Goal: Task Accomplishment & Management: Manage account settings

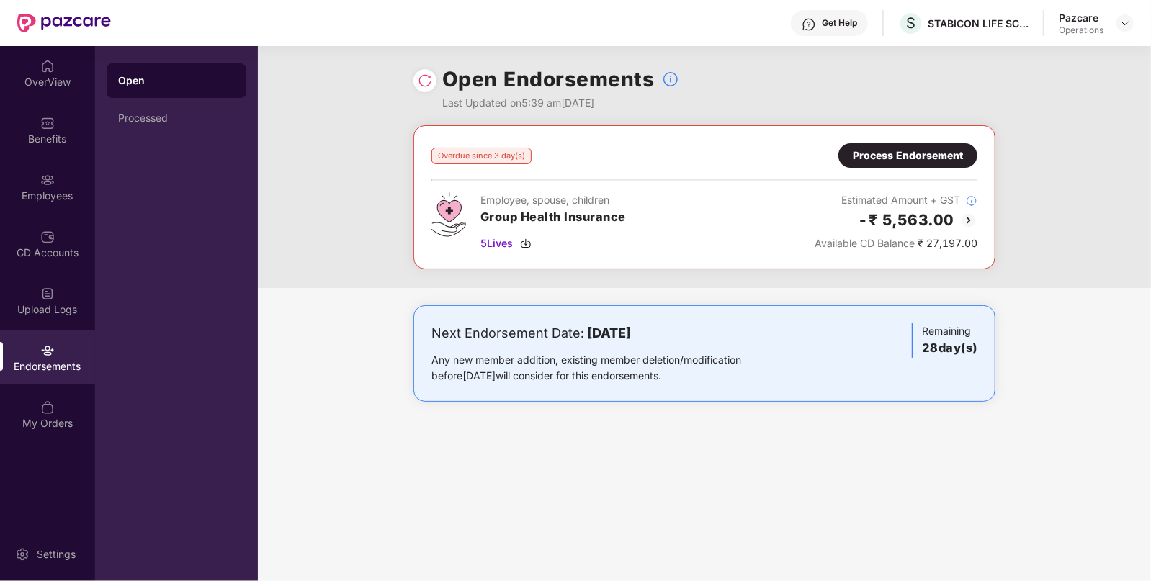
click at [918, 152] on div "Process Endorsement" at bounding box center [908, 156] width 110 height 16
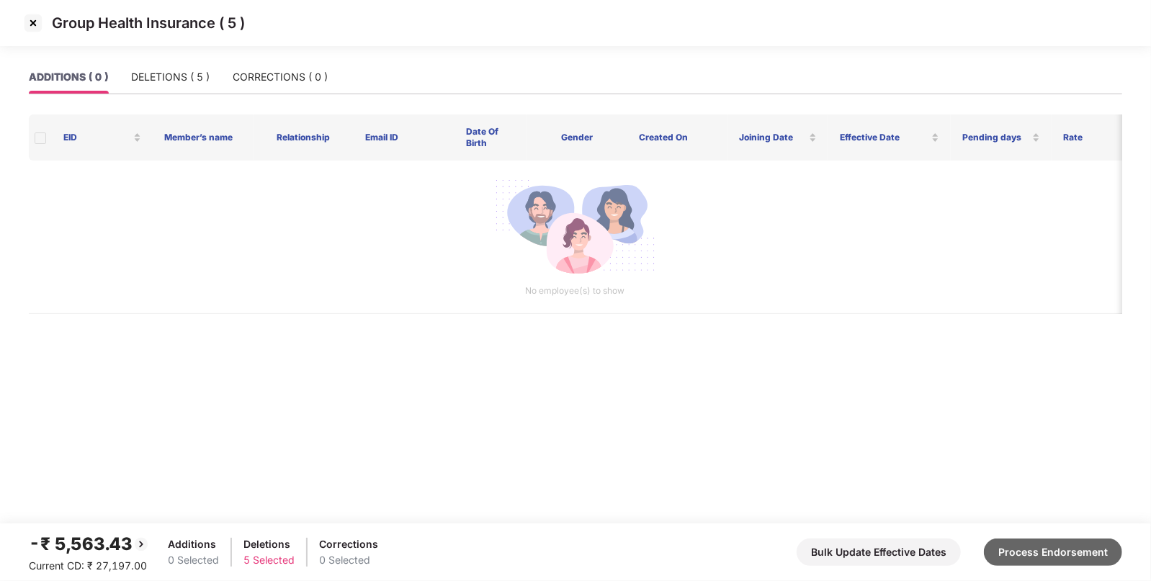
click at [1017, 552] on button "Process Endorsement" at bounding box center [1053, 552] width 138 height 27
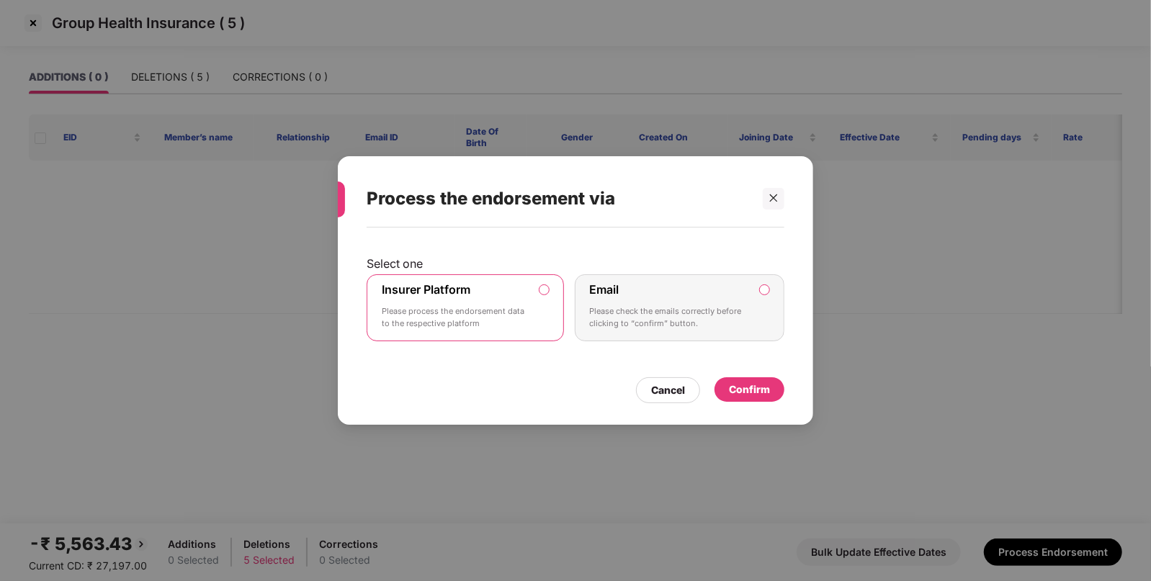
drag, startPoint x: 483, startPoint y: 311, endPoint x: 655, endPoint y: 310, distance: 172.9
click at [483, 310] on p "Please process the endorsement data to the respective platform" at bounding box center [455, 317] width 147 height 25
click at [736, 388] on div "Confirm" at bounding box center [749, 390] width 41 height 16
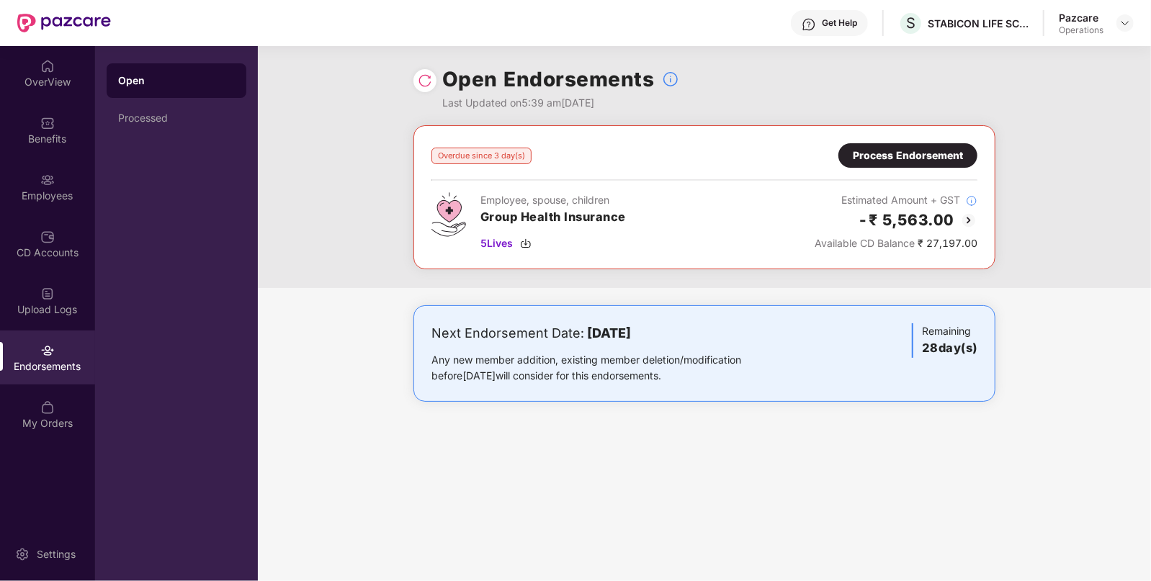
click at [425, 81] on img at bounding box center [425, 80] width 14 height 14
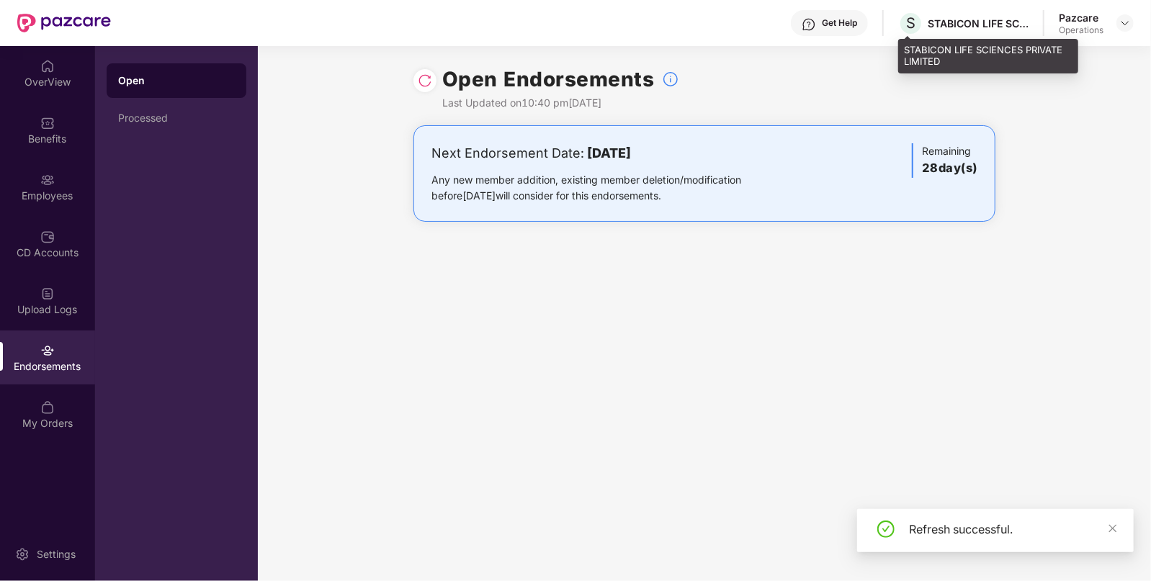
click at [951, 23] on div "STABICON LIFE SCIENCES PRIVATE LIMITED" at bounding box center [978, 24] width 101 height 14
copy div "STABICON"
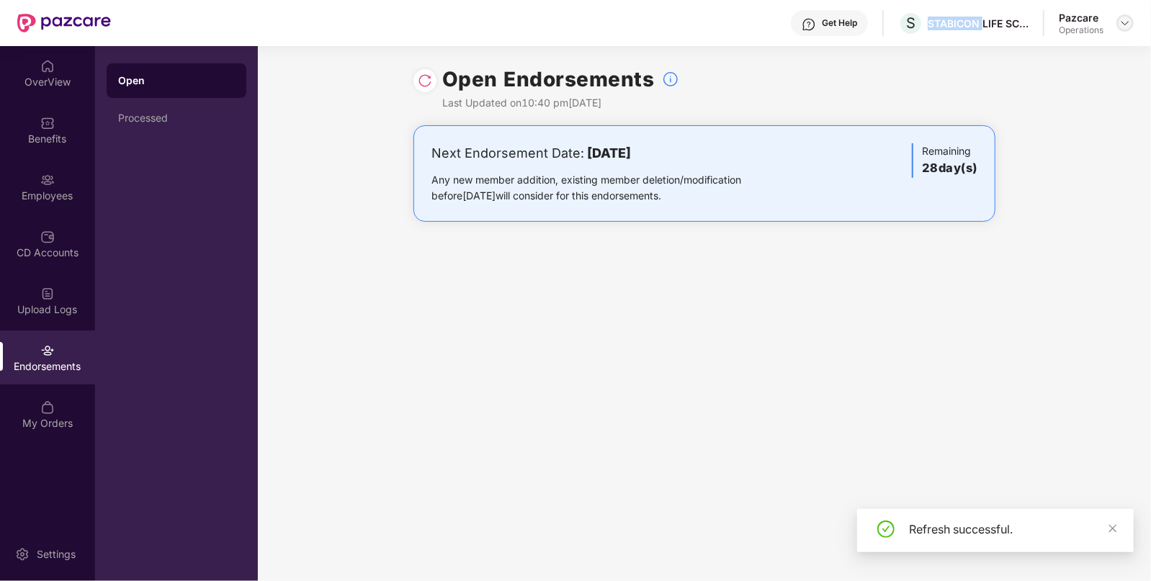
click at [1124, 17] on img at bounding box center [1125, 23] width 12 height 12
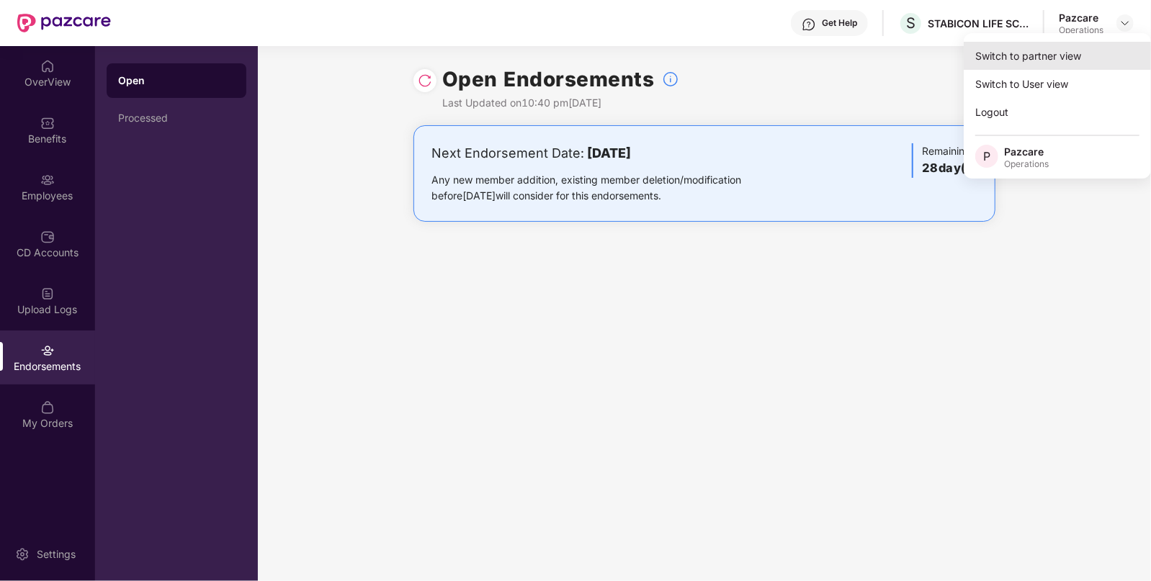
click at [1070, 58] on div "Switch to partner view" at bounding box center [1057, 56] width 187 height 28
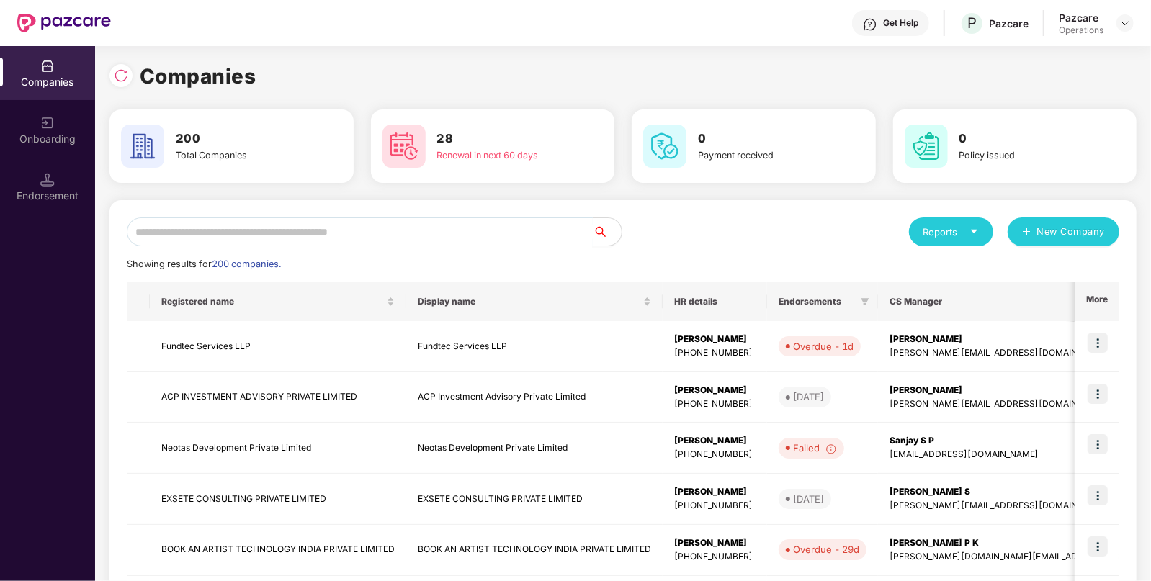
click at [218, 227] on input "text" at bounding box center [360, 232] width 466 height 29
paste input "********"
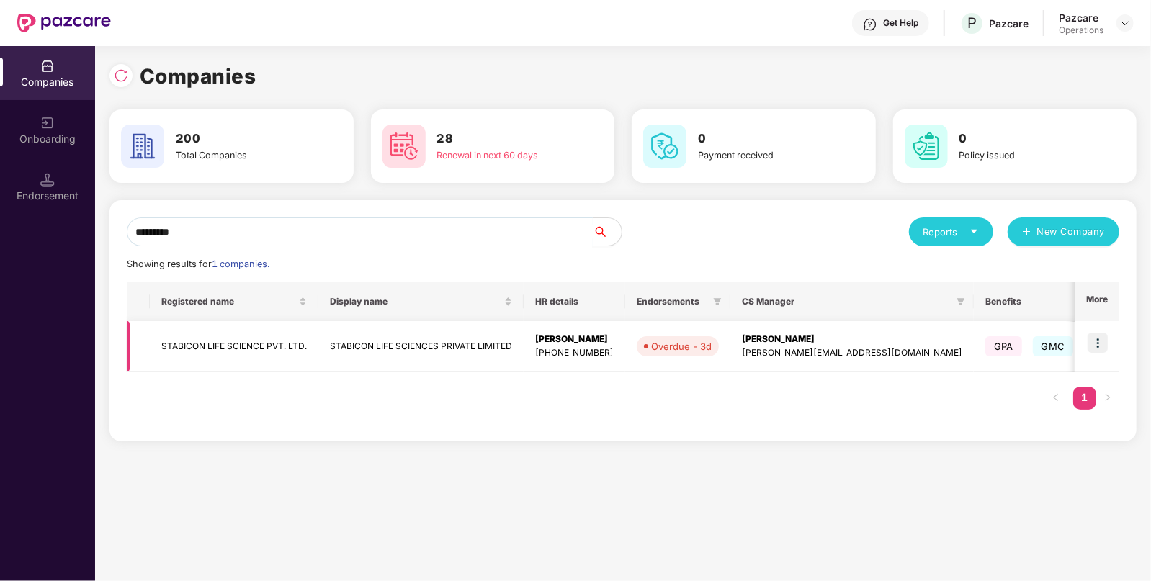
type input "********"
click at [206, 345] on td "STABICON LIFE SCIENCE PVT. LTD." at bounding box center [234, 346] width 169 height 51
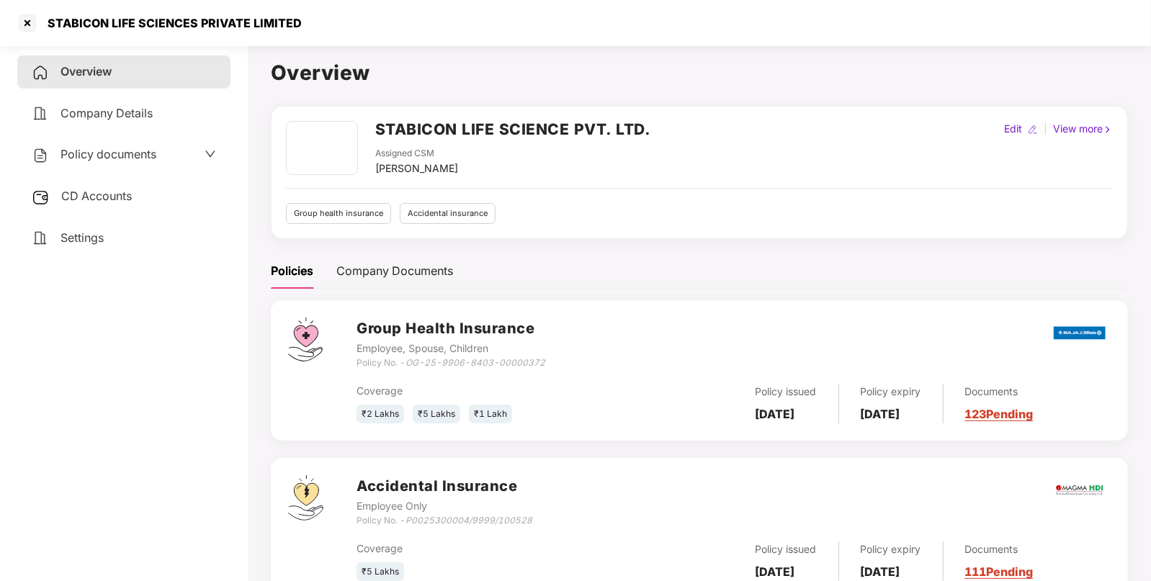
click at [133, 153] on span "Policy documents" at bounding box center [109, 154] width 96 height 14
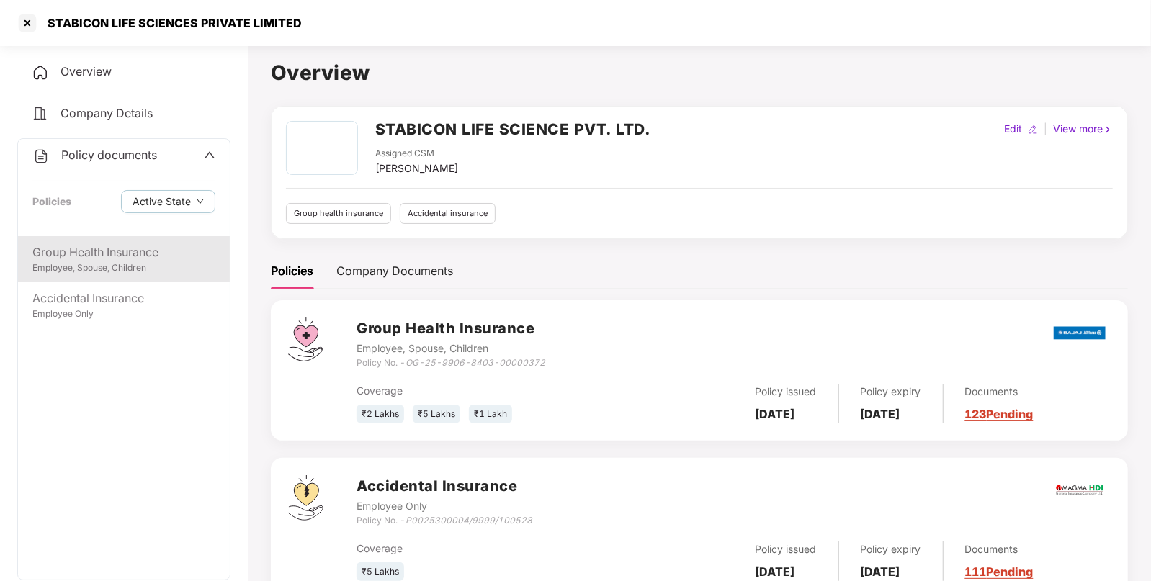
click at [148, 251] on div "Group Health Insurance" at bounding box center [123, 252] width 183 height 18
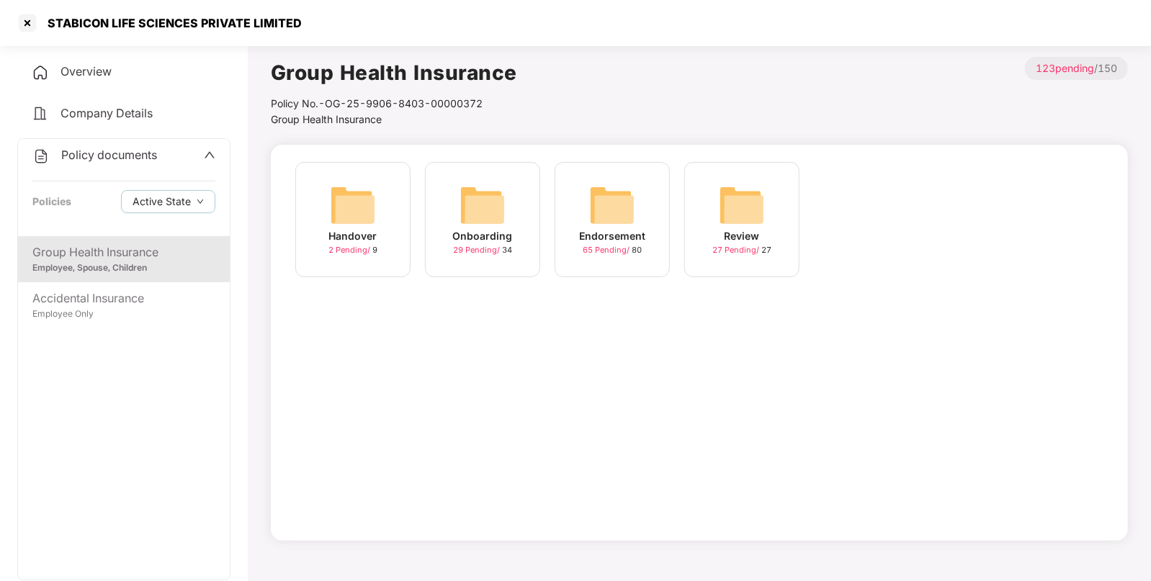
click at [628, 223] on img at bounding box center [612, 205] width 46 height 46
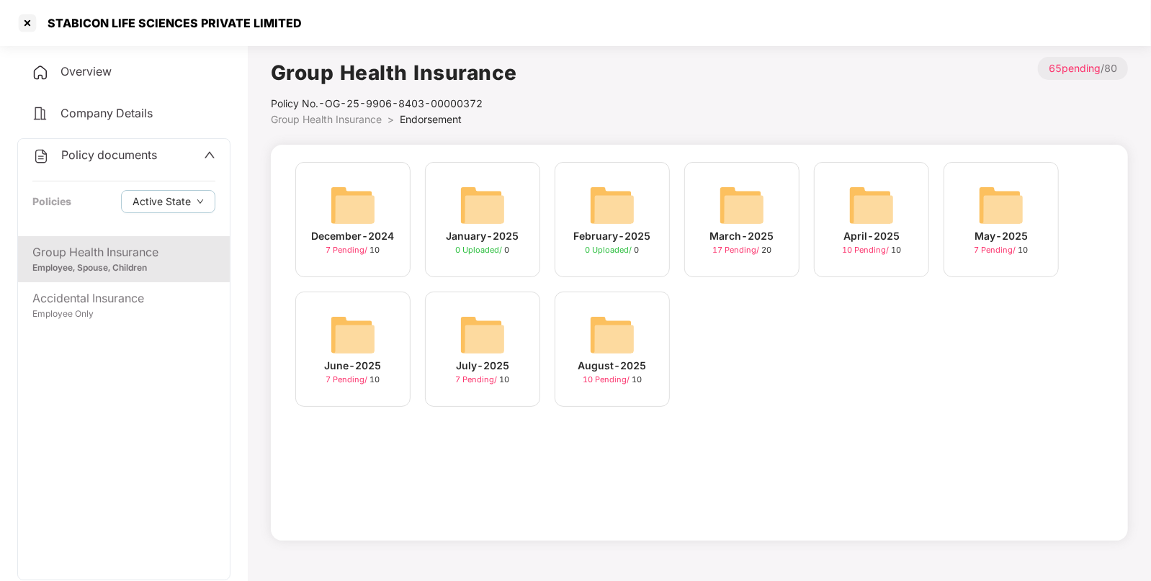
click at [577, 357] on div "August-2025 10 Pending / 10" at bounding box center [612, 349] width 115 height 115
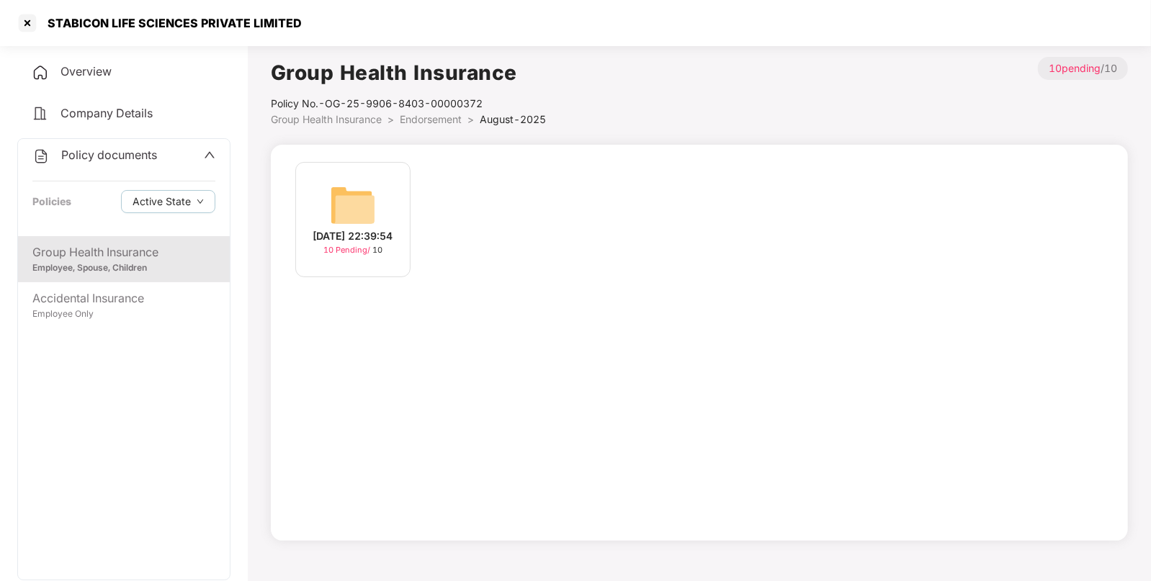
click at [364, 208] on img at bounding box center [353, 205] width 46 height 46
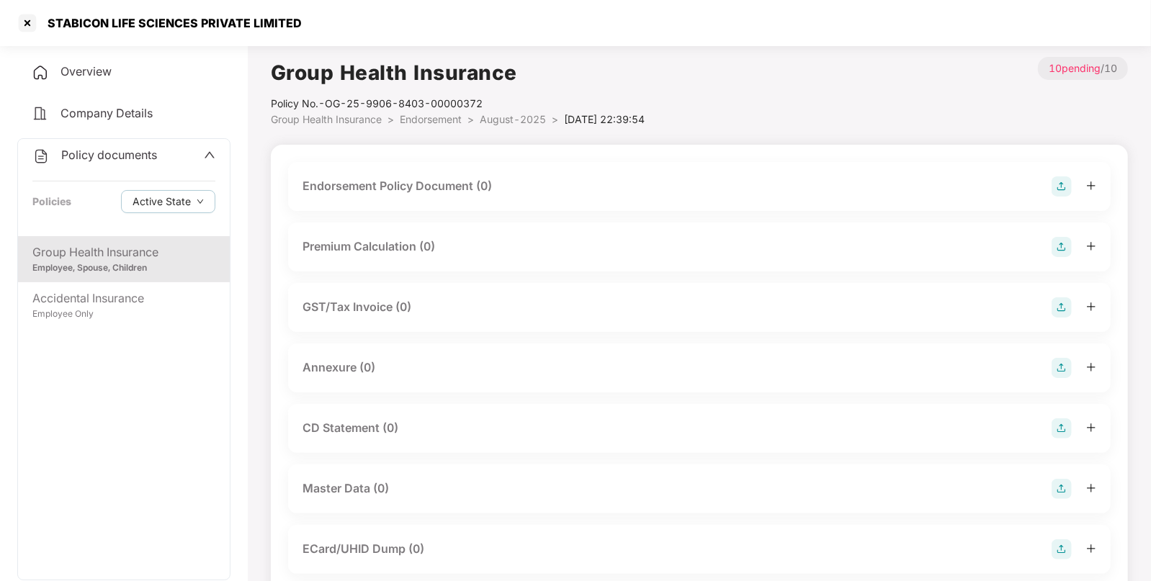
click at [1062, 194] on img at bounding box center [1062, 186] width 20 height 20
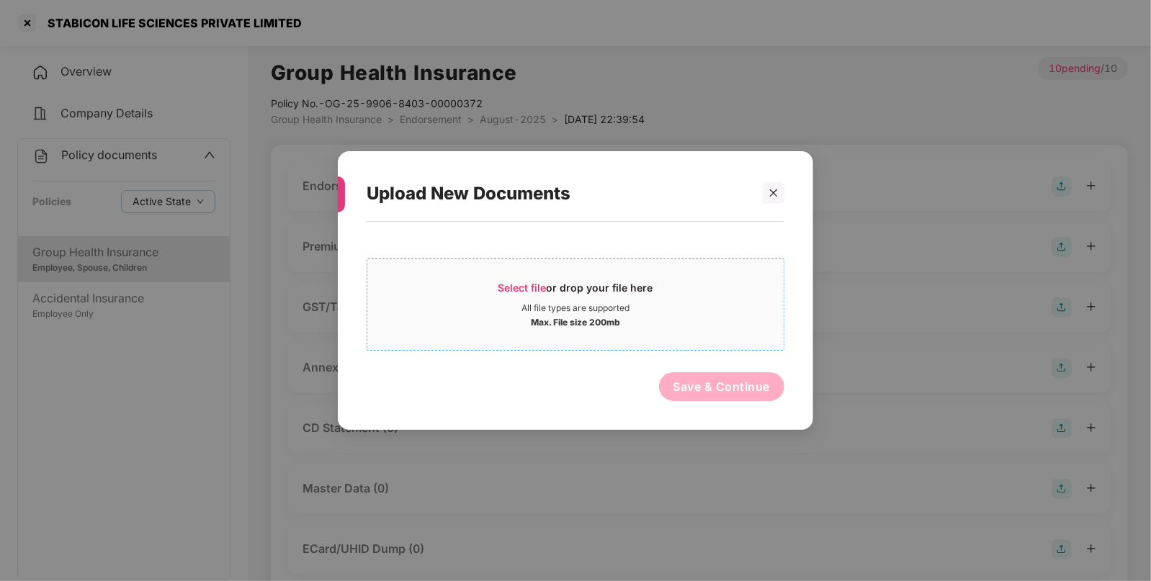
click at [619, 287] on div "Select file or drop your file here" at bounding box center [575, 292] width 155 height 22
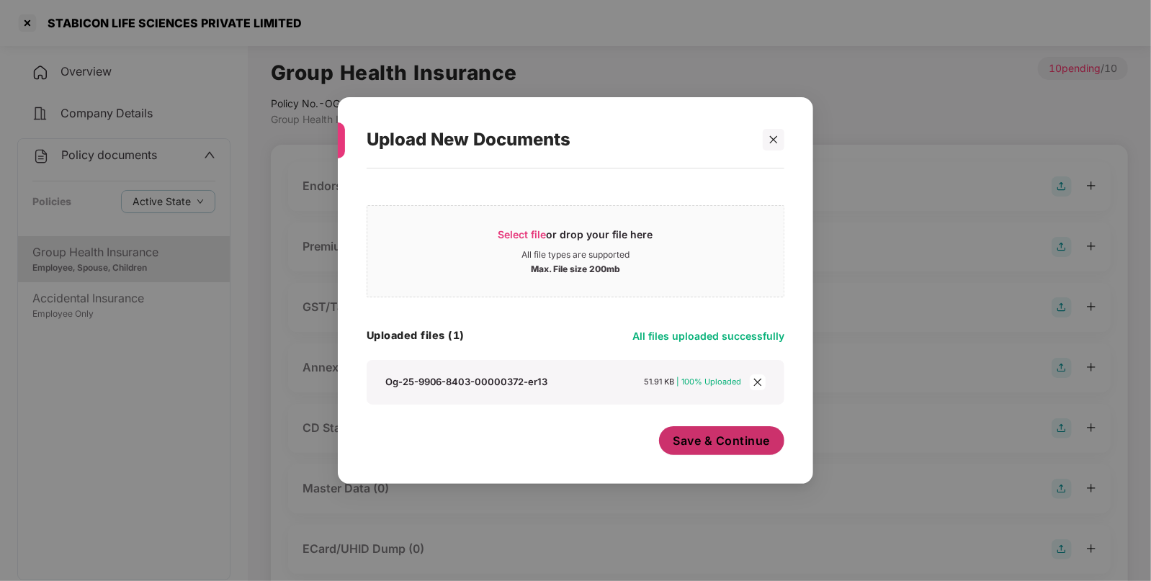
click at [704, 442] on span "Save & Continue" at bounding box center [722, 441] width 97 height 16
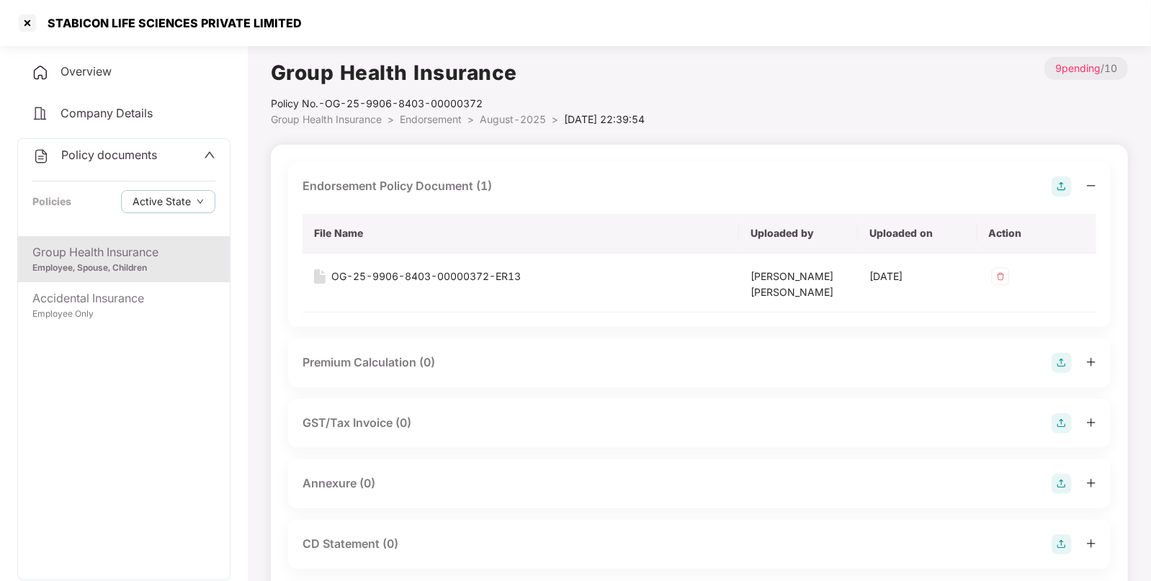
click at [1058, 475] on img at bounding box center [1062, 484] width 20 height 20
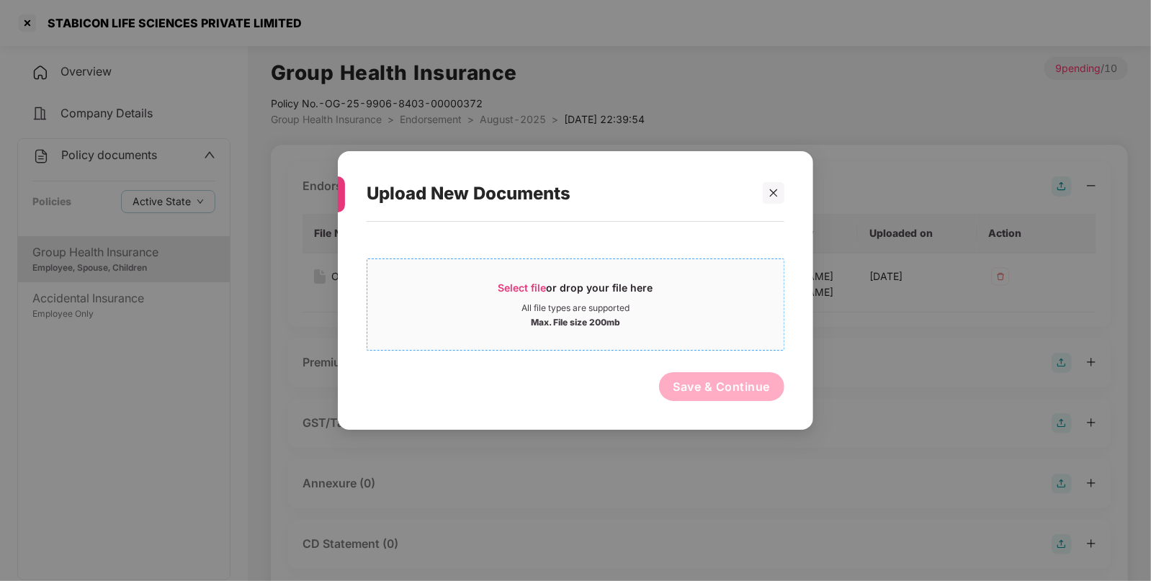
click at [640, 294] on div "Select file or drop your file here" at bounding box center [575, 292] width 155 height 22
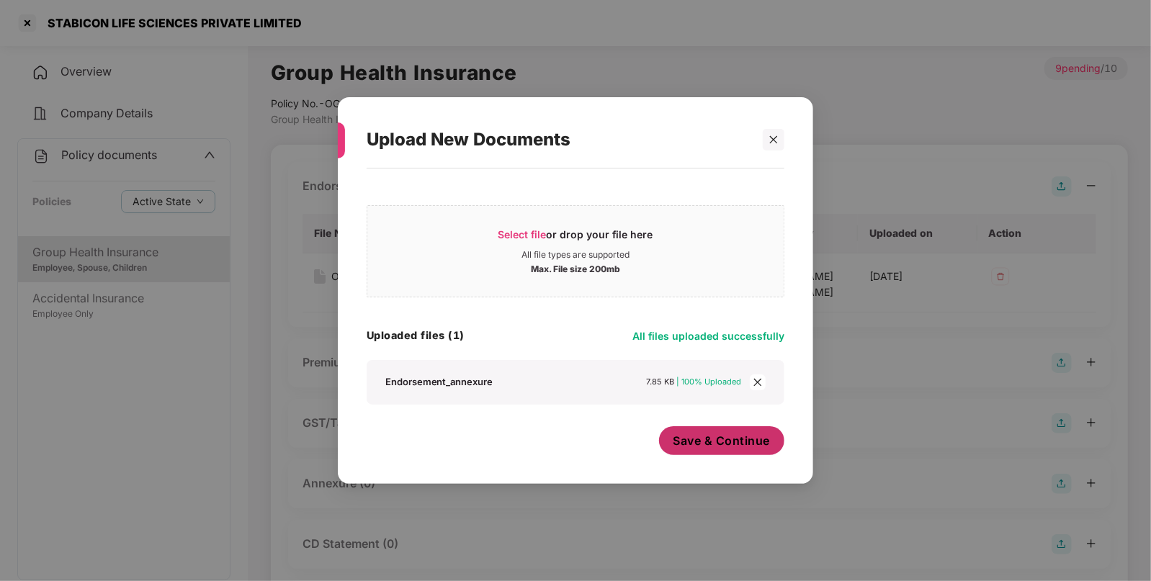
click at [699, 451] on button "Save & Continue" at bounding box center [722, 440] width 126 height 29
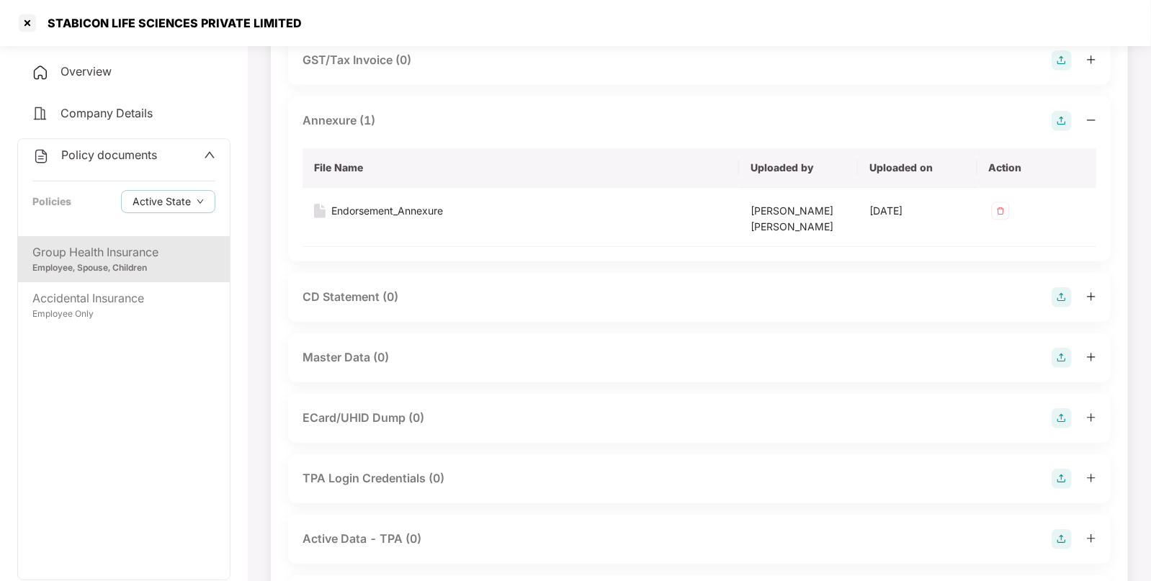
scroll to position [363, 0]
click at [1066, 362] on img at bounding box center [1062, 358] width 20 height 20
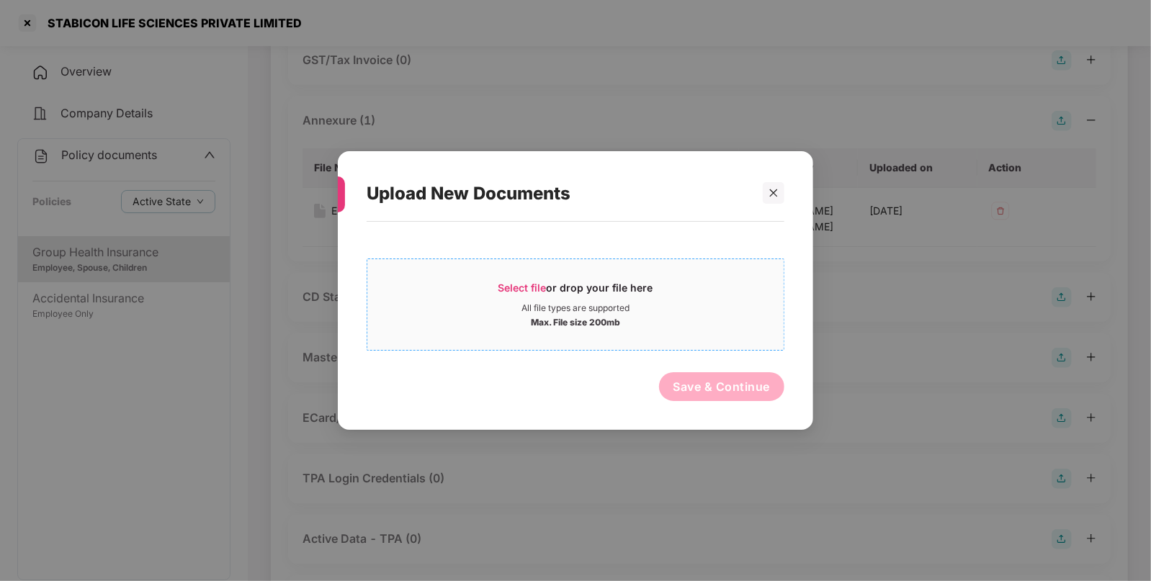
click at [655, 318] on div "Max. File size 200mb" at bounding box center [575, 321] width 416 height 14
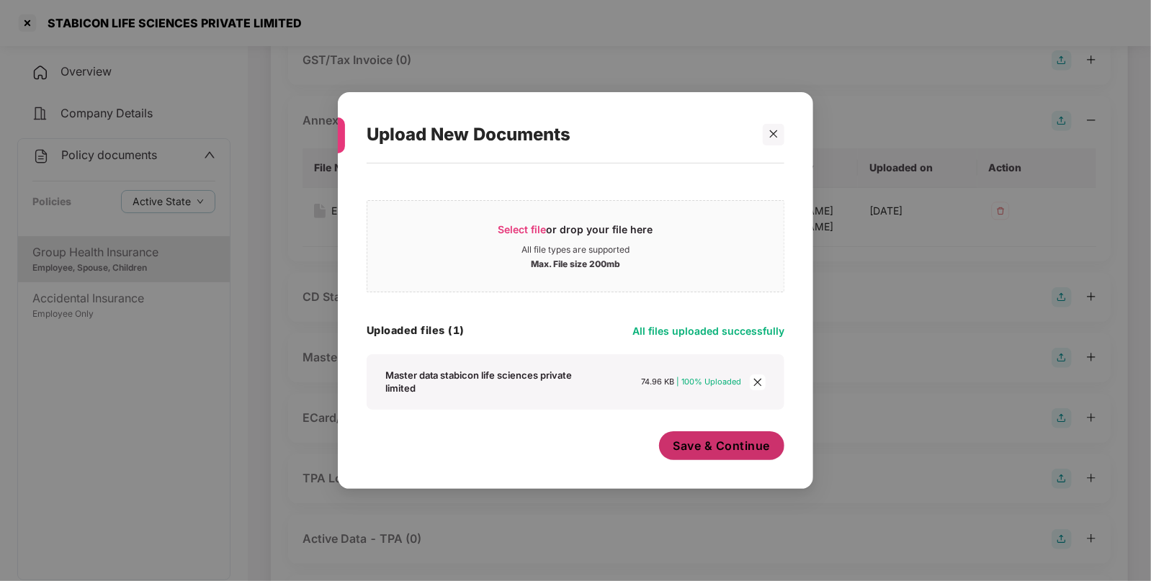
click at [761, 446] on span "Save & Continue" at bounding box center [722, 446] width 97 height 16
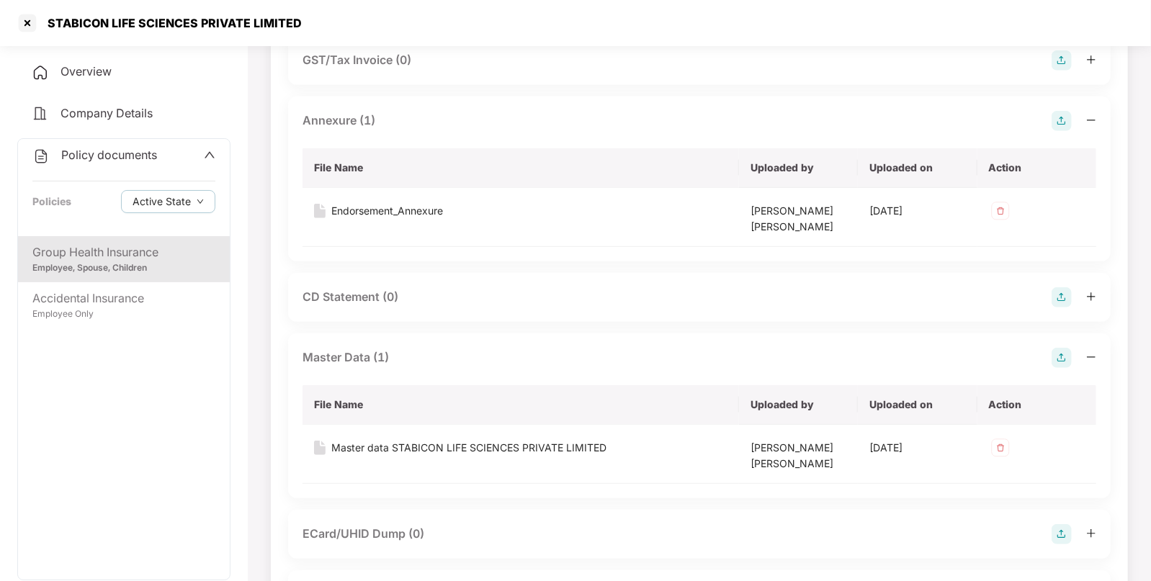
click at [133, 161] on div "Policy documents" at bounding box center [94, 155] width 125 height 19
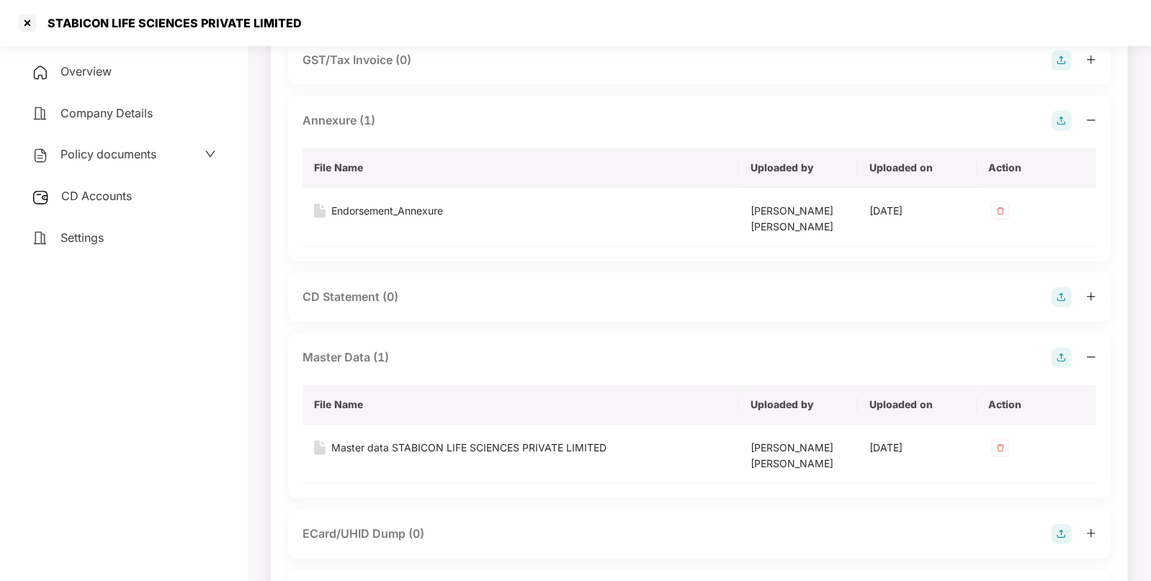
click at [151, 205] on div "CD Accounts" at bounding box center [123, 196] width 213 height 33
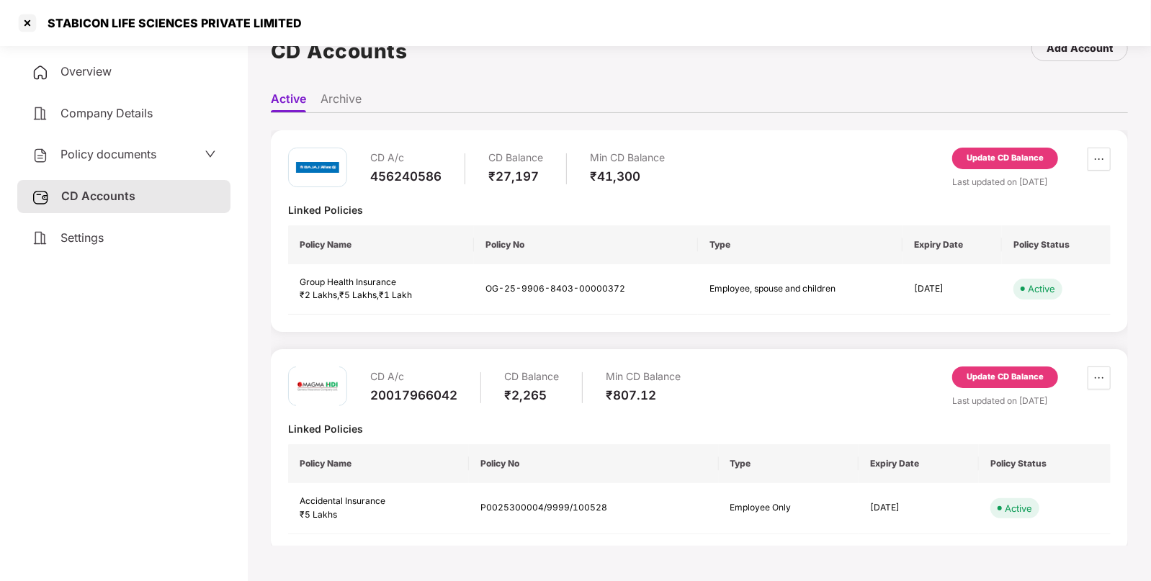
click at [983, 166] on div "Update CD Balance" at bounding box center [1005, 159] width 106 height 22
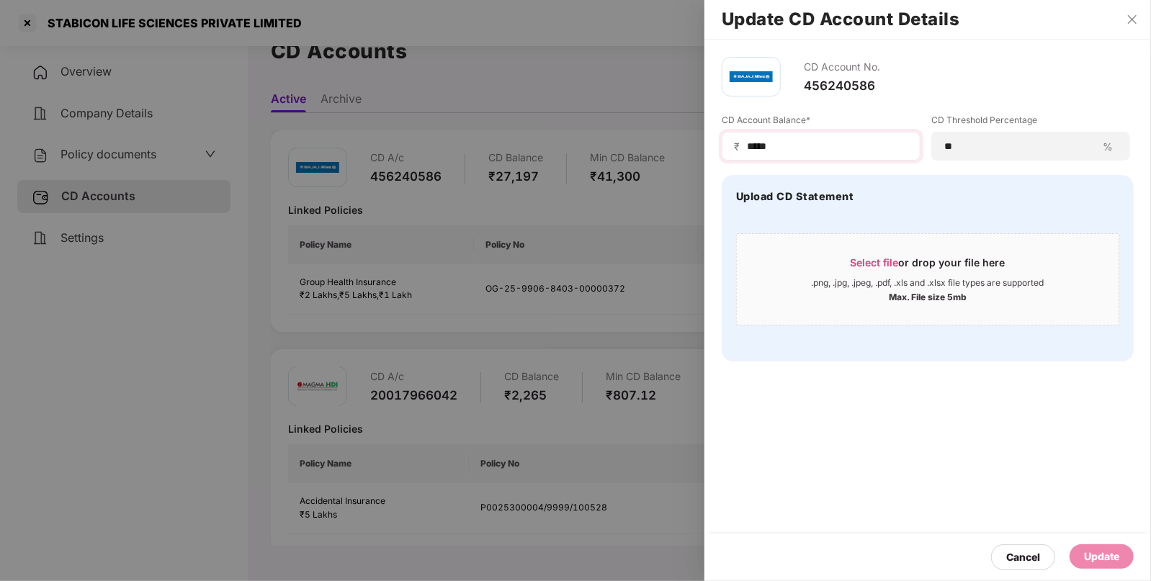
click at [832, 153] on div "₹ *****" at bounding box center [821, 146] width 199 height 29
click at [849, 140] on input "*****" at bounding box center [827, 146] width 163 height 15
type input "*"
type input "*****"
click at [1093, 565] on div "Update" at bounding box center [1102, 557] width 64 height 24
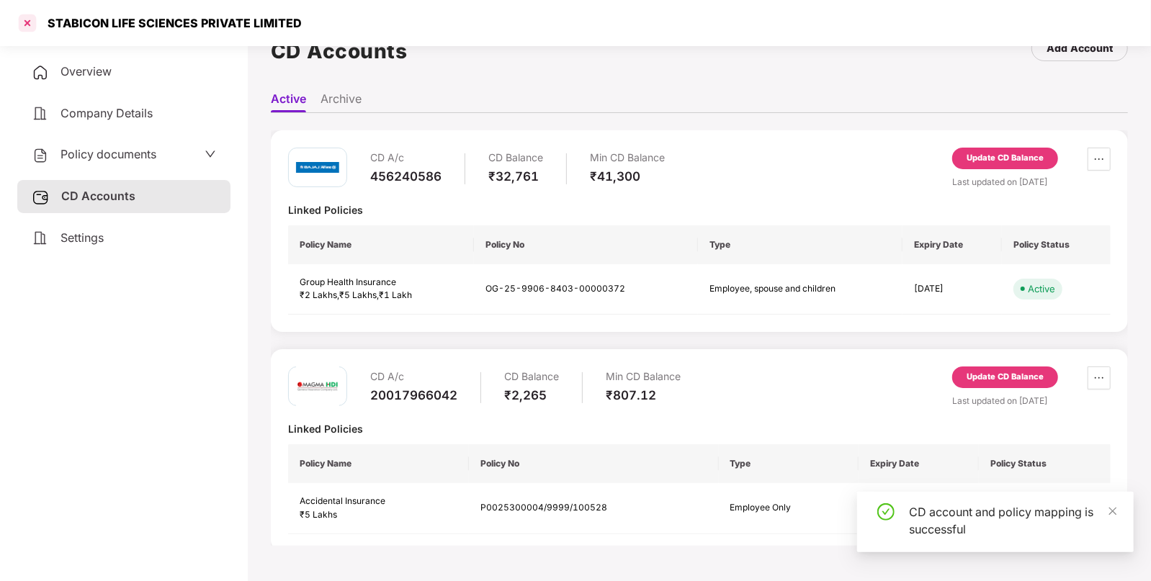
click at [32, 24] on div at bounding box center [27, 23] width 23 height 23
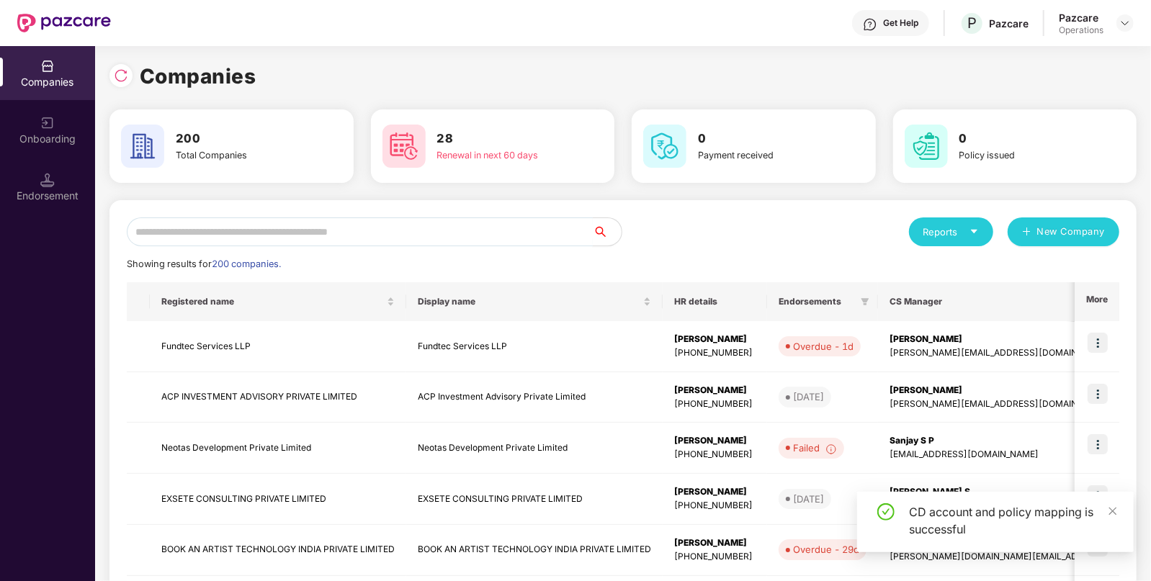
scroll to position [0, 0]
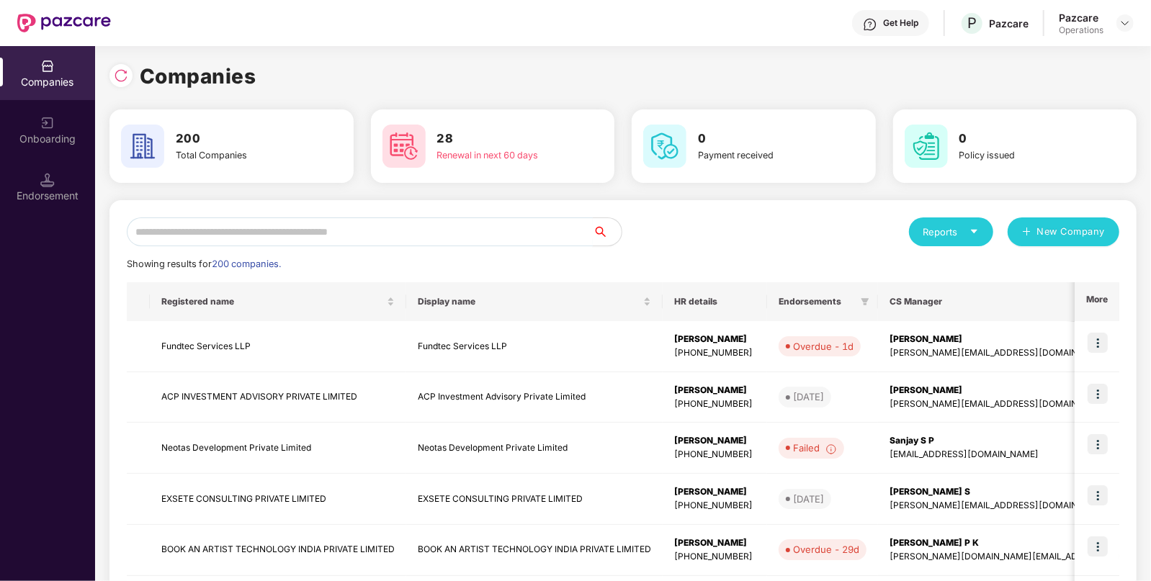
click at [439, 233] on input "text" at bounding box center [360, 232] width 466 height 29
paste input "**********"
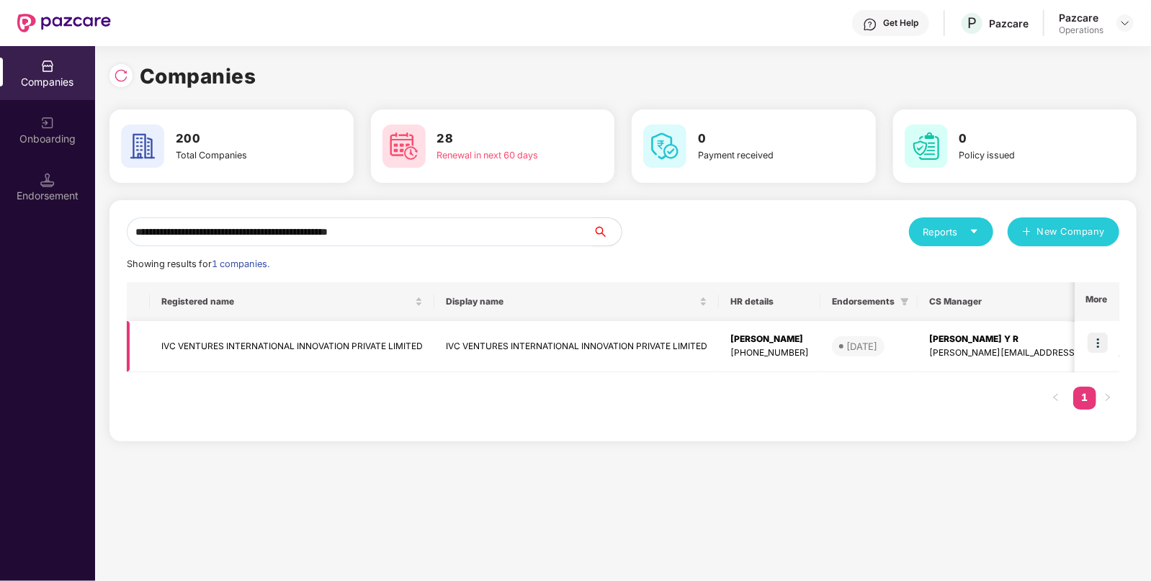
type input "**********"
click at [1101, 337] on img at bounding box center [1098, 343] width 20 height 20
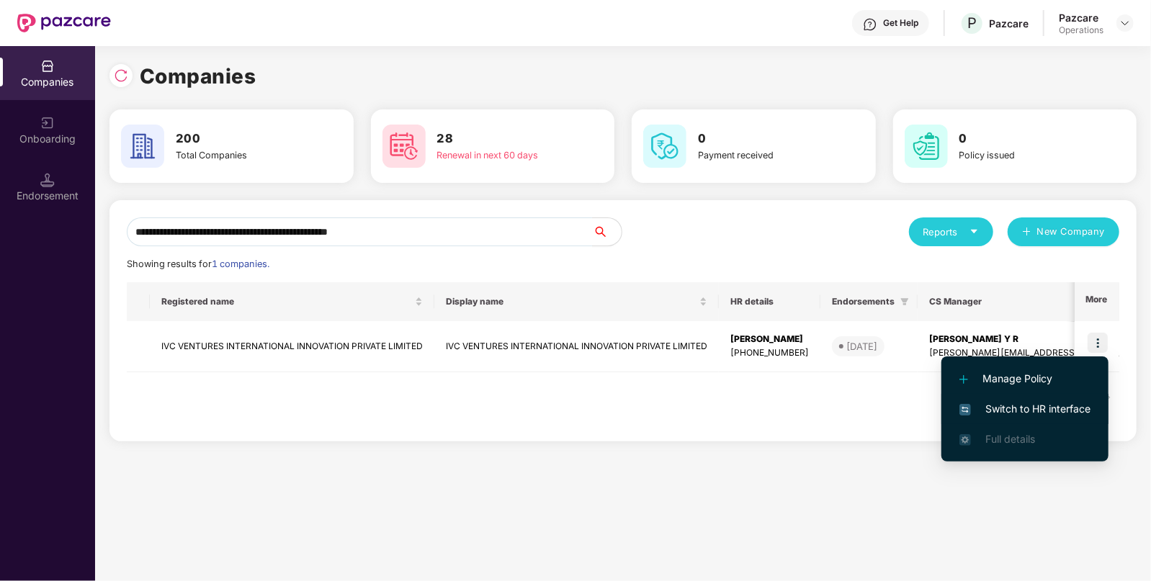
click at [1055, 410] on span "Switch to HR interface" at bounding box center [1024, 409] width 131 height 16
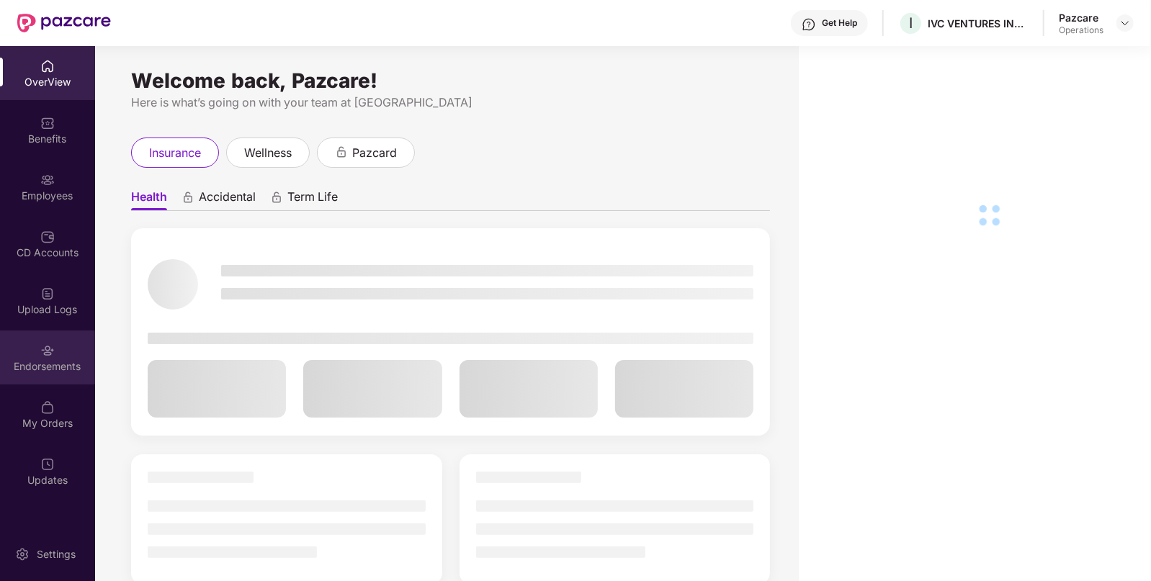
click at [56, 375] on div "Endorsements" at bounding box center [47, 358] width 95 height 54
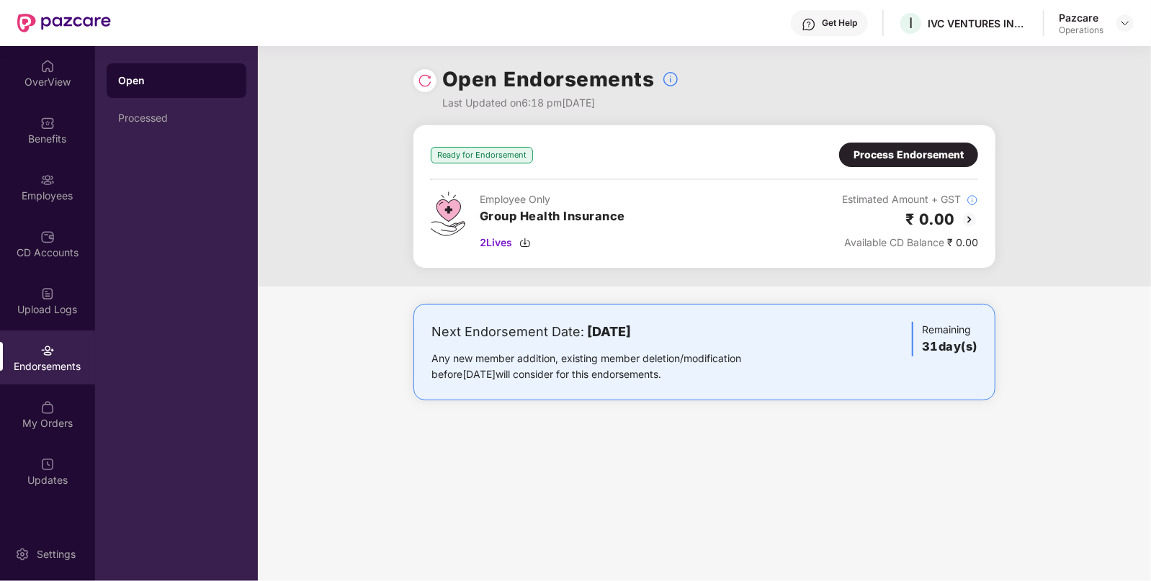
click at [898, 148] on div "Process Endorsement" at bounding box center [909, 155] width 110 height 16
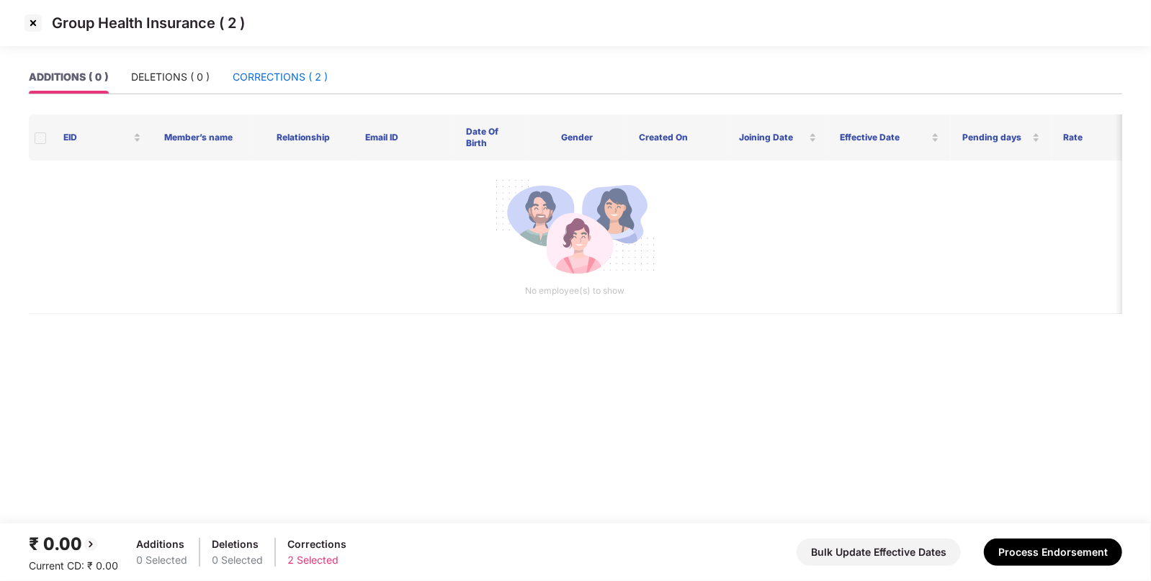
click at [306, 82] on div "CORRECTIONS ( 2 )" at bounding box center [280, 77] width 95 height 16
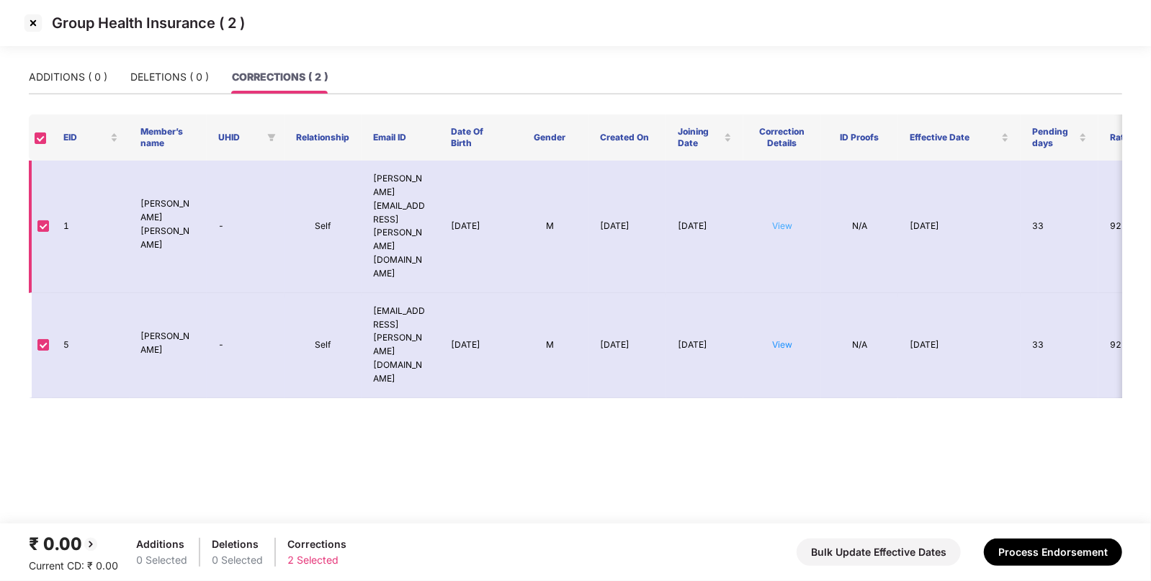
click at [777, 220] on link "View" at bounding box center [782, 225] width 20 height 11
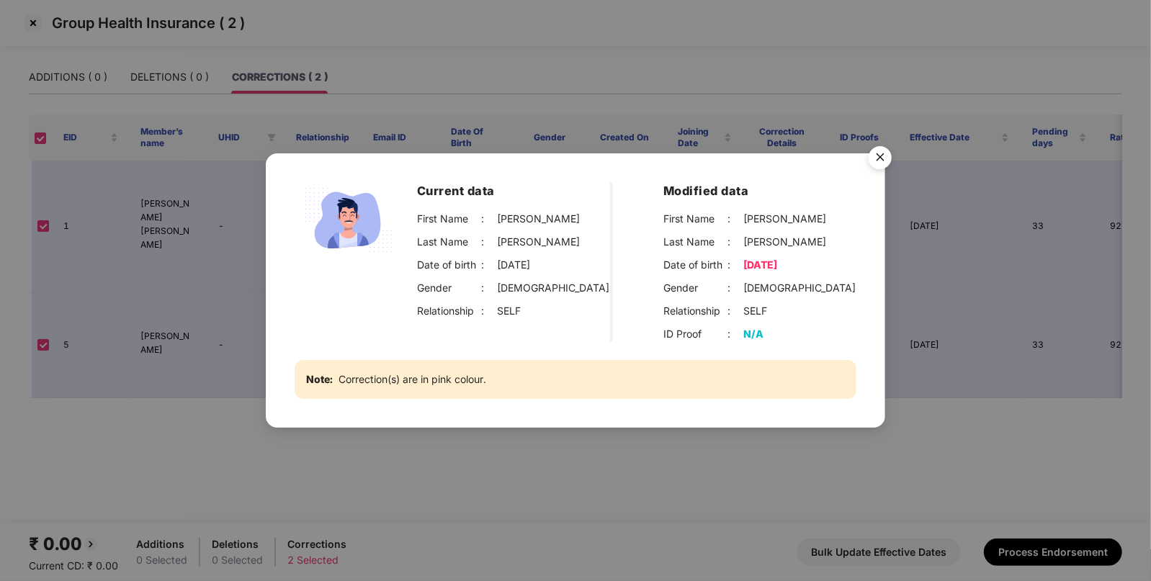
click at [872, 158] on img "Close" at bounding box center [880, 160] width 40 height 40
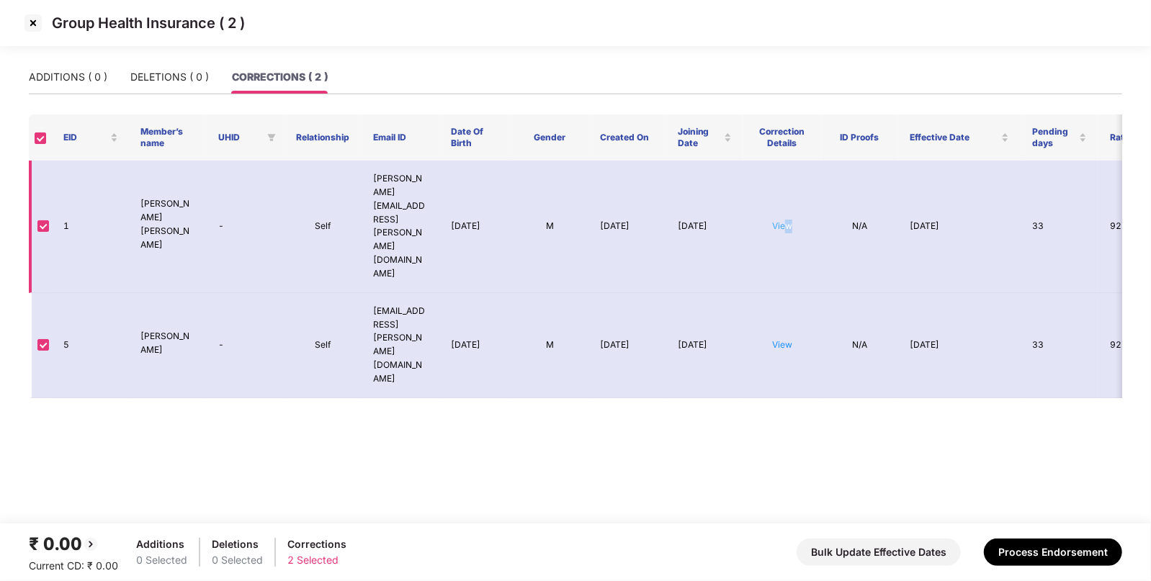
click at [789, 220] on link "View" at bounding box center [782, 225] width 20 height 11
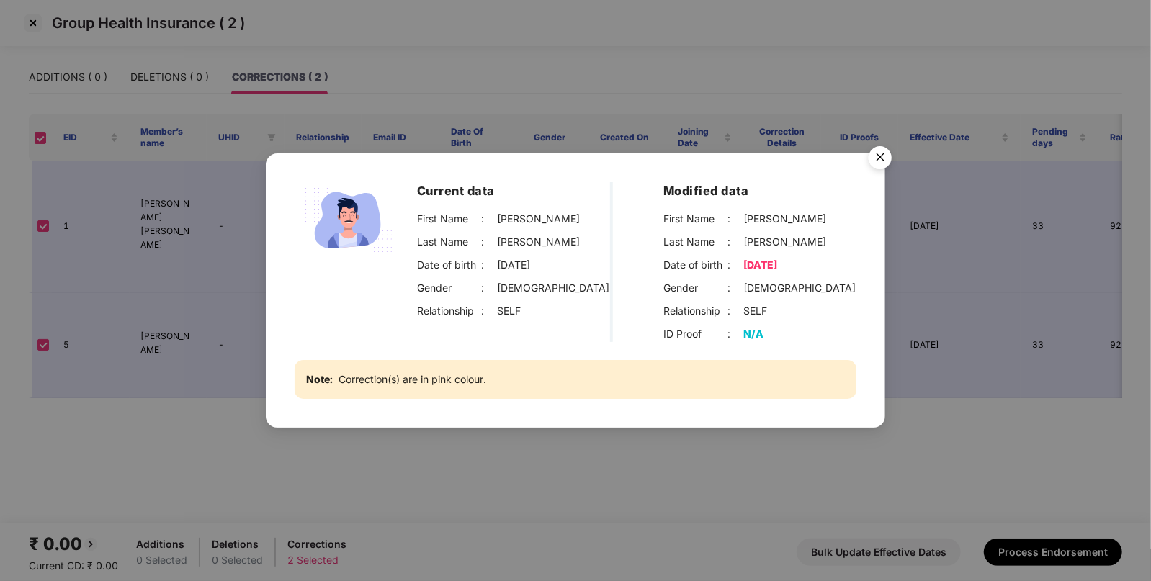
click at [884, 158] on img "Close" at bounding box center [880, 160] width 40 height 40
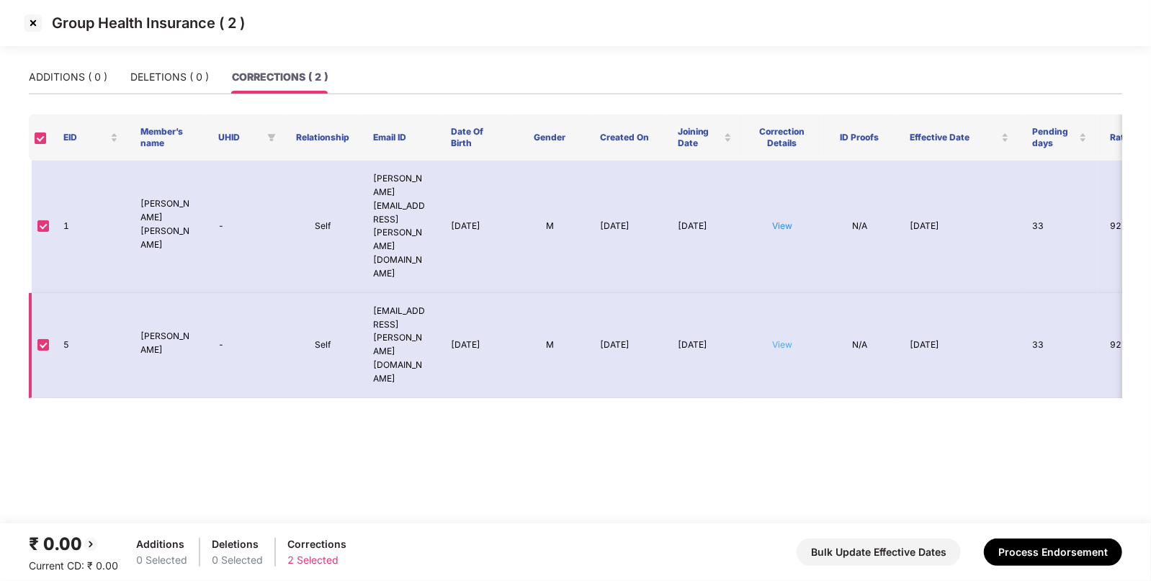
click at [780, 339] on link "View" at bounding box center [782, 344] width 20 height 11
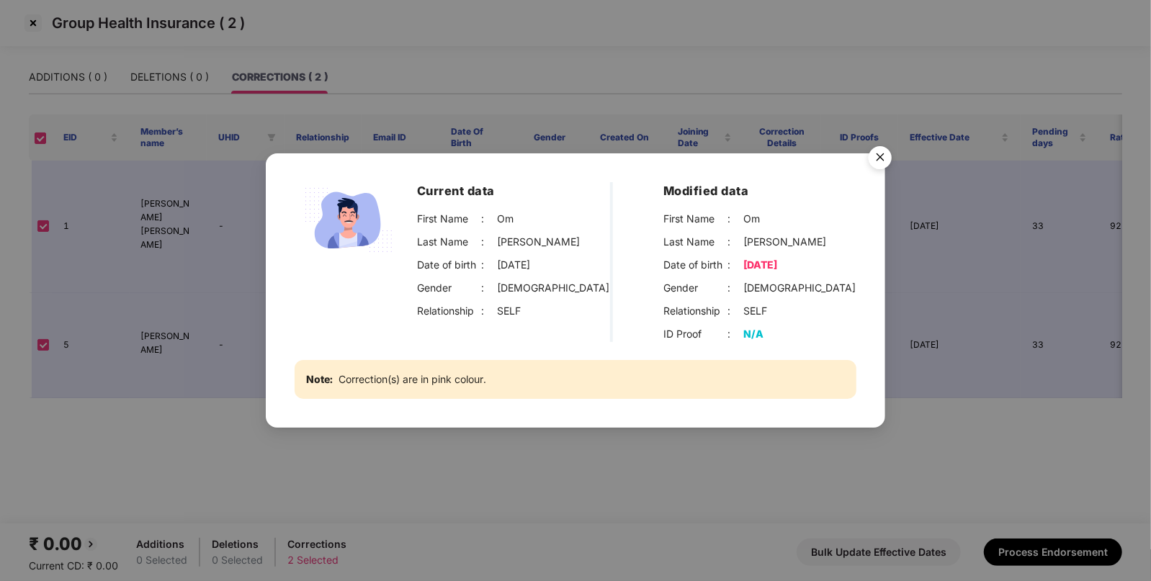
click at [880, 166] on img "Close" at bounding box center [880, 160] width 40 height 40
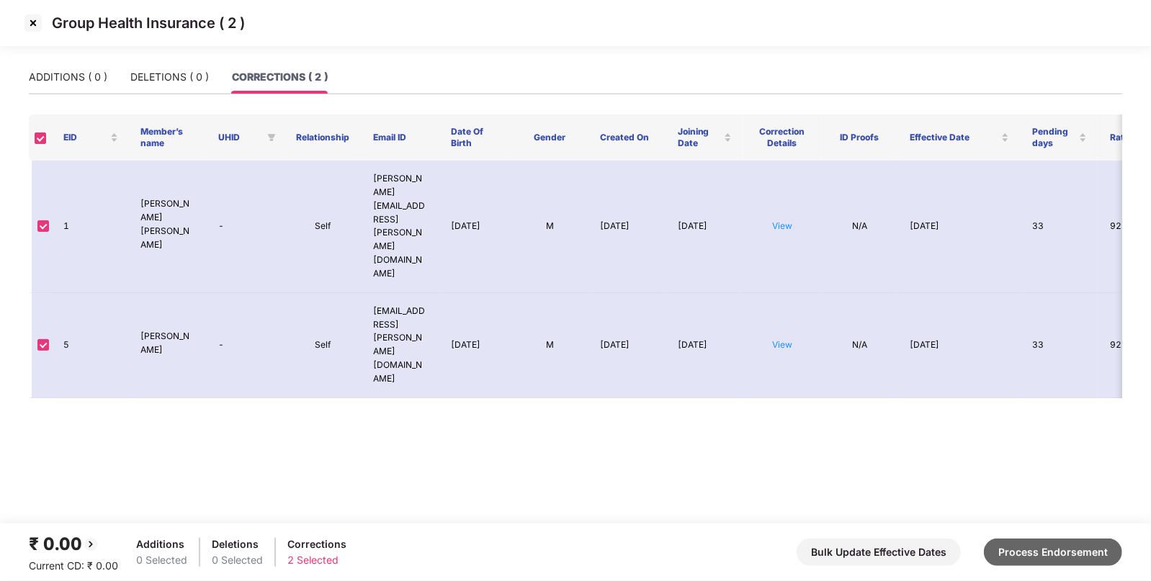
click at [1066, 561] on button "Process Endorsement" at bounding box center [1053, 552] width 138 height 27
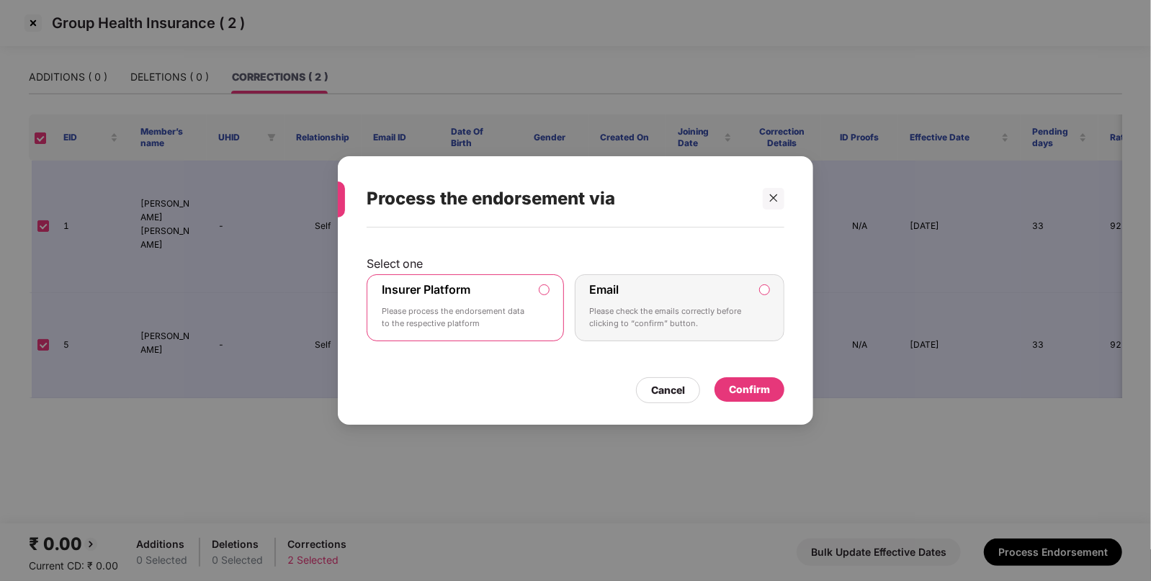
click at [748, 400] on div "Confirm" at bounding box center [750, 389] width 70 height 24
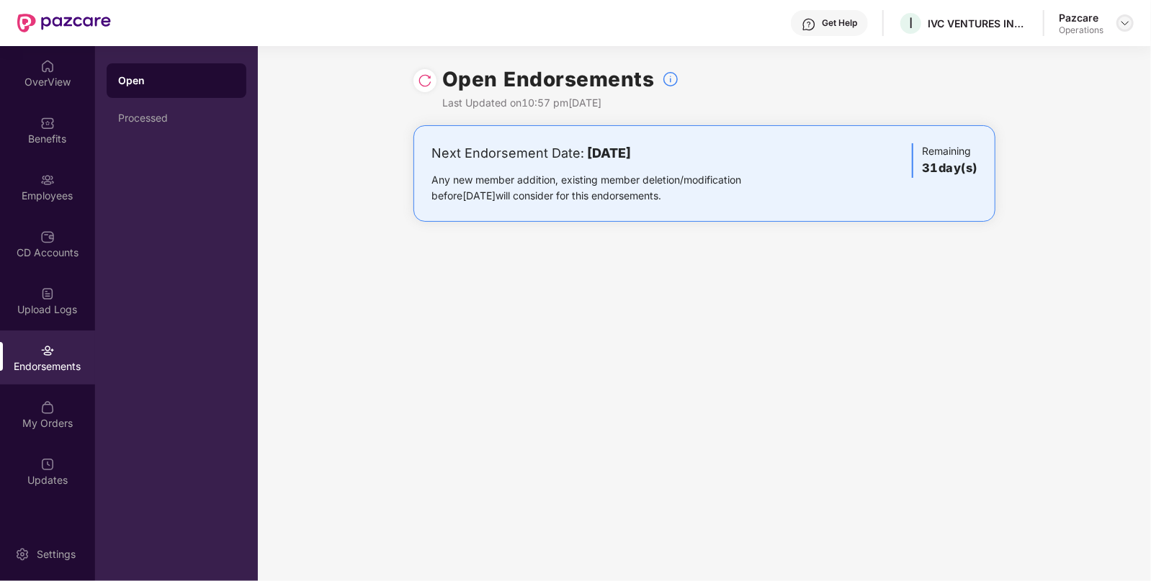
click at [1127, 27] on img at bounding box center [1125, 23] width 12 height 12
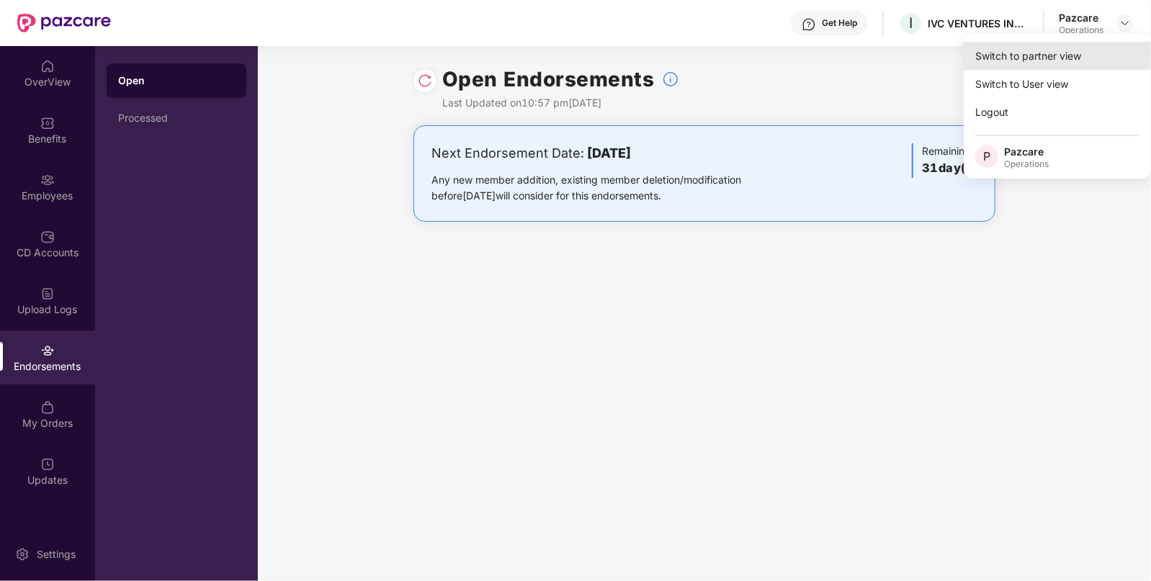
click at [1052, 61] on div "Switch to partner view" at bounding box center [1057, 56] width 187 height 28
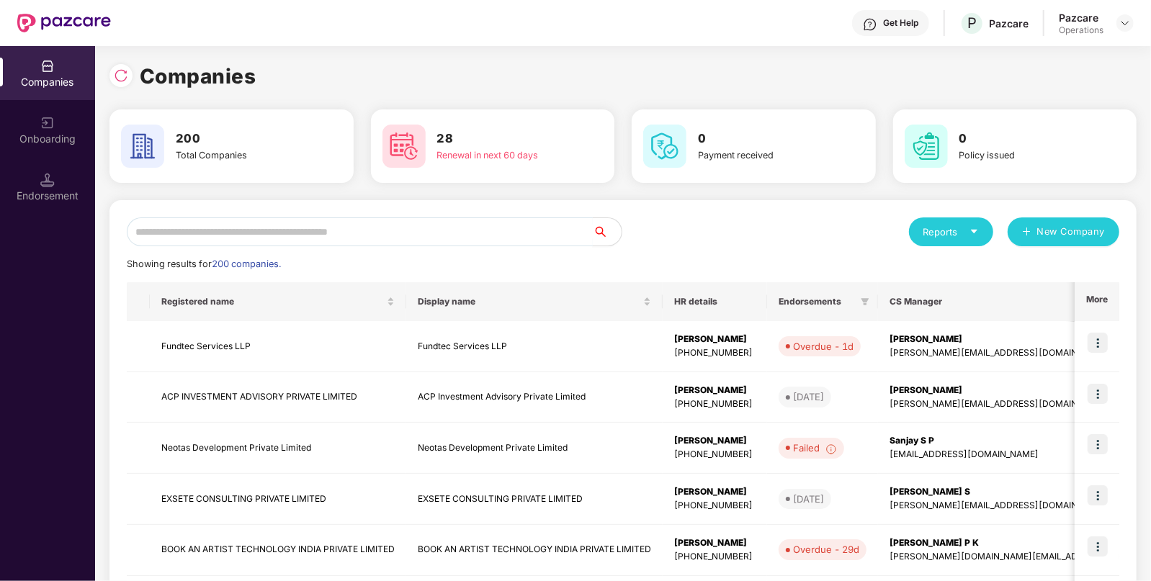
click at [407, 224] on input "text" at bounding box center [360, 232] width 466 height 29
paste input "**********"
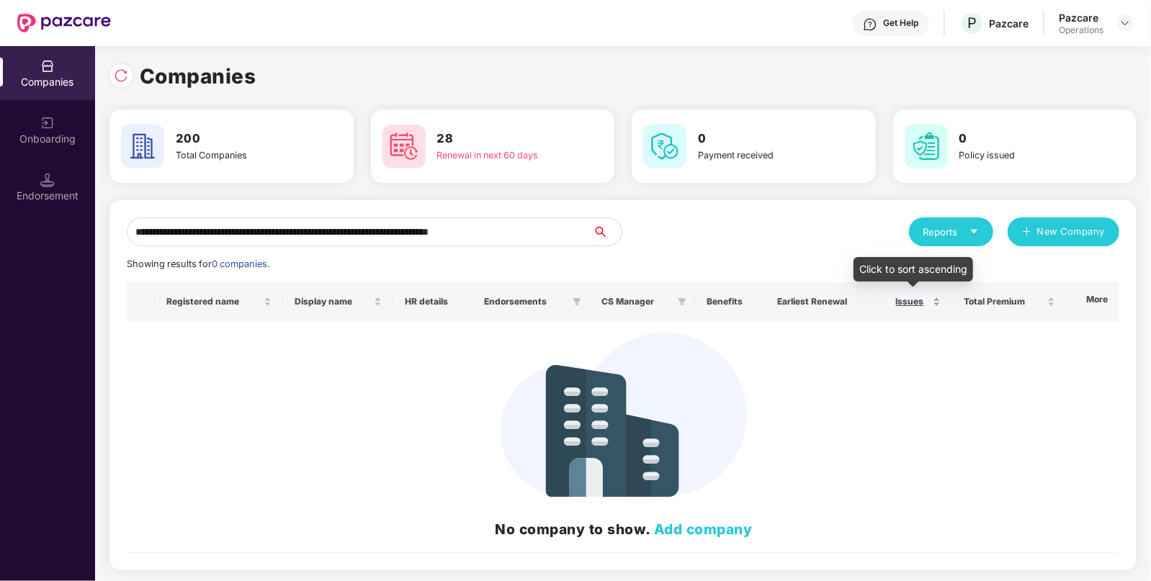
type input "**********"
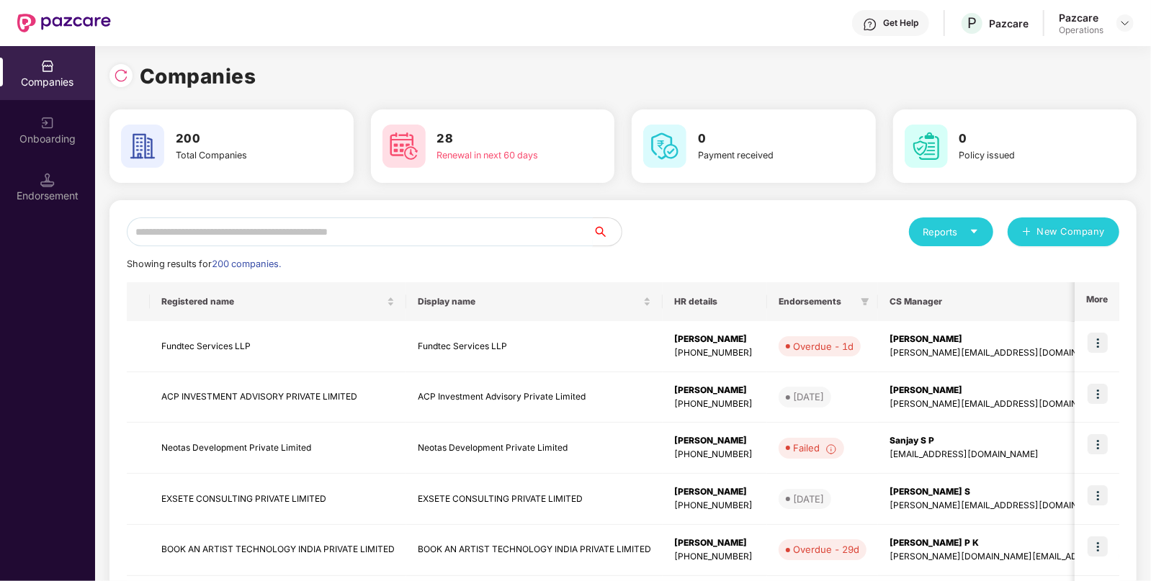
paste input "**********"
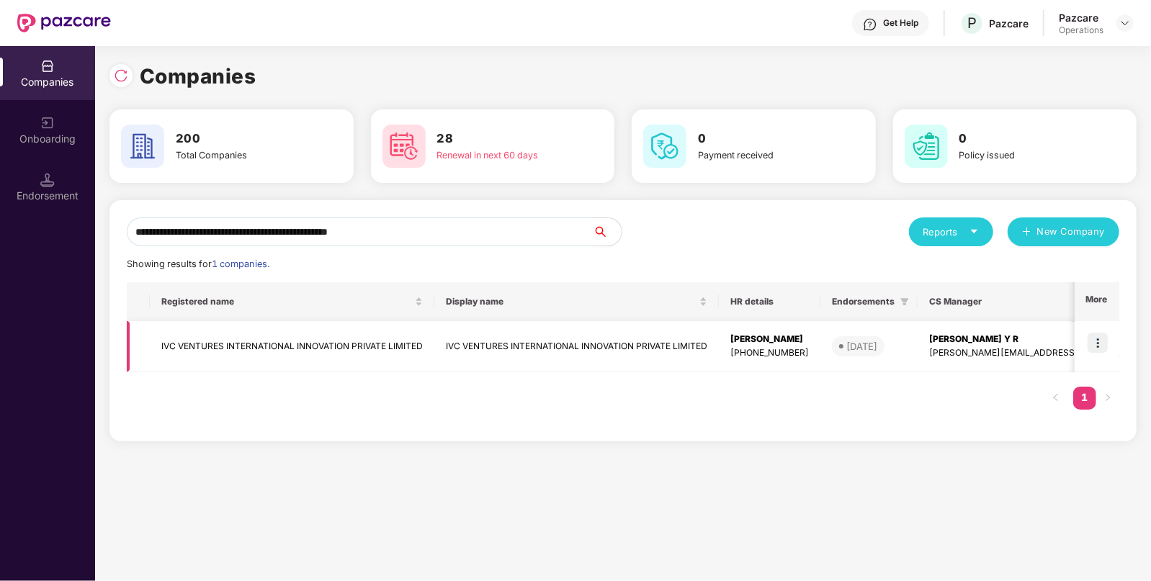
type input "**********"
click at [512, 353] on td "IVC VENTURES INTERNATIONAL INNOVATION PRIVATE LIMITED" at bounding box center [576, 346] width 285 height 51
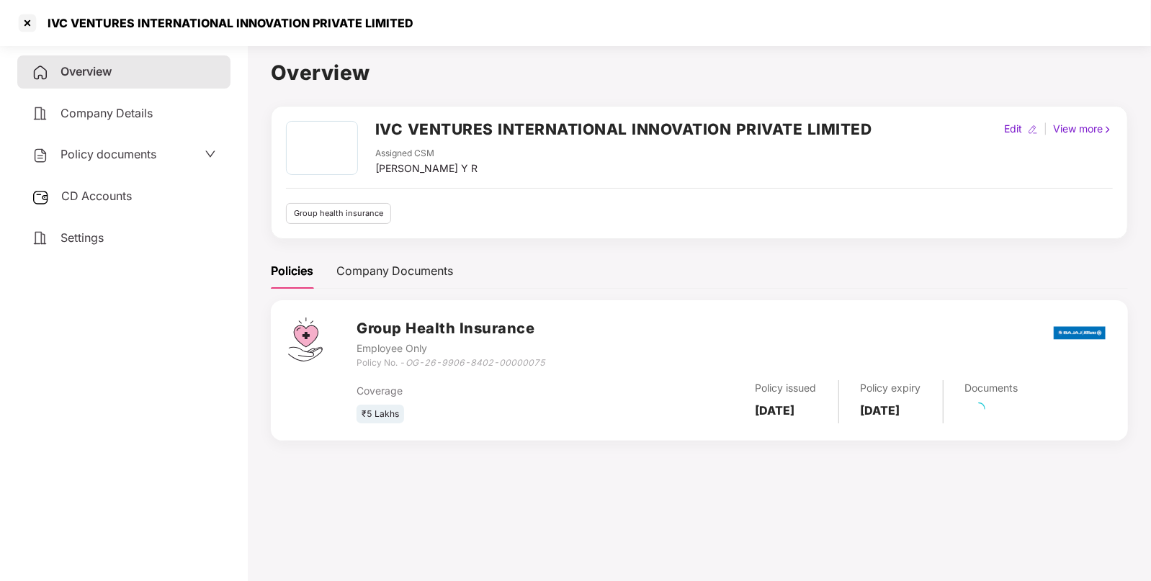
click at [139, 161] on span "Policy documents" at bounding box center [109, 154] width 96 height 14
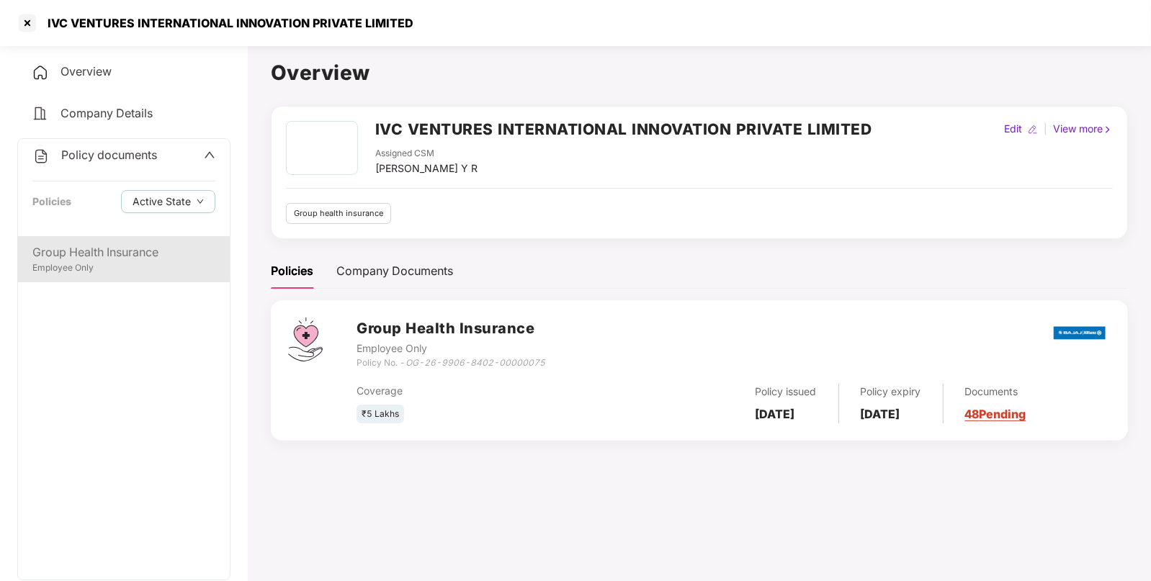
click at [134, 243] on div "Group Health Insurance Employee Only" at bounding box center [124, 259] width 212 height 46
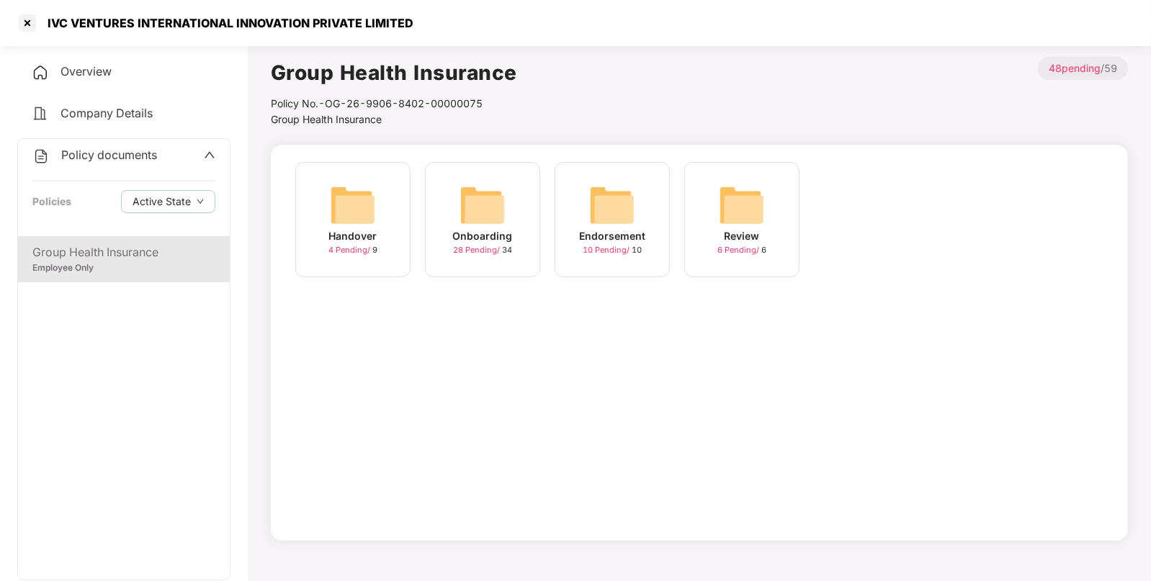
drag, startPoint x: 670, startPoint y: 216, endPoint x: 641, endPoint y: 223, distance: 29.7
click at [645, 223] on div "Endorsement 10 Pending / 10" at bounding box center [612, 227] width 130 height 130
click at [636, 223] on div "Endorsement 10 Pending / 10" at bounding box center [612, 219] width 115 height 115
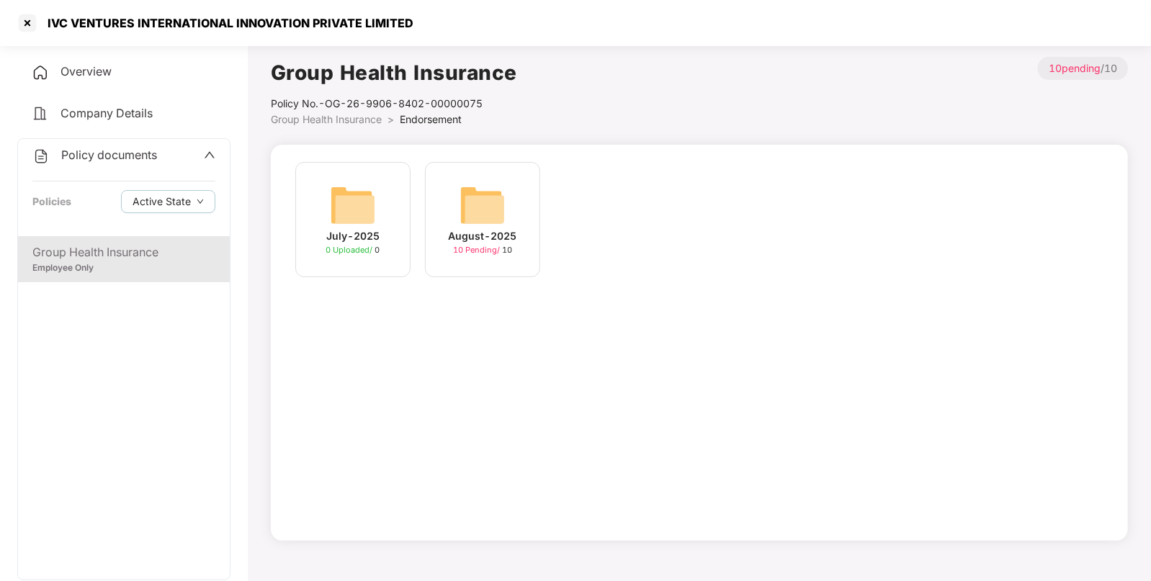
click at [504, 211] on div "August-2025 10 Pending / 10" at bounding box center [482, 219] width 115 height 115
click at [393, 207] on div "[DATE] 22:57:14 10 Pending / 10" at bounding box center [352, 219] width 115 height 115
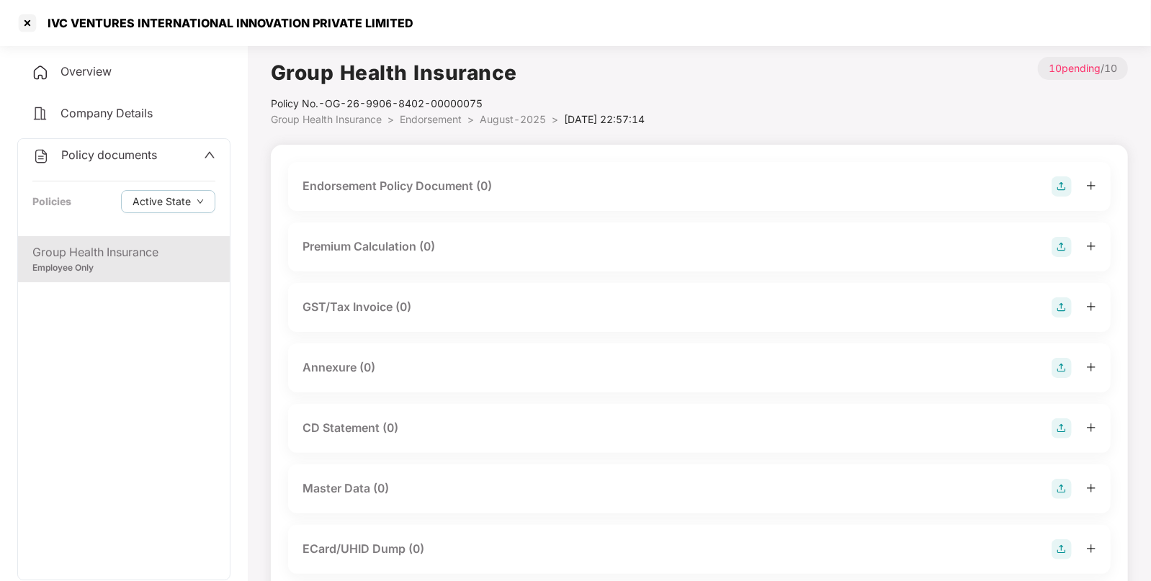
click at [1065, 190] on img at bounding box center [1062, 186] width 20 height 20
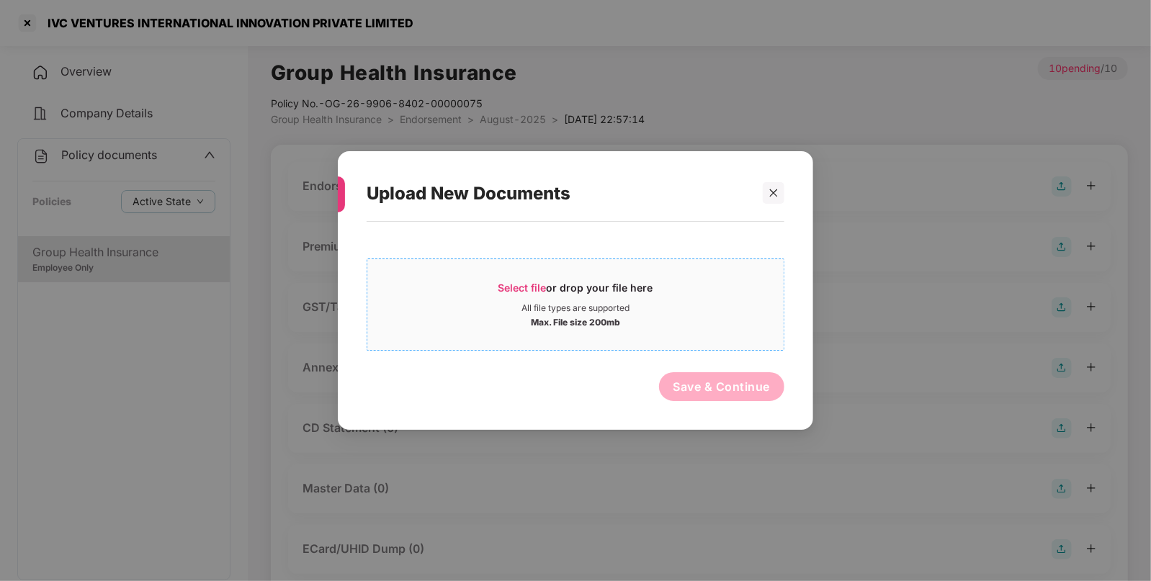
click at [638, 307] on div "All file types are supported" at bounding box center [575, 309] width 416 height 12
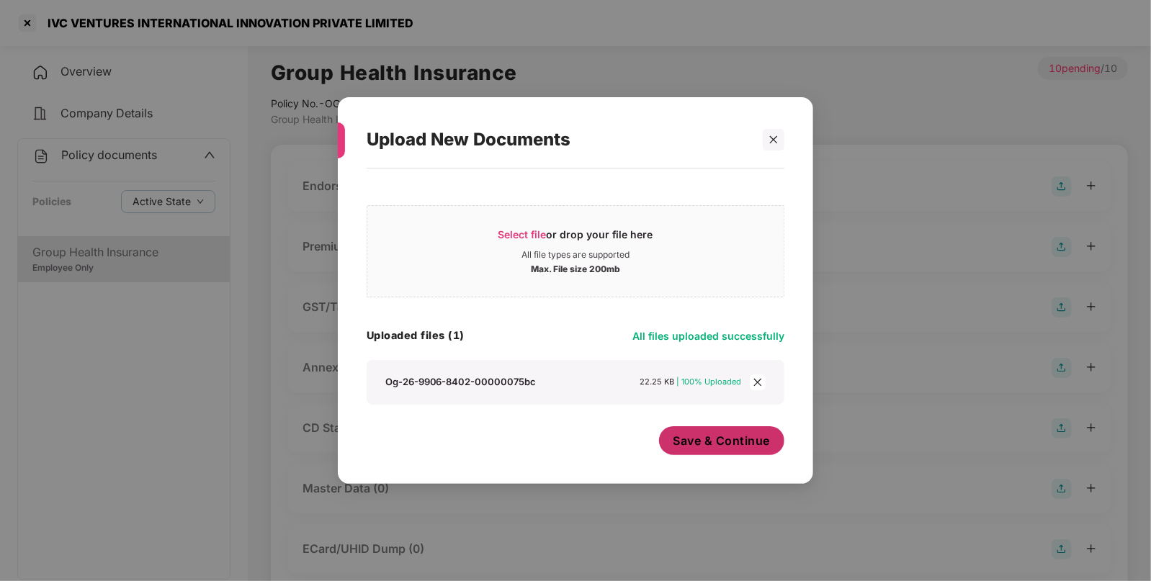
click at [717, 436] on span "Save & Continue" at bounding box center [722, 441] width 97 height 16
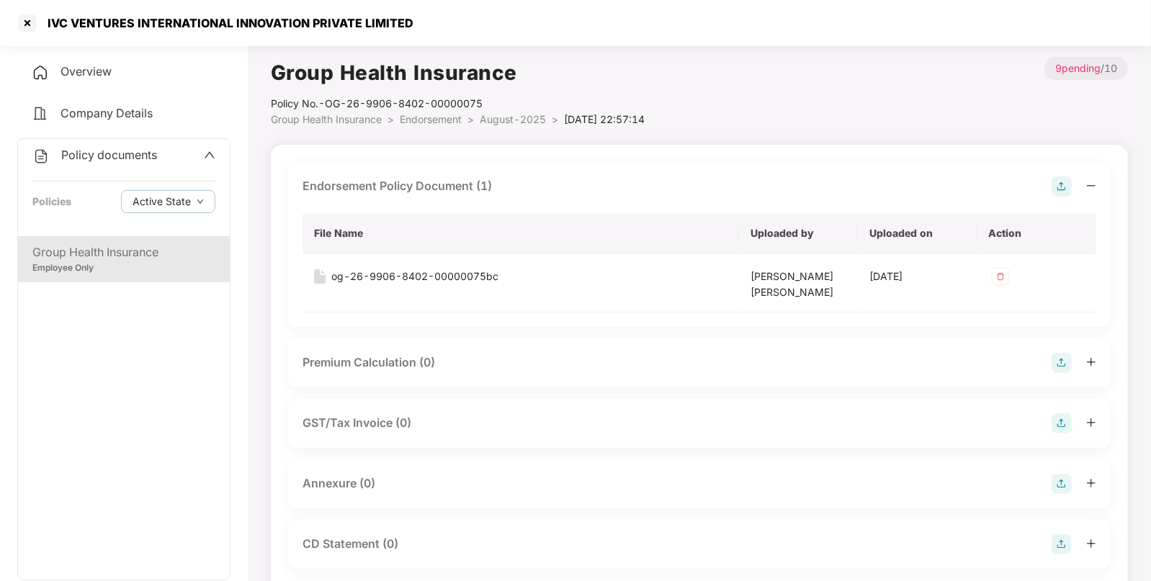
click at [1068, 483] on img at bounding box center [1062, 484] width 20 height 20
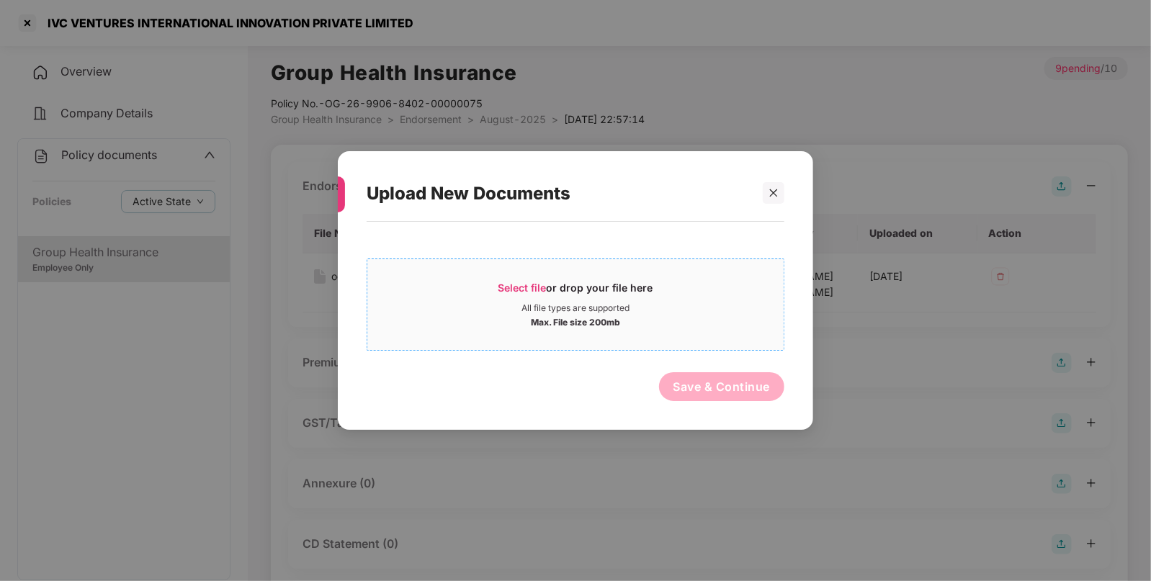
click at [616, 331] on span "Select file or drop your file here All file types are supported Max. File size …" at bounding box center [575, 304] width 416 height 69
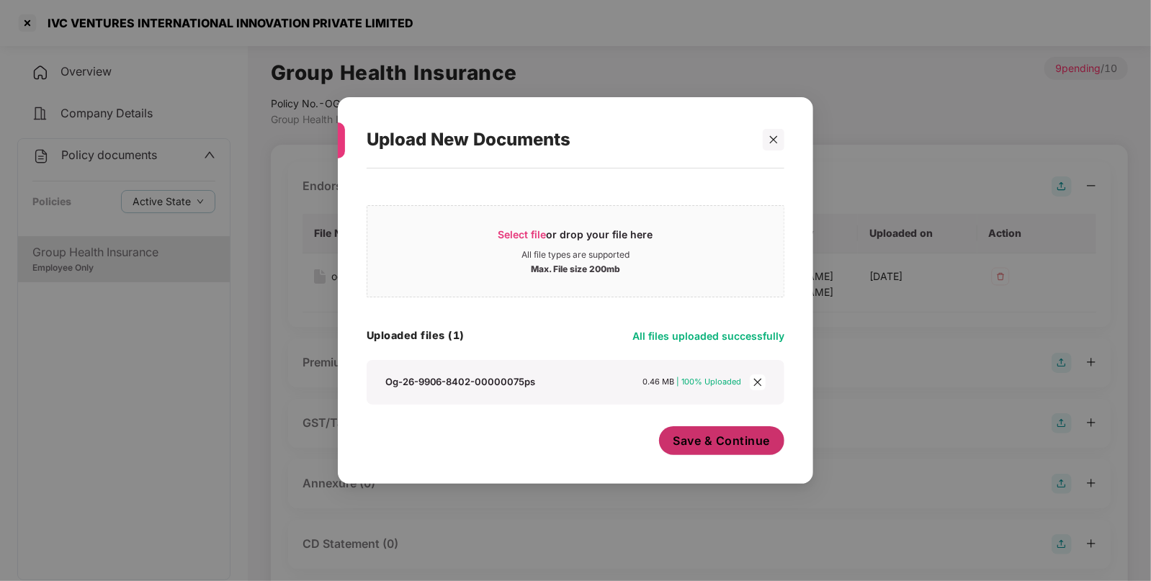
click at [735, 443] on span "Save & Continue" at bounding box center [722, 441] width 97 height 16
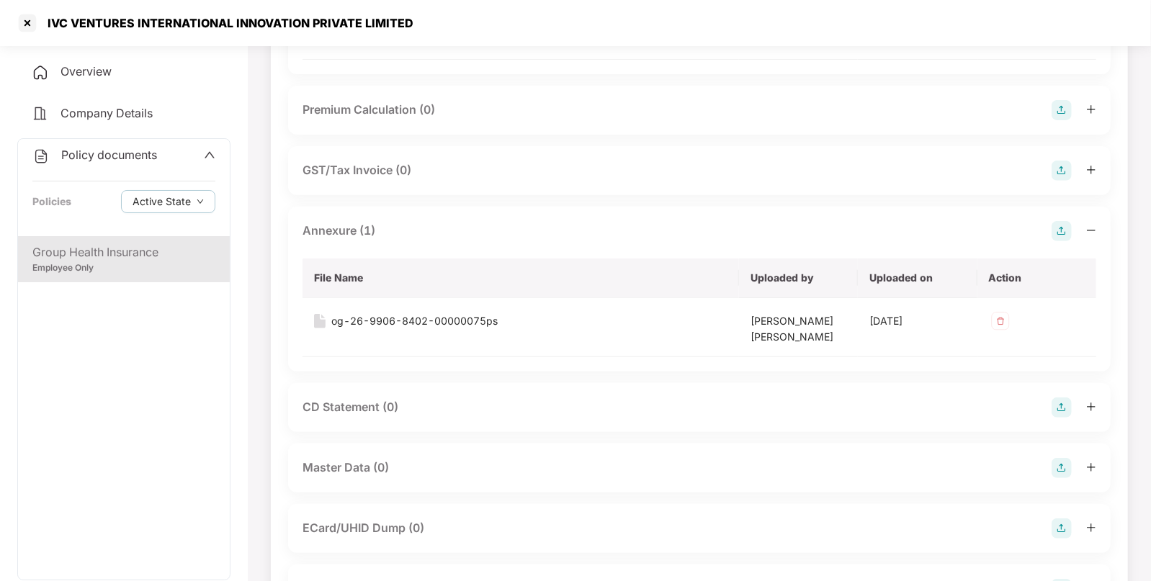
scroll to position [256, 0]
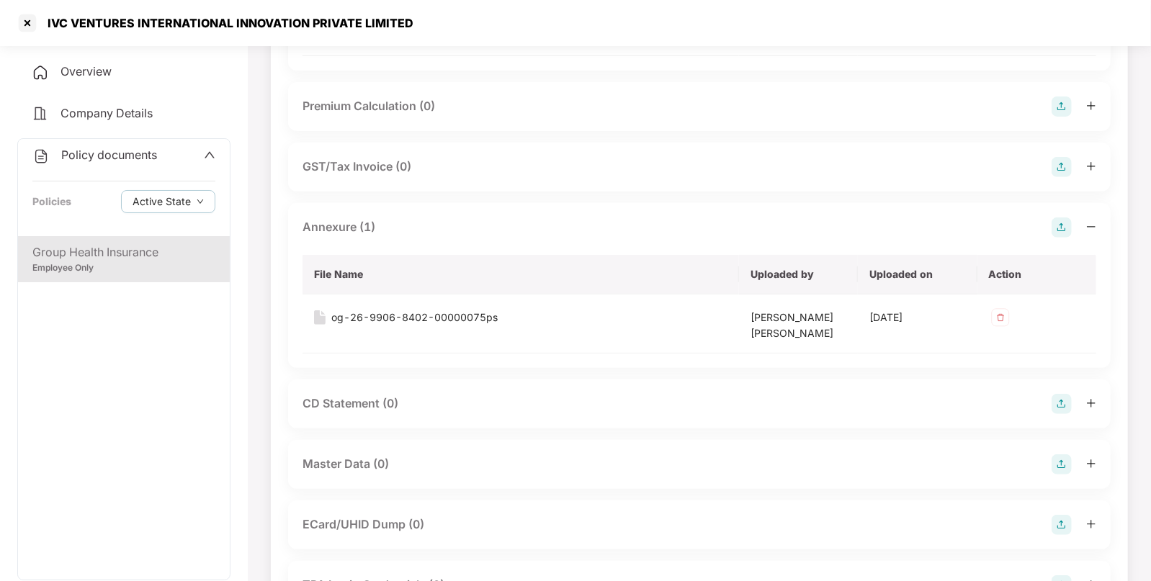
click at [1065, 460] on img at bounding box center [1062, 465] width 20 height 20
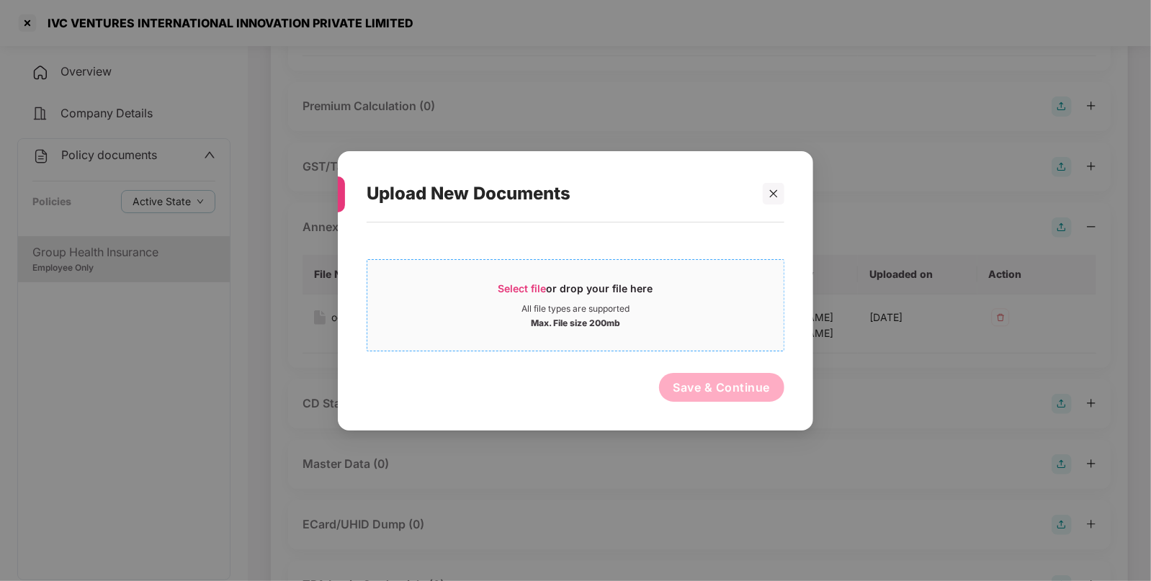
click at [428, 269] on div "Select file or drop your file here All file types are supported Max. File size …" at bounding box center [576, 305] width 418 height 92
click at [541, 276] on span "Select file or drop your file here All file types are supported Max. File size …" at bounding box center [575, 304] width 416 height 69
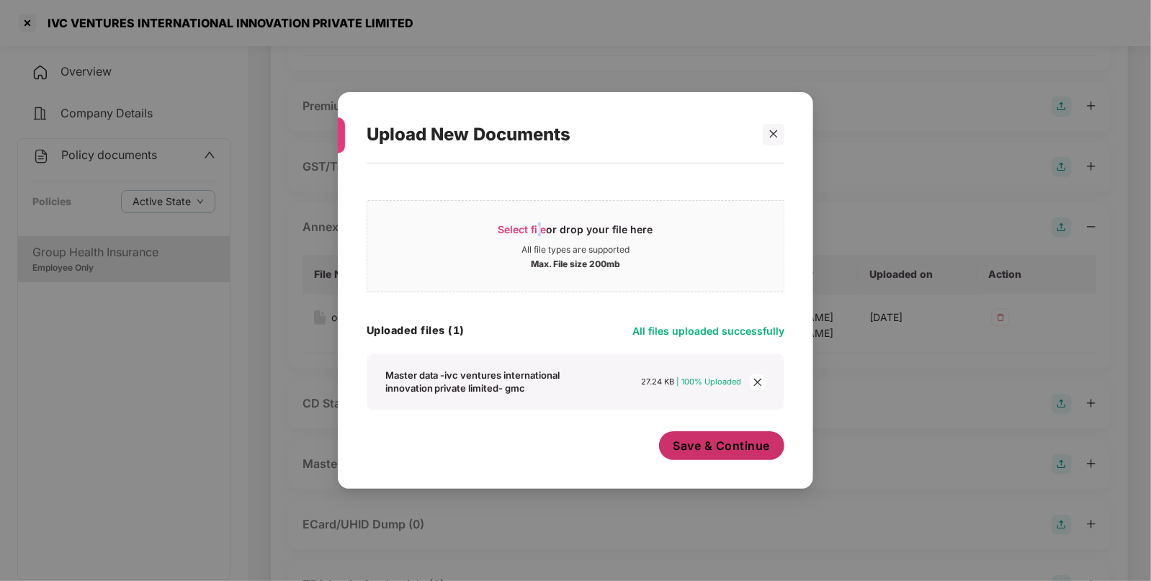
click at [670, 446] on button "Save & Continue" at bounding box center [722, 445] width 126 height 29
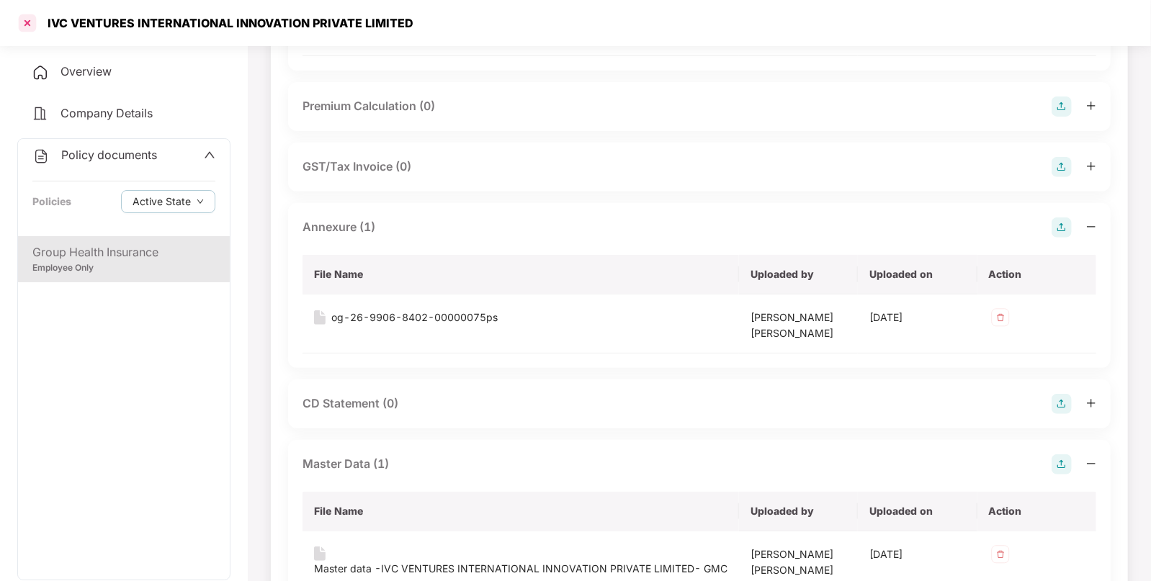
click at [22, 18] on div at bounding box center [27, 23] width 23 height 23
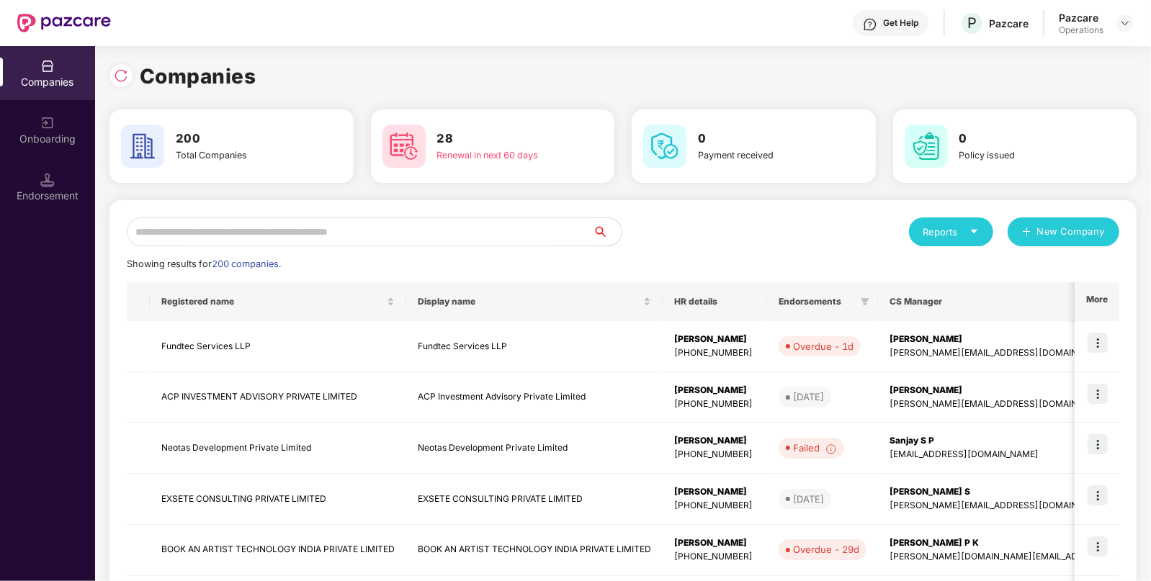
scroll to position [0, 0]
click at [562, 233] on input "text" at bounding box center [360, 232] width 466 height 29
paste input "**********"
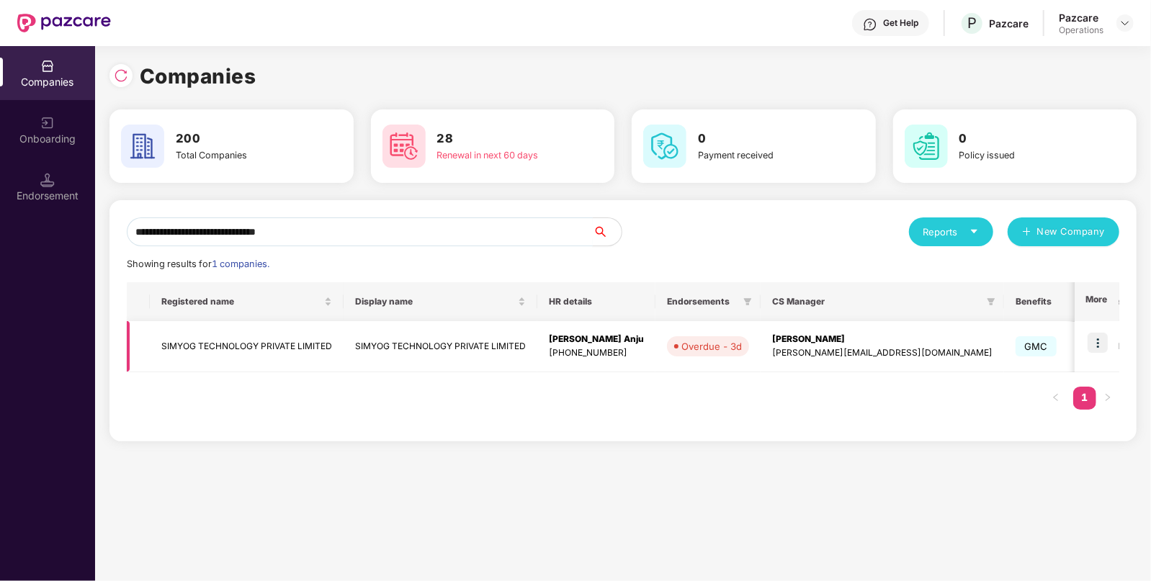
type input "**********"
click at [1106, 339] on img at bounding box center [1098, 343] width 20 height 20
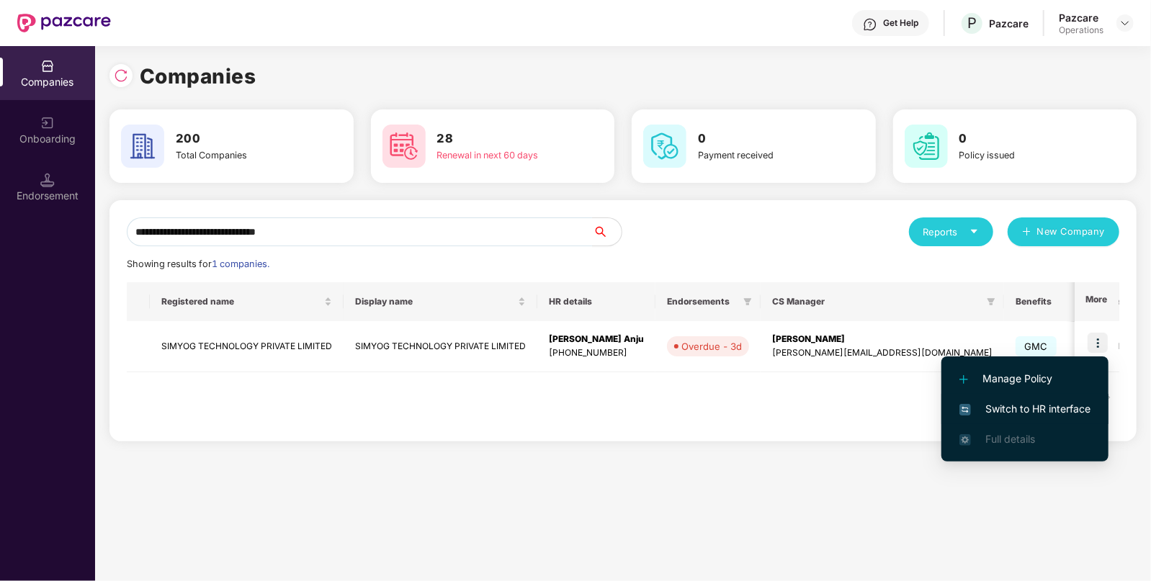
click at [1005, 415] on span "Switch to HR interface" at bounding box center [1024, 409] width 131 height 16
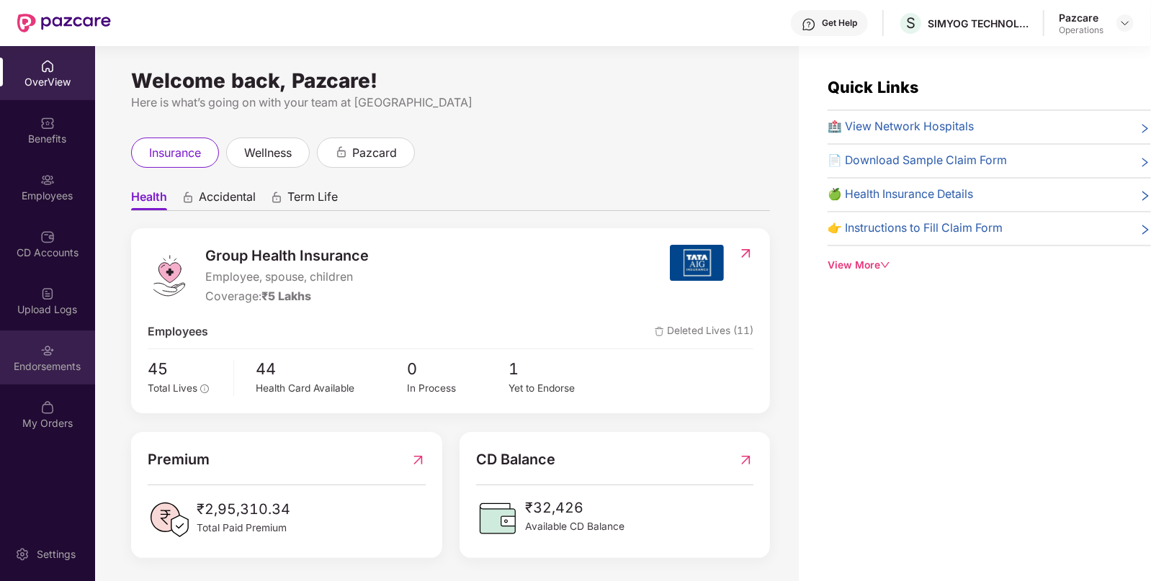
click at [63, 346] on div "Endorsements" at bounding box center [47, 358] width 95 height 54
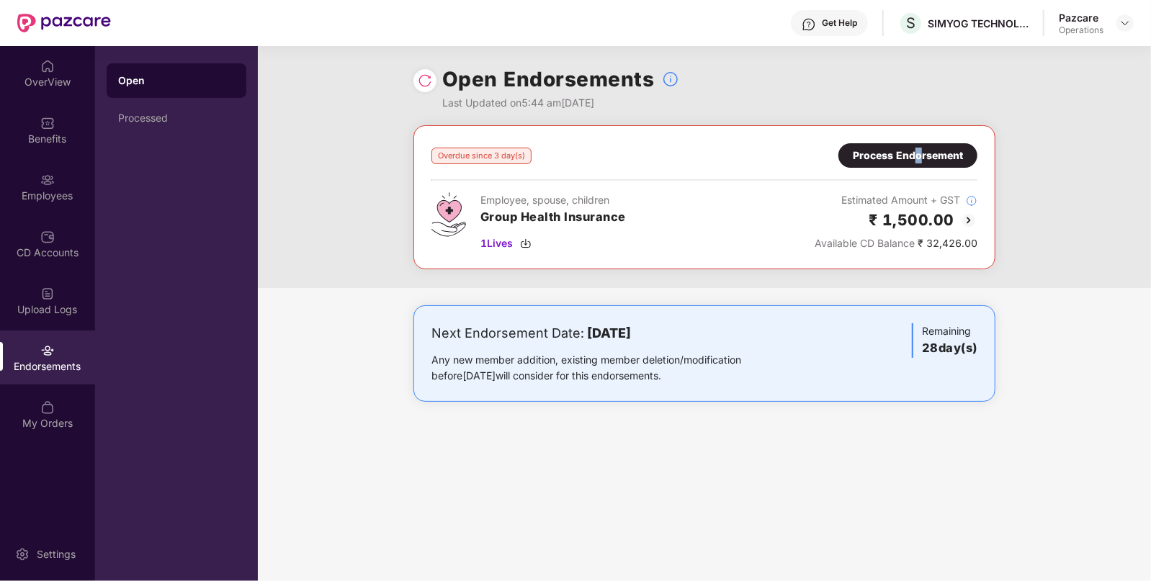
click at [918, 148] on div "Process Endorsement" at bounding box center [908, 156] width 110 height 16
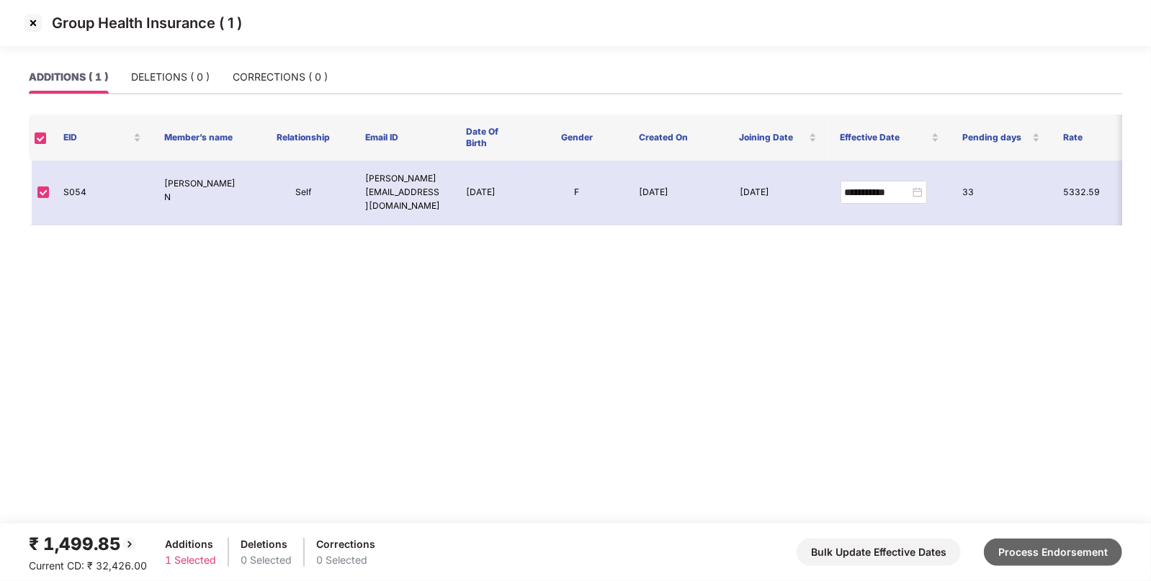
click at [1020, 545] on button "Process Endorsement" at bounding box center [1053, 552] width 138 height 27
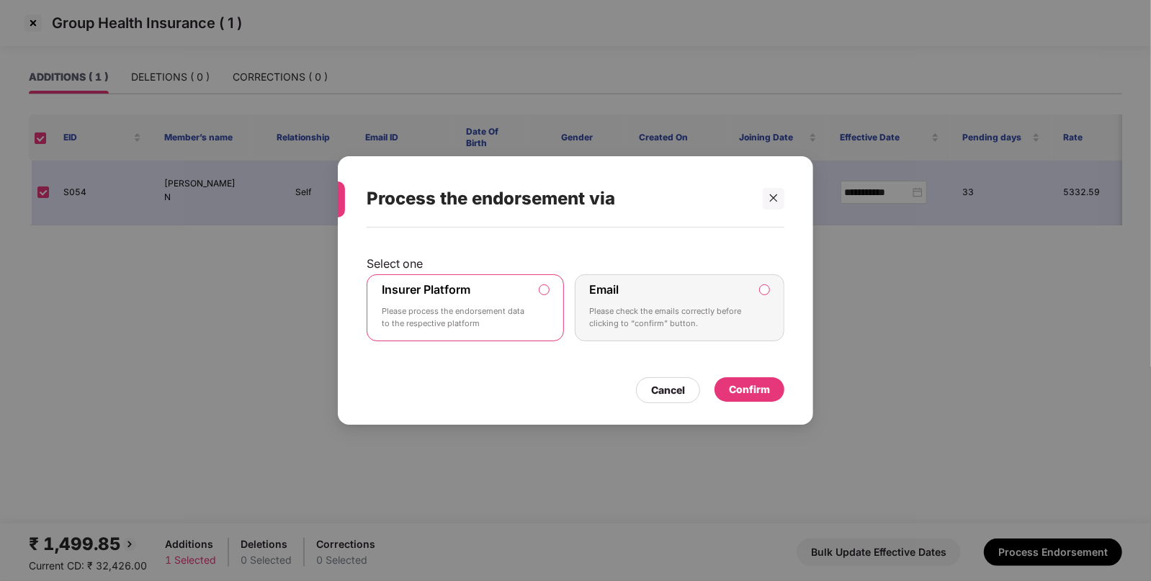
click at [518, 308] on p "Please process the endorsement data to the respective platform" at bounding box center [455, 317] width 147 height 25
click at [743, 385] on div "Confirm" at bounding box center [749, 390] width 41 height 16
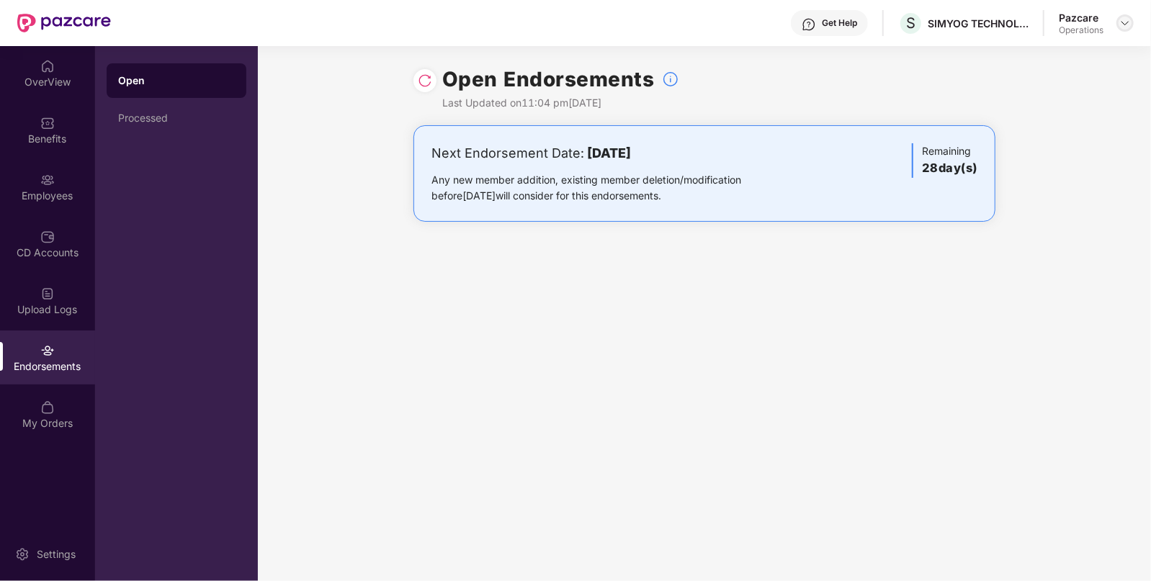
click at [1124, 22] on img at bounding box center [1125, 23] width 12 height 12
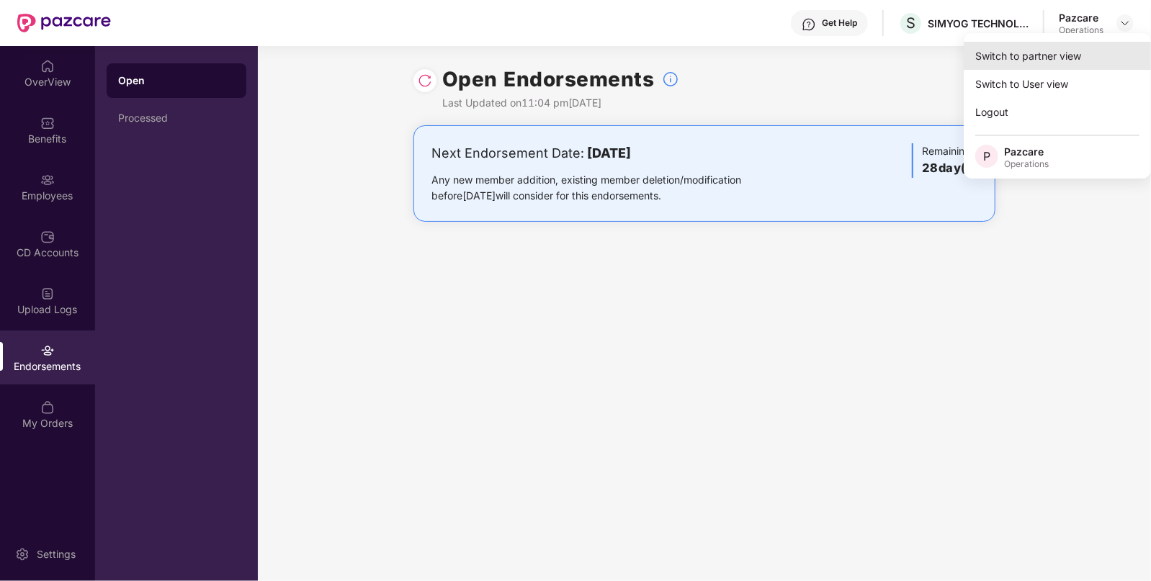
click at [1042, 59] on div "Switch to partner view" at bounding box center [1057, 56] width 187 height 28
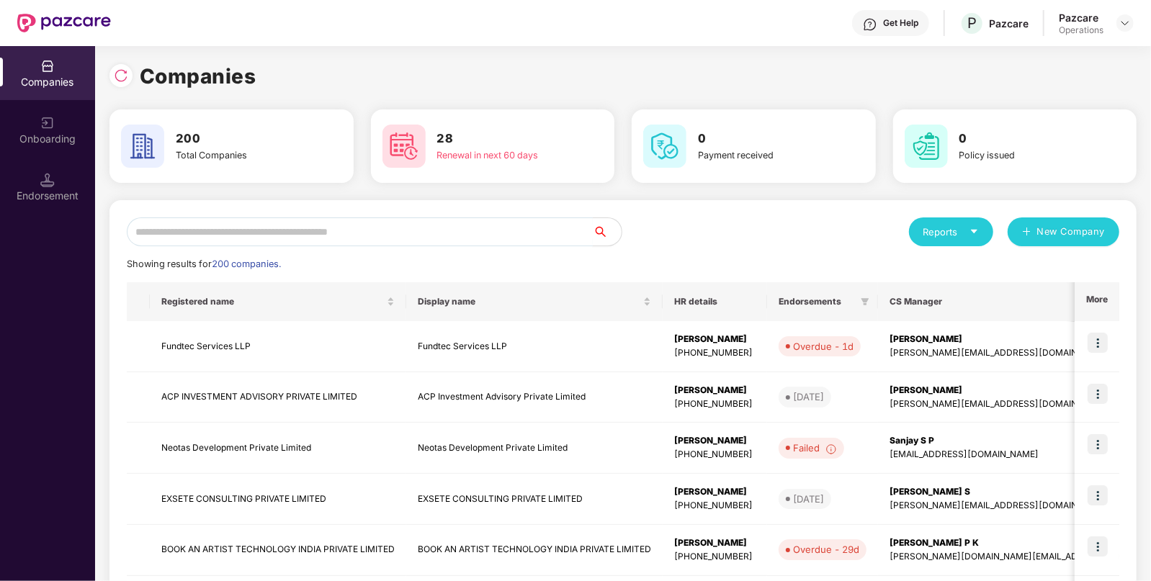
click at [421, 225] on input "text" at bounding box center [360, 232] width 466 height 29
paste input "**********"
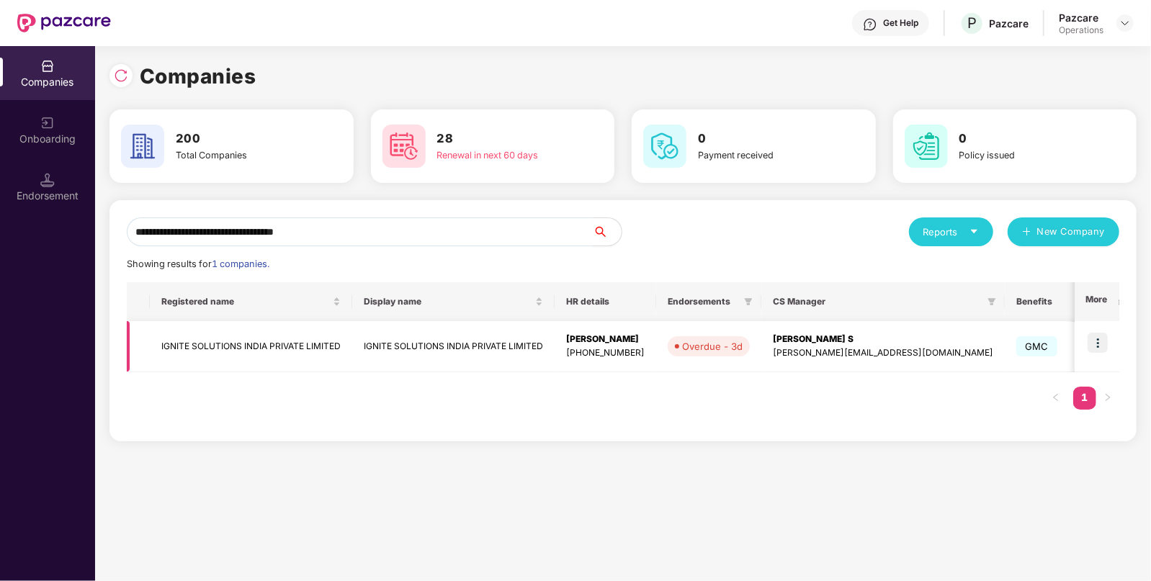
type input "**********"
click at [1106, 341] on img at bounding box center [1098, 343] width 20 height 20
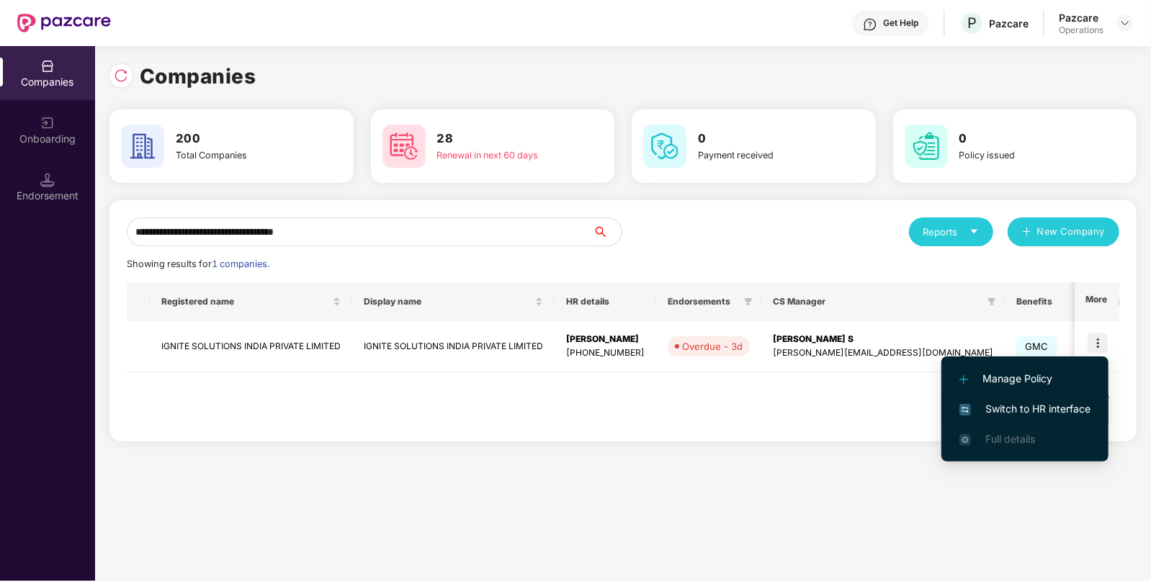
click at [1033, 405] on span "Switch to HR interface" at bounding box center [1024, 409] width 131 height 16
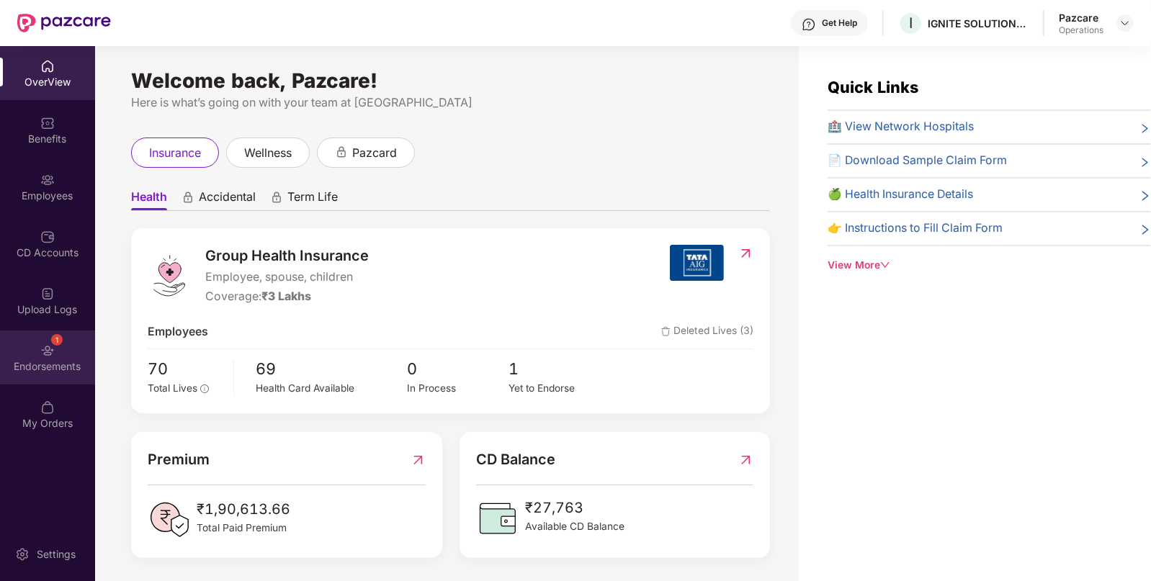
click at [56, 354] on div "1 Endorsements" at bounding box center [47, 358] width 95 height 54
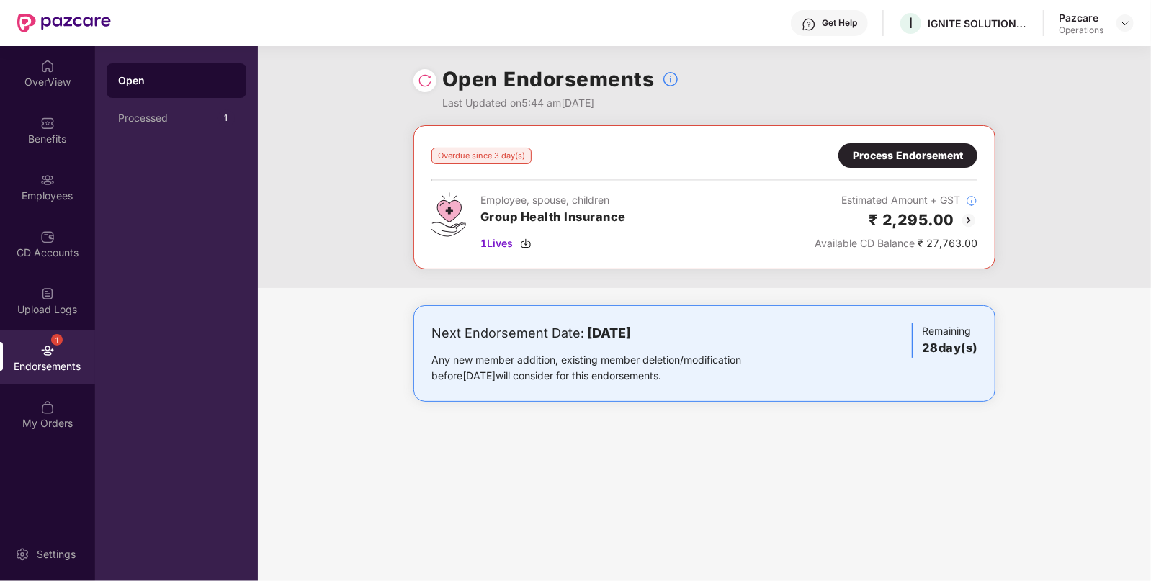
click at [936, 154] on div "Process Endorsement" at bounding box center [908, 156] width 110 height 16
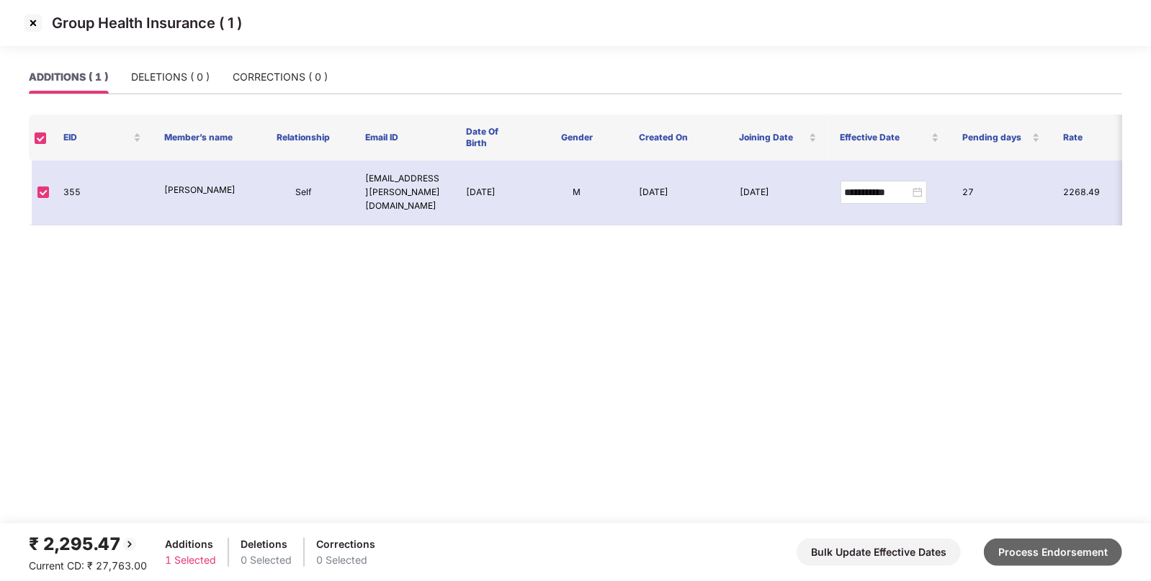
click at [1026, 556] on button "Process Endorsement" at bounding box center [1053, 552] width 138 height 27
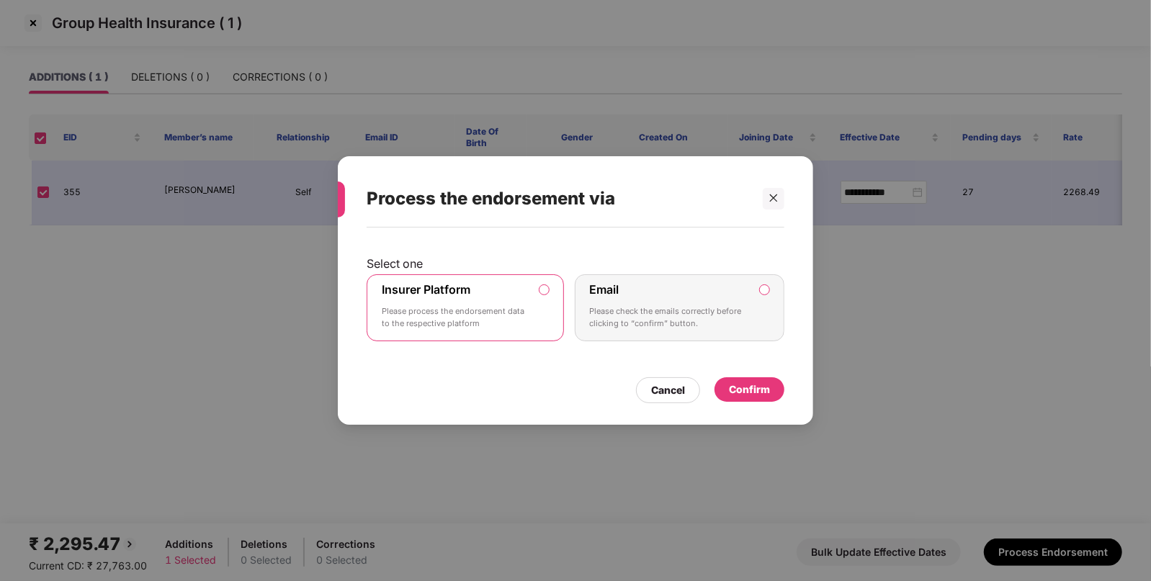
click at [504, 277] on label "Insurer Platform Please process the endorsement data to the respective platform" at bounding box center [465, 308] width 197 height 68
click at [771, 395] on div "Confirm" at bounding box center [750, 389] width 70 height 24
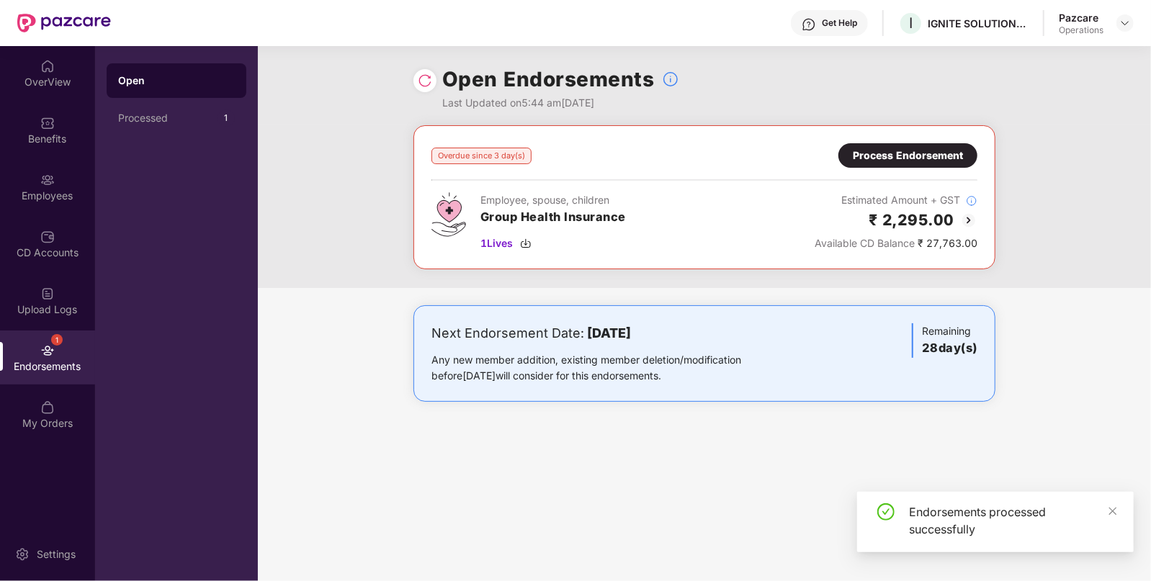
click at [417, 78] on div at bounding box center [424, 80] width 23 height 23
click at [429, 83] on img at bounding box center [425, 80] width 14 height 14
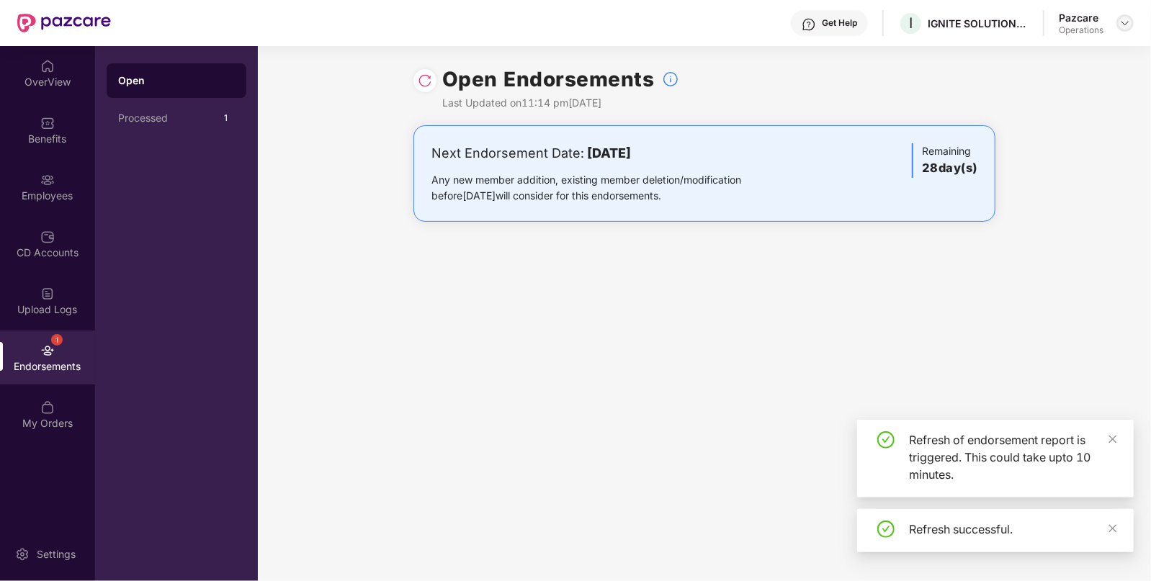
click at [1121, 22] on img at bounding box center [1125, 23] width 12 height 12
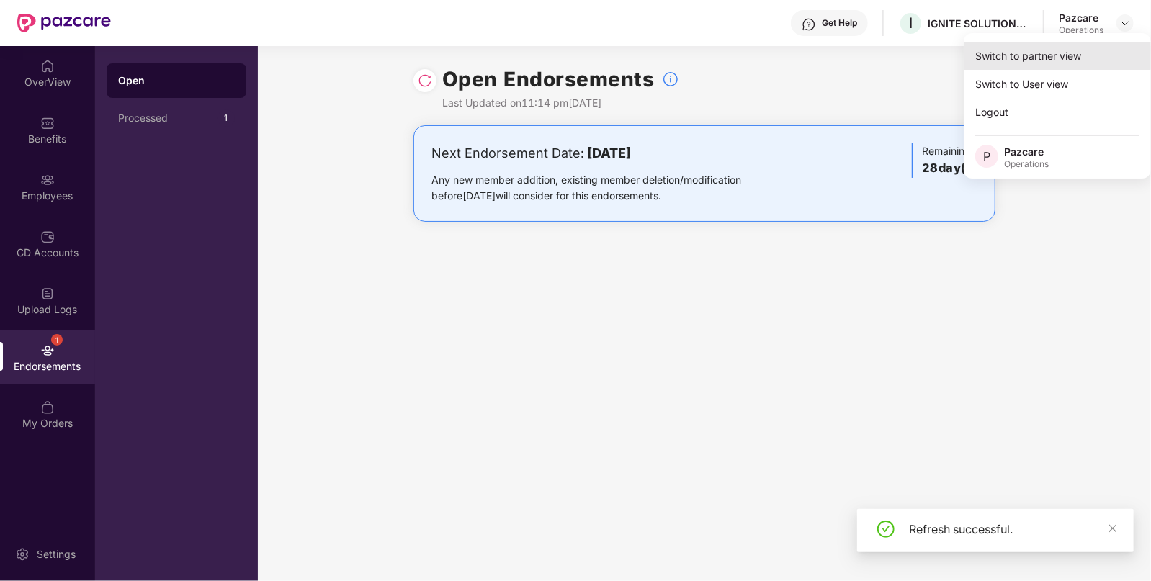
click at [1074, 65] on div "Switch to partner view" at bounding box center [1057, 56] width 187 height 28
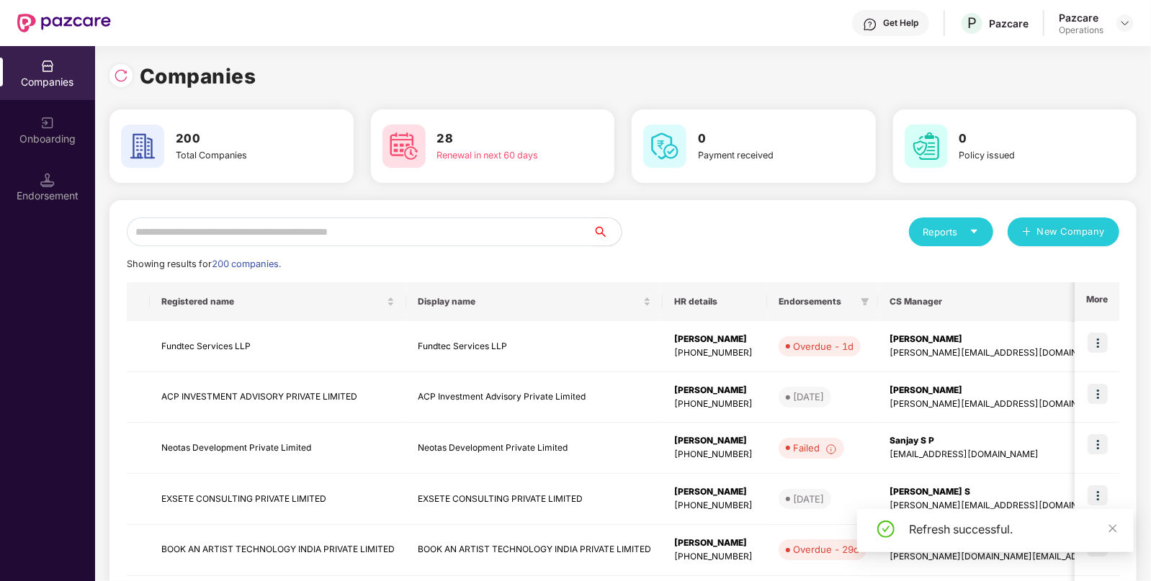
click at [434, 231] on input "text" at bounding box center [360, 232] width 466 height 29
paste input "**********"
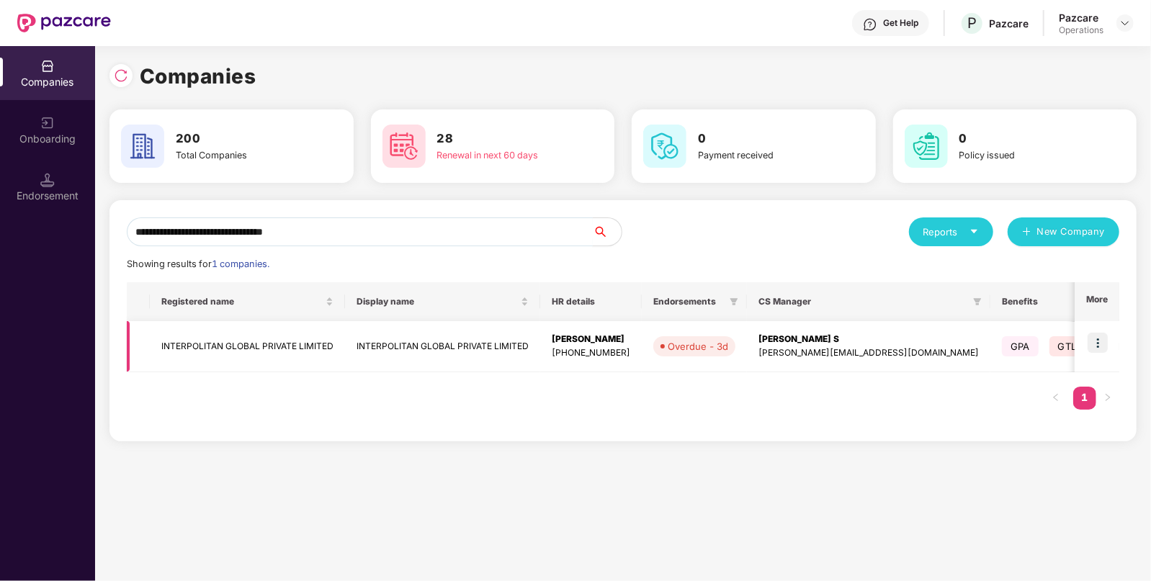
type input "**********"
click at [1103, 344] on img at bounding box center [1098, 343] width 20 height 20
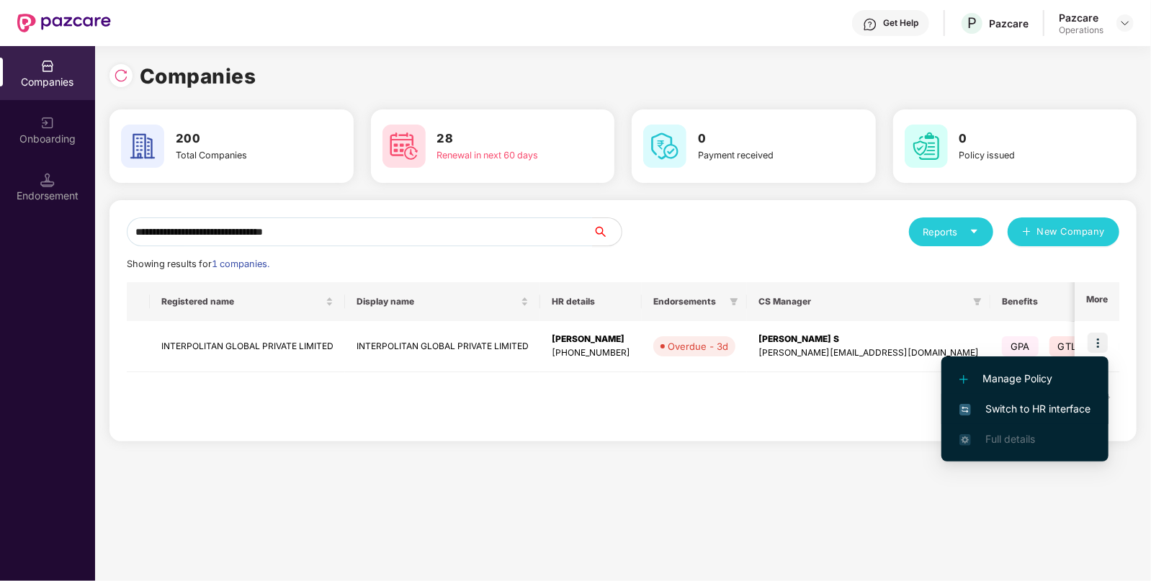
click at [1051, 401] on li "Switch to HR interface" at bounding box center [1024, 409] width 167 height 30
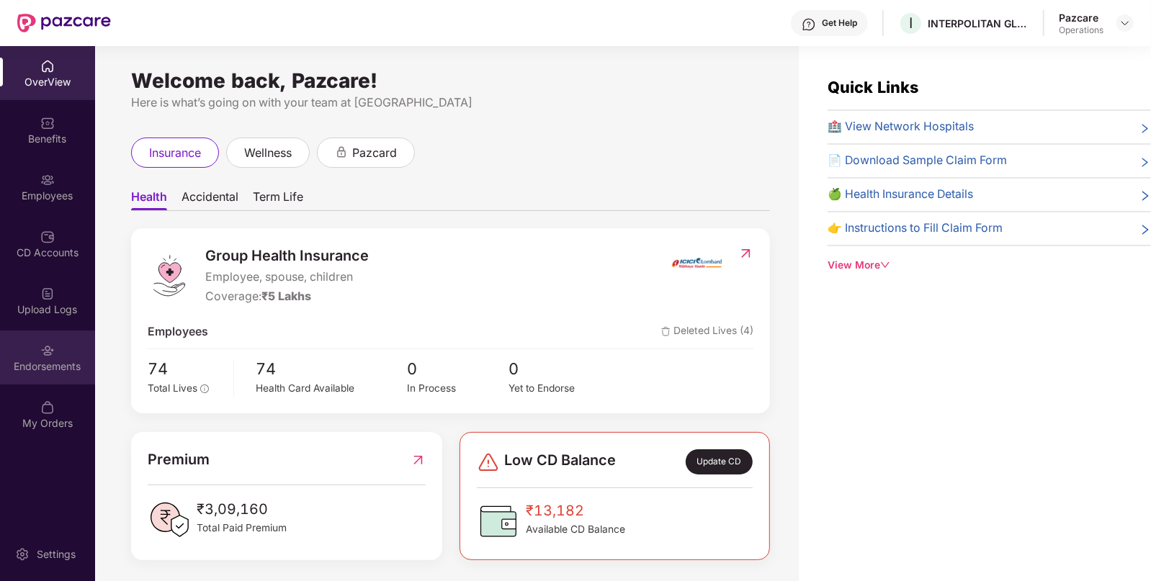
click at [62, 357] on div "Endorsements" at bounding box center [47, 358] width 95 height 54
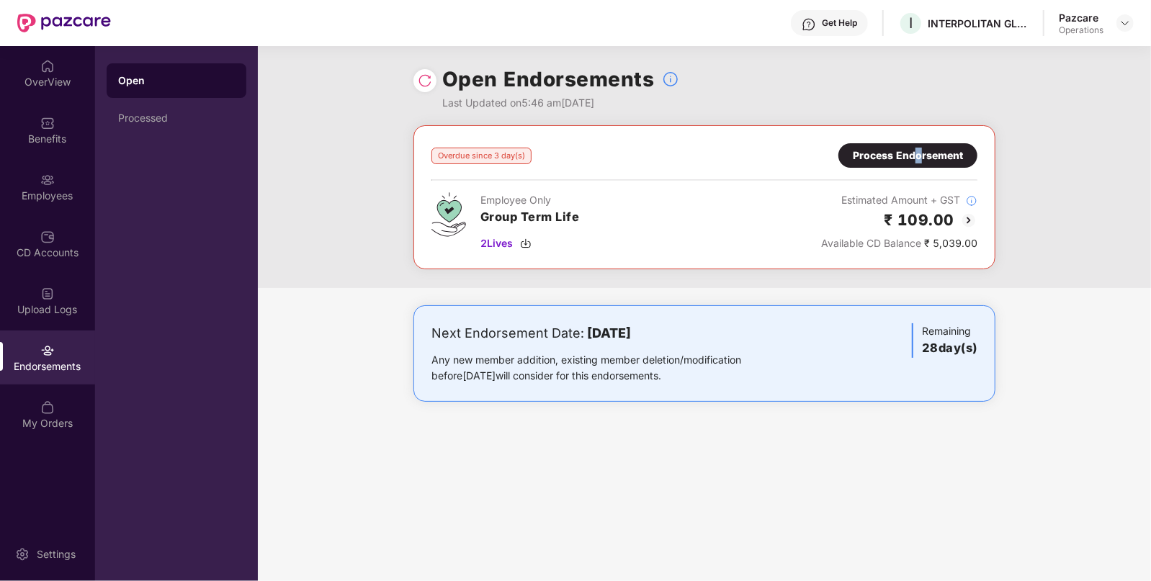
click at [918, 154] on div "Process Endorsement" at bounding box center [908, 156] width 110 height 16
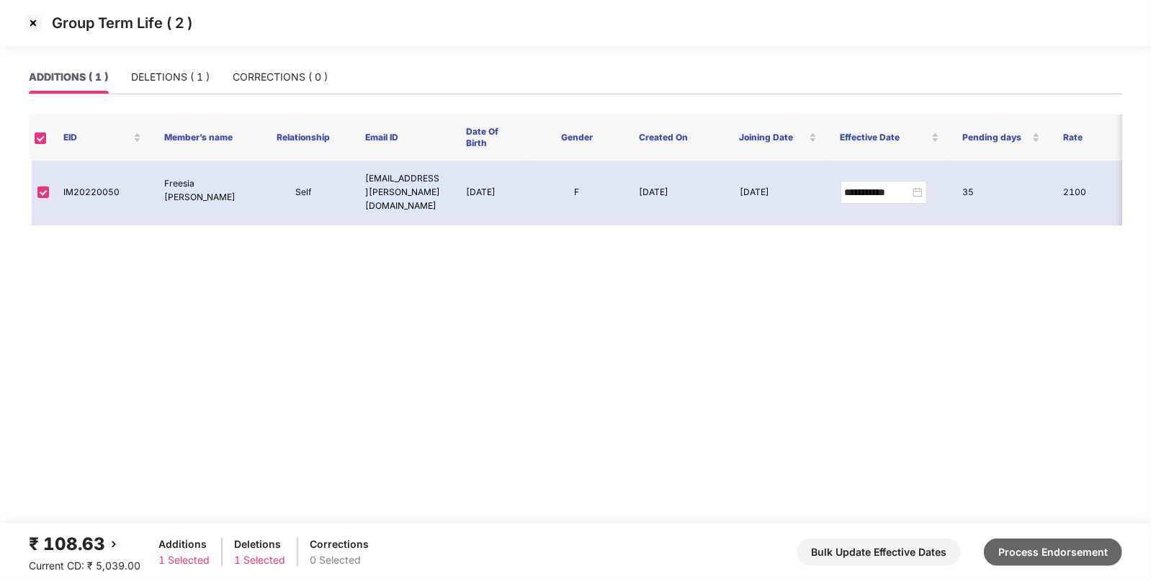
click at [1010, 552] on button "Process Endorsement" at bounding box center [1053, 552] width 138 height 27
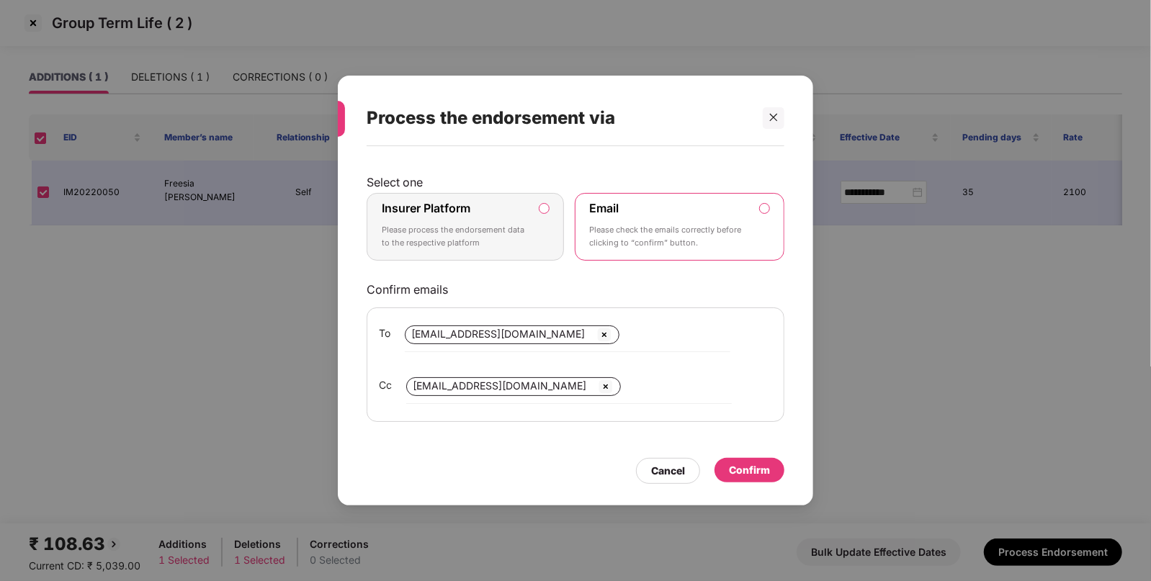
click at [515, 229] on p "Please process the endorsement data to the respective platform" at bounding box center [455, 236] width 147 height 25
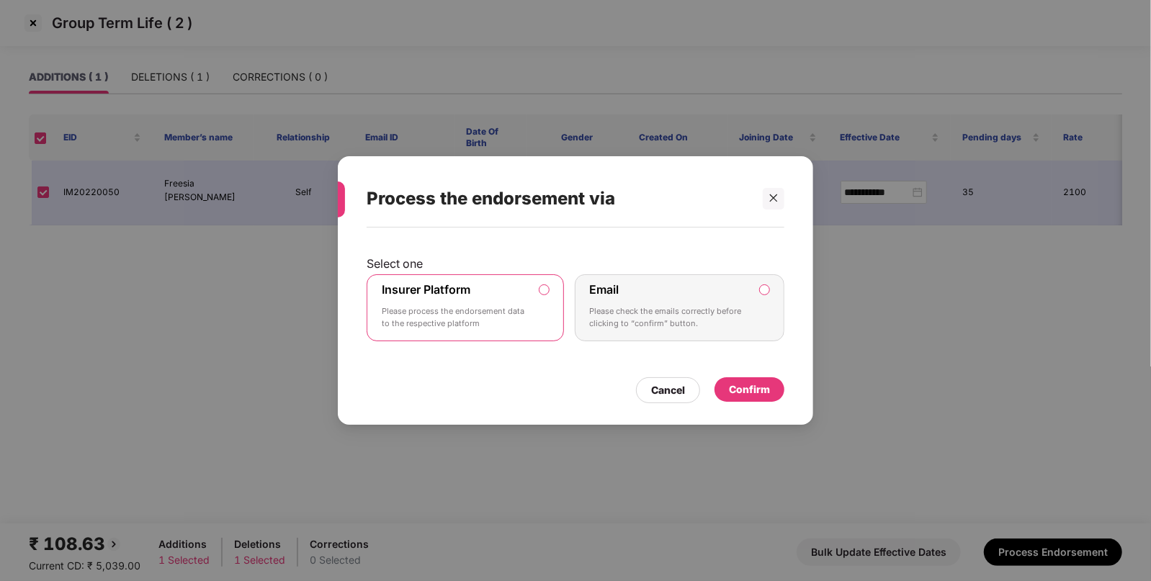
click at [729, 390] on div "Confirm" at bounding box center [750, 389] width 70 height 24
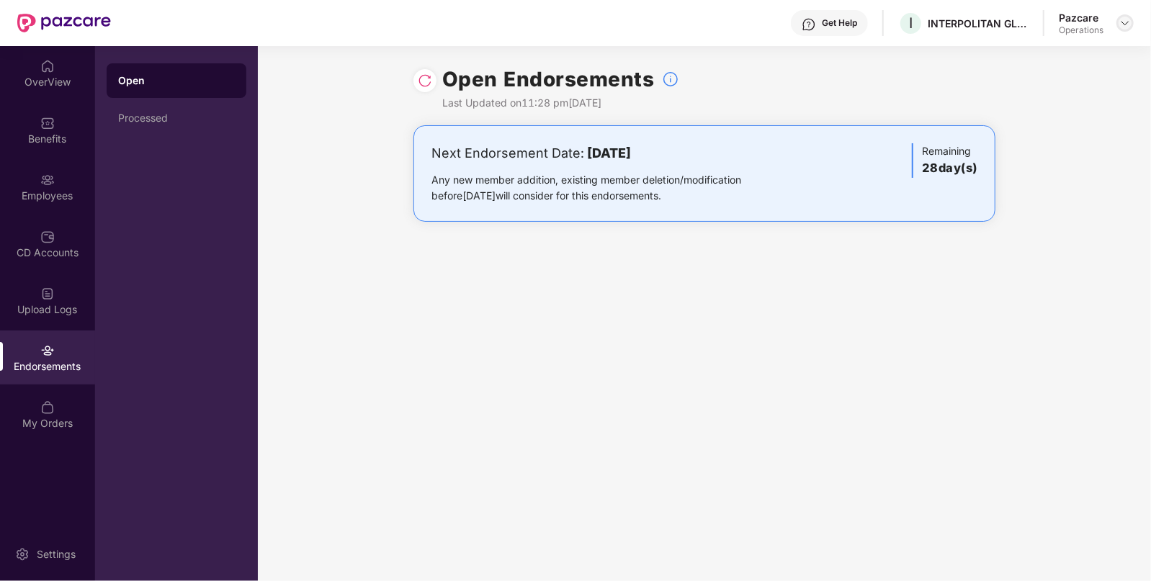
click at [1123, 26] on img at bounding box center [1125, 23] width 12 height 12
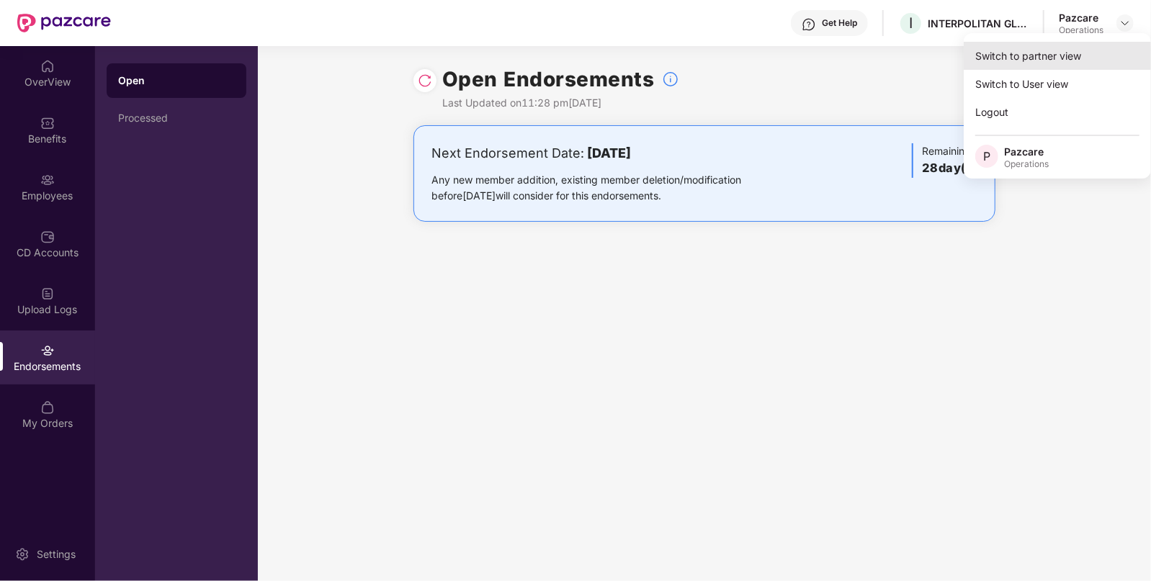
click at [1046, 54] on div "Switch to partner view" at bounding box center [1057, 56] width 187 height 28
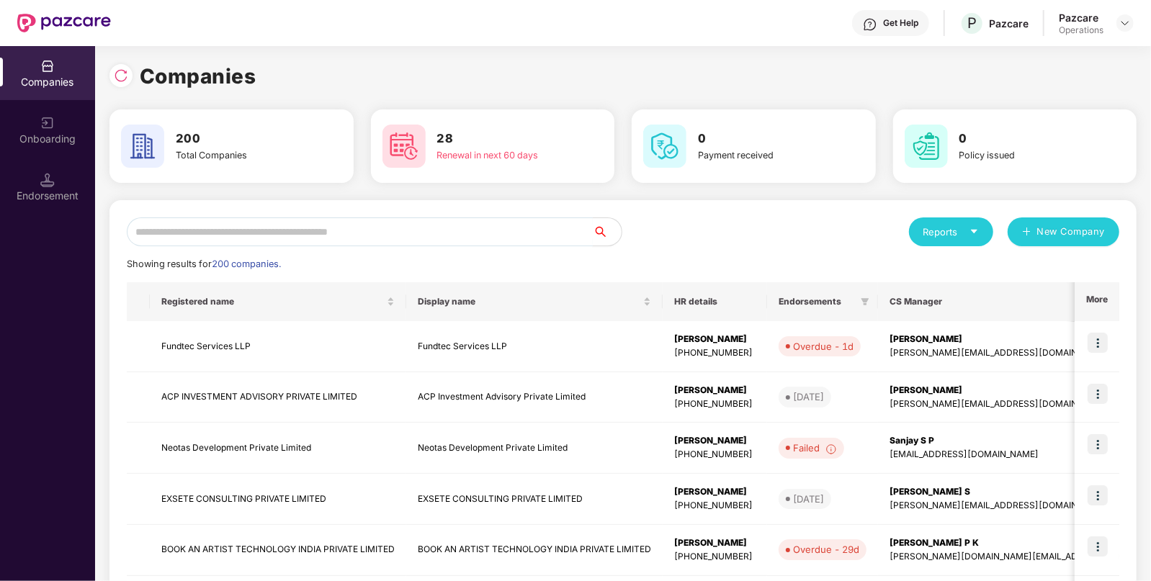
click at [501, 227] on input "text" at bounding box center [360, 232] width 466 height 29
paste input "**********"
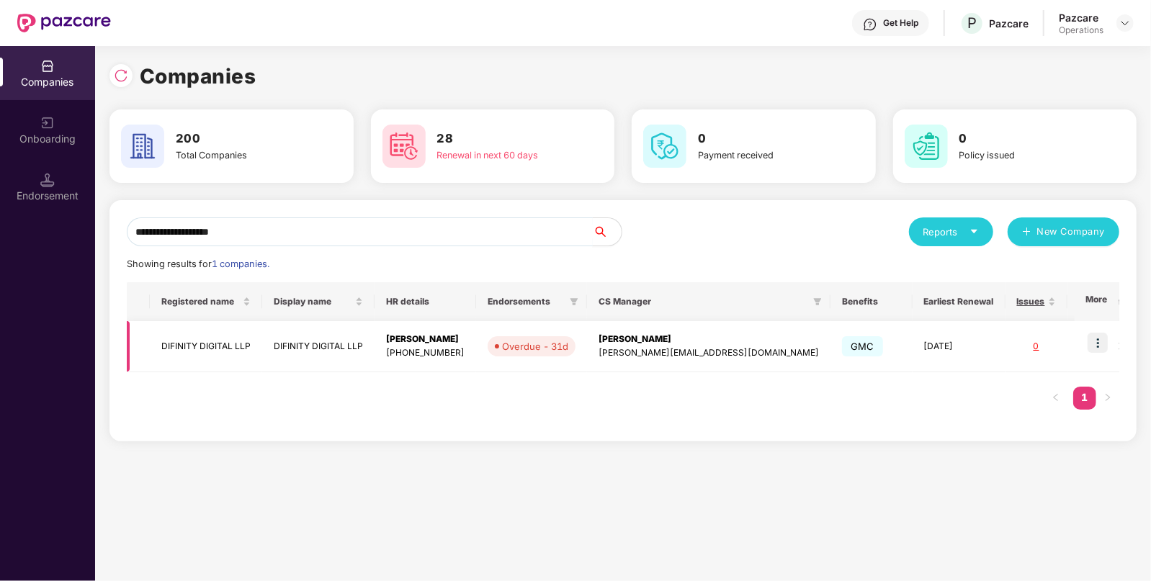
type input "**********"
click at [1093, 340] on img at bounding box center [1098, 343] width 20 height 20
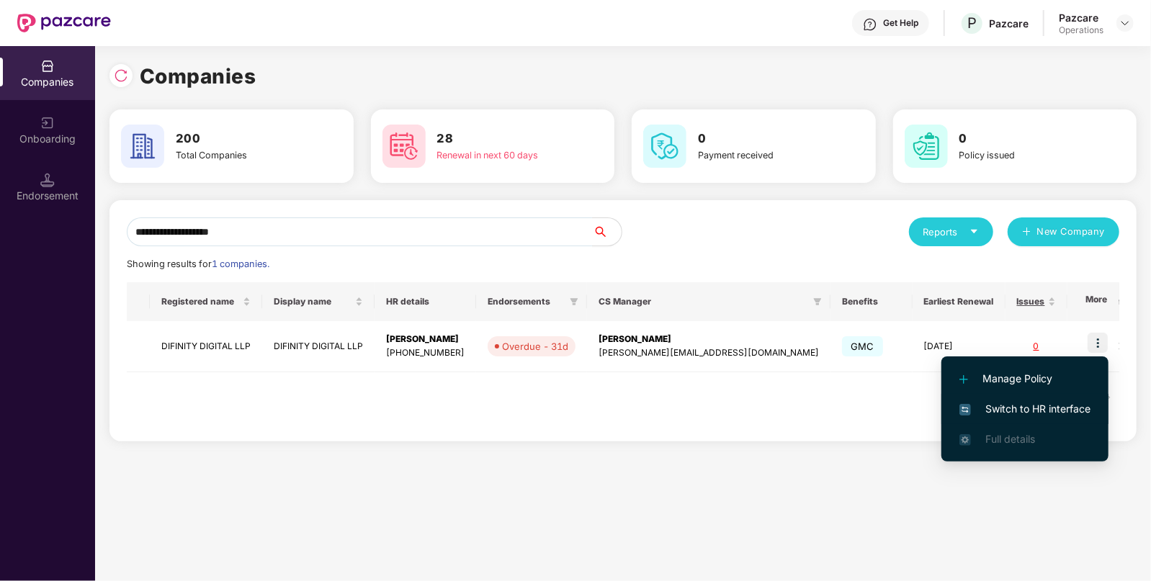
click at [1007, 406] on span "Switch to HR interface" at bounding box center [1024, 409] width 131 height 16
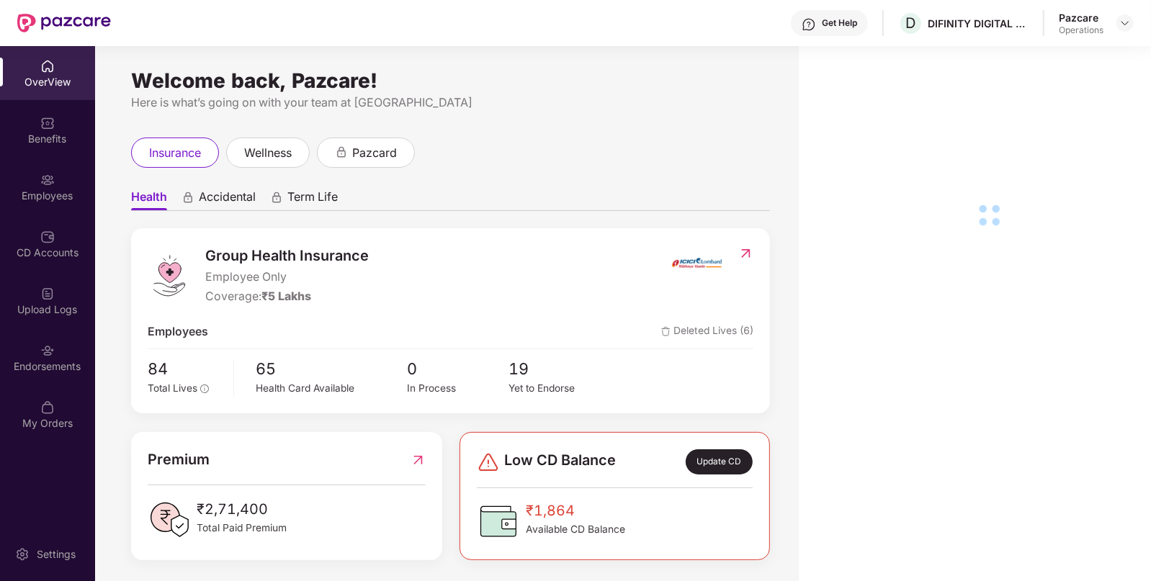
click at [61, 367] on div "Endorsements" at bounding box center [47, 366] width 95 height 14
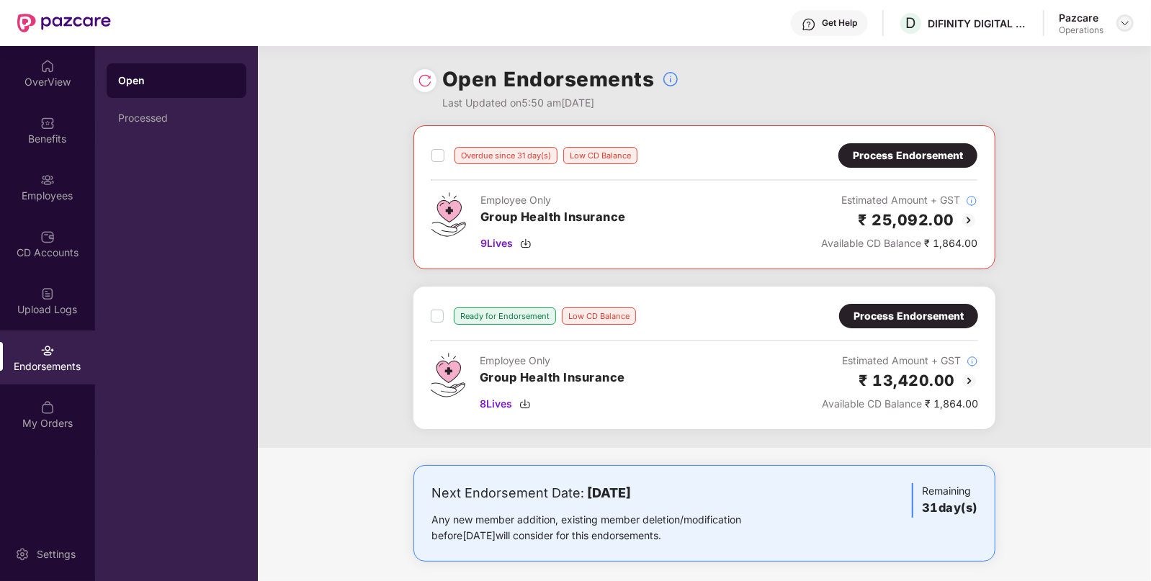
click at [1120, 20] on img at bounding box center [1125, 23] width 12 height 12
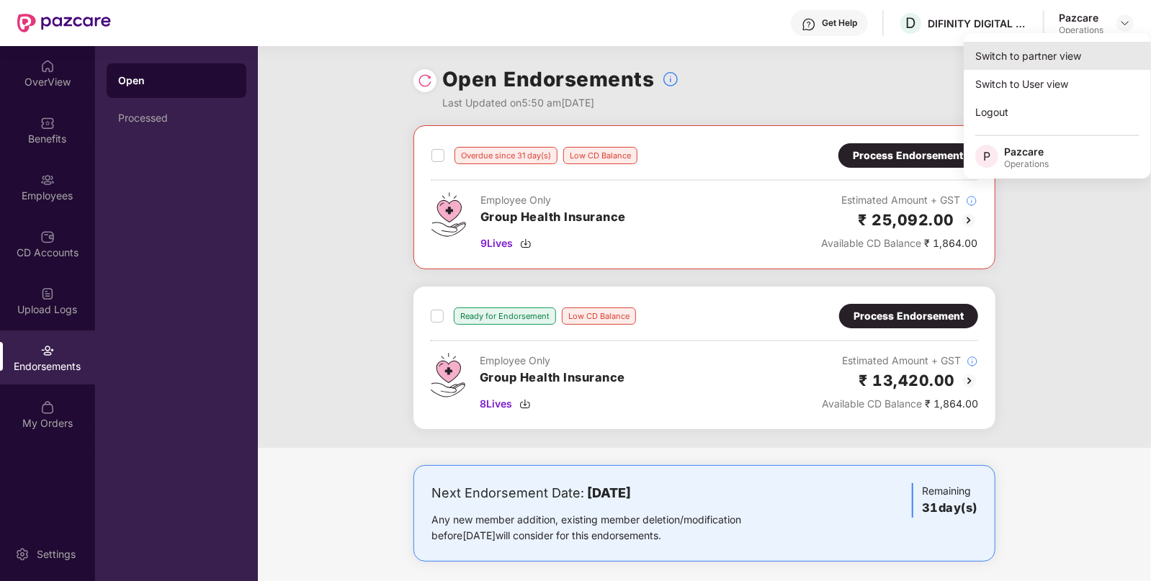
click at [1070, 42] on div "Switch to partner view" at bounding box center [1057, 56] width 187 height 28
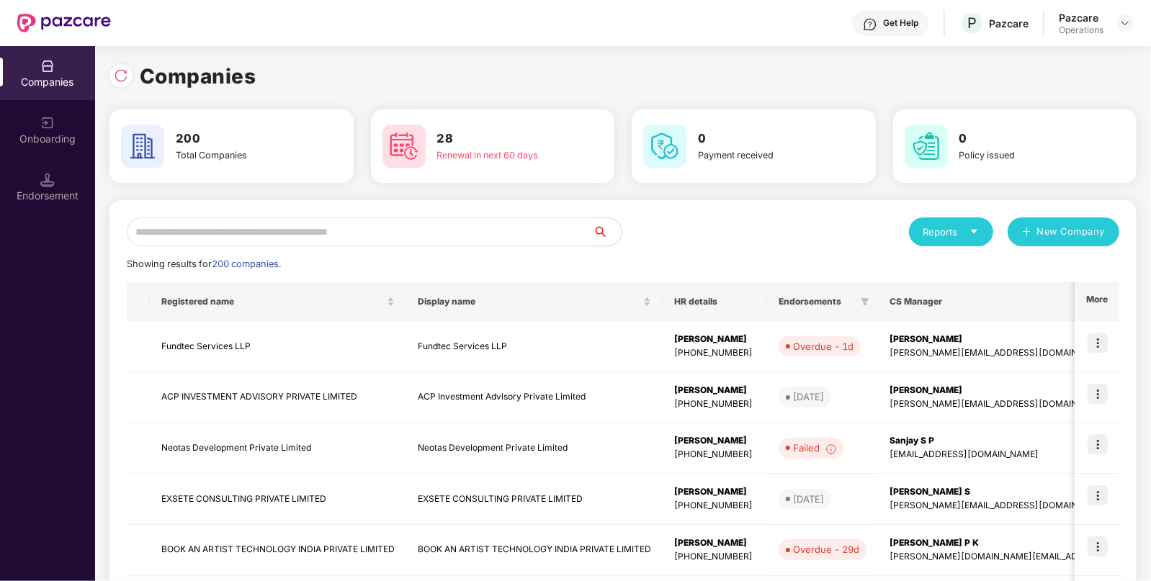
click at [554, 220] on input "text" at bounding box center [360, 232] width 466 height 29
paste input "**********"
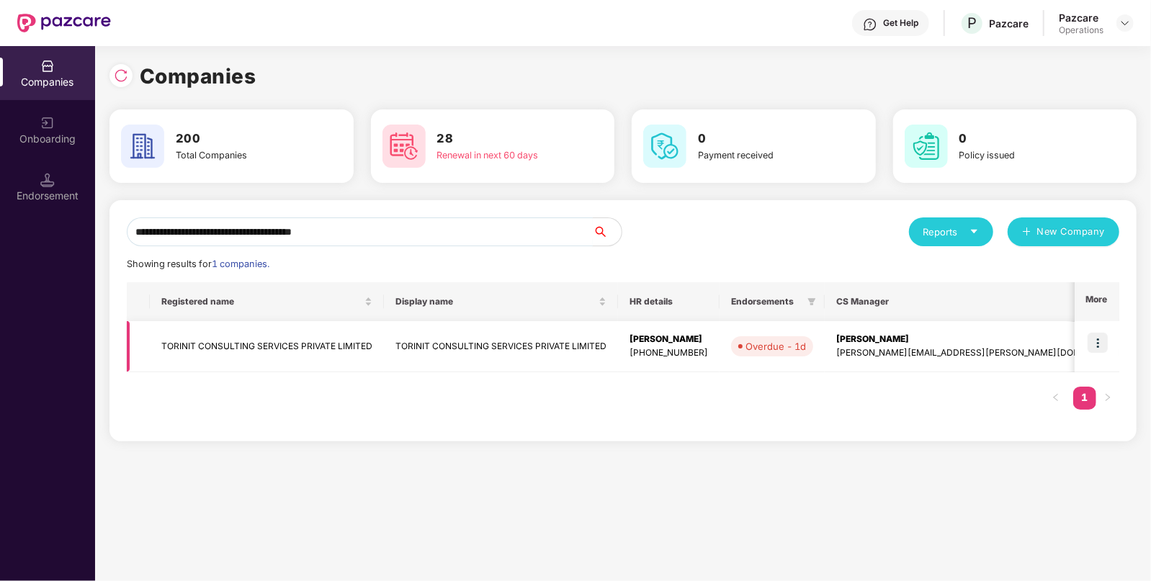
type input "**********"
click at [1104, 334] on img at bounding box center [1098, 343] width 20 height 20
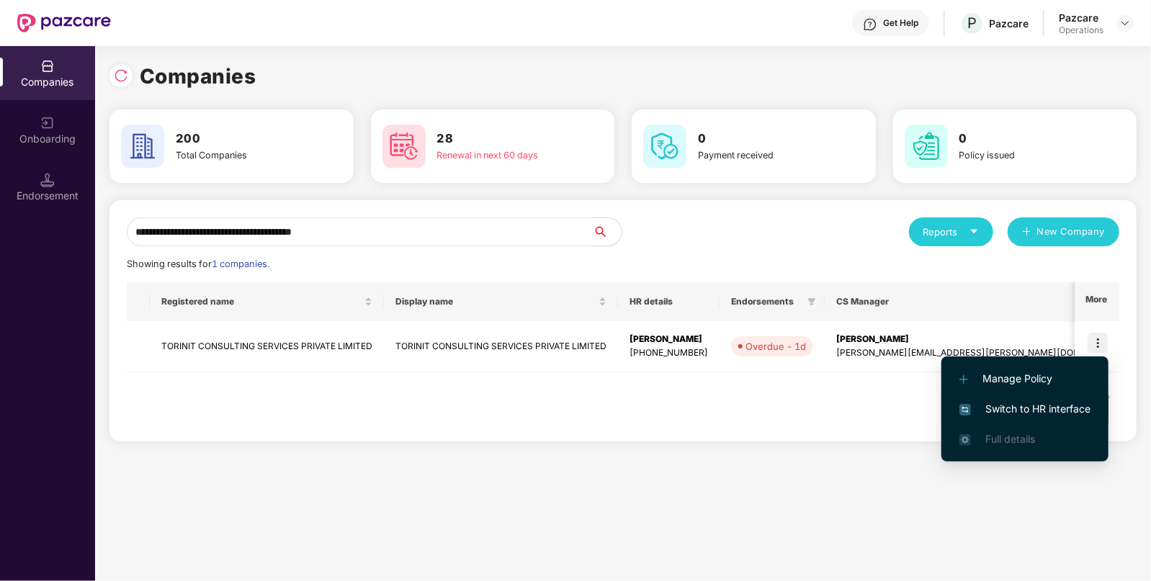
click at [1034, 411] on span "Switch to HR interface" at bounding box center [1024, 409] width 131 height 16
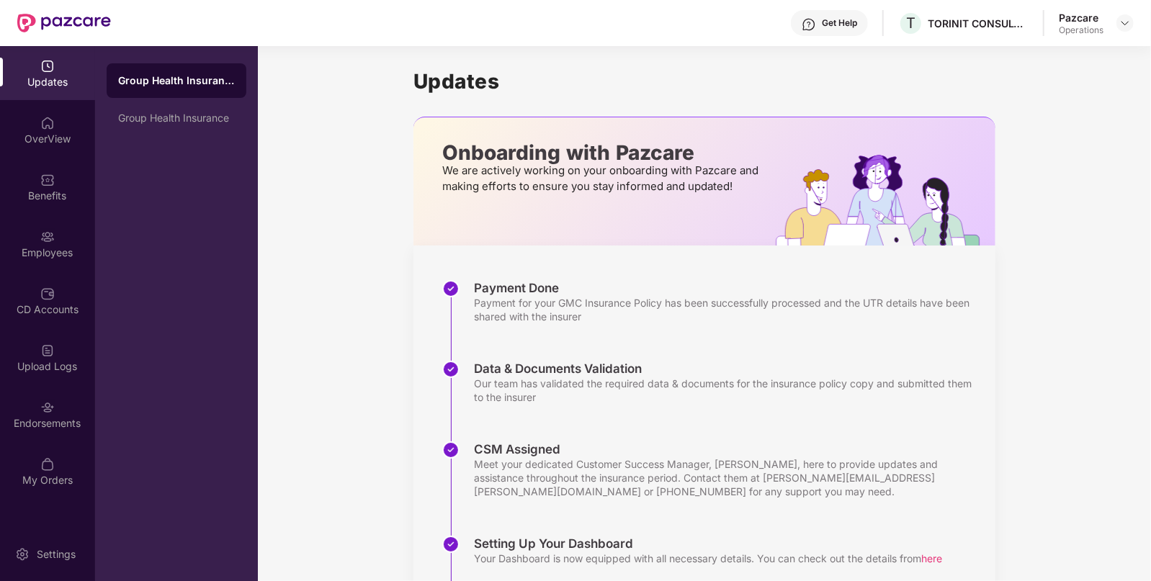
click at [72, 443] on div "Updates OverView Benefits Employees CD Accounts Upload Logs Endorsements My Ord…" at bounding box center [47, 273] width 95 height 455
click at [72, 424] on div "Endorsements" at bounding box center [47, 423] width 95 height 14
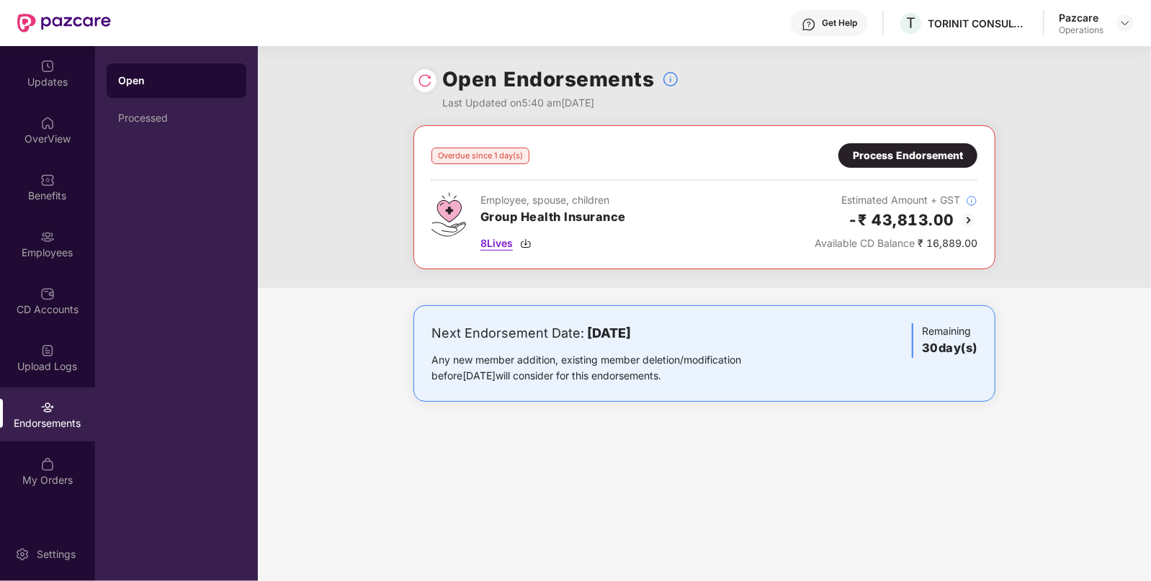
click at [502, 241] on span "8 Lives" at bounding box center [496, 244] width 32 height 16
click at [899, 162] on div "Process Endorsement" at bounding box center [908, 156] width 110 height 16
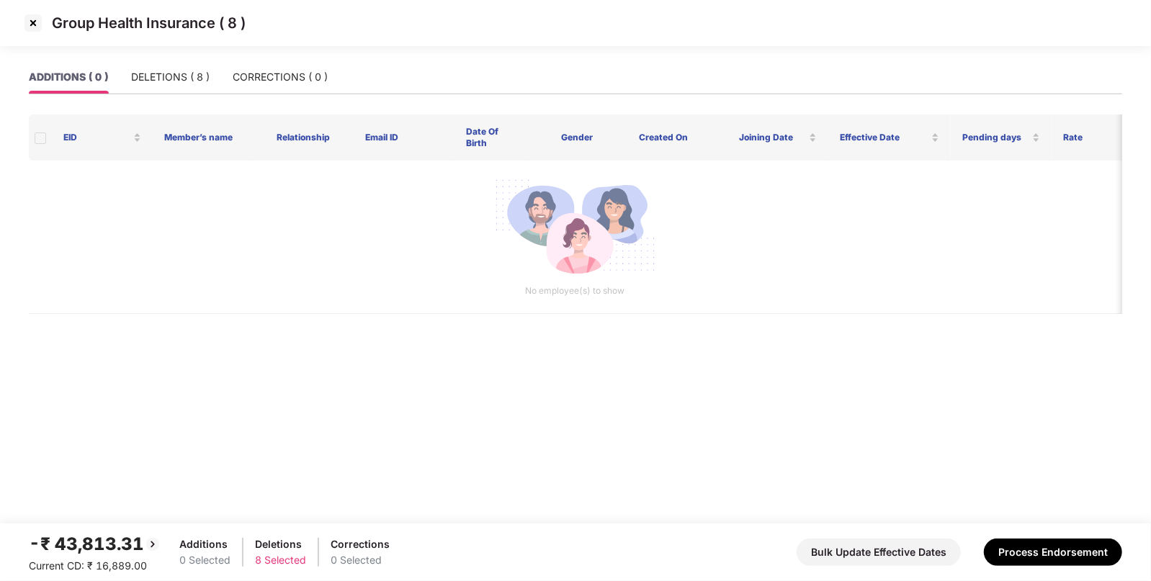
click at [1023, 534] on div "-₹ 43,813.31 Current CD: ₹ 16,889.00 Additions 0 Selected Deletions 8 Selected …" at bounding box center [575, 552] width 1093 height 43
click at [1026, 564] on button "Process Endorsement" at bounding box center [1053, 552] width 138 height 27
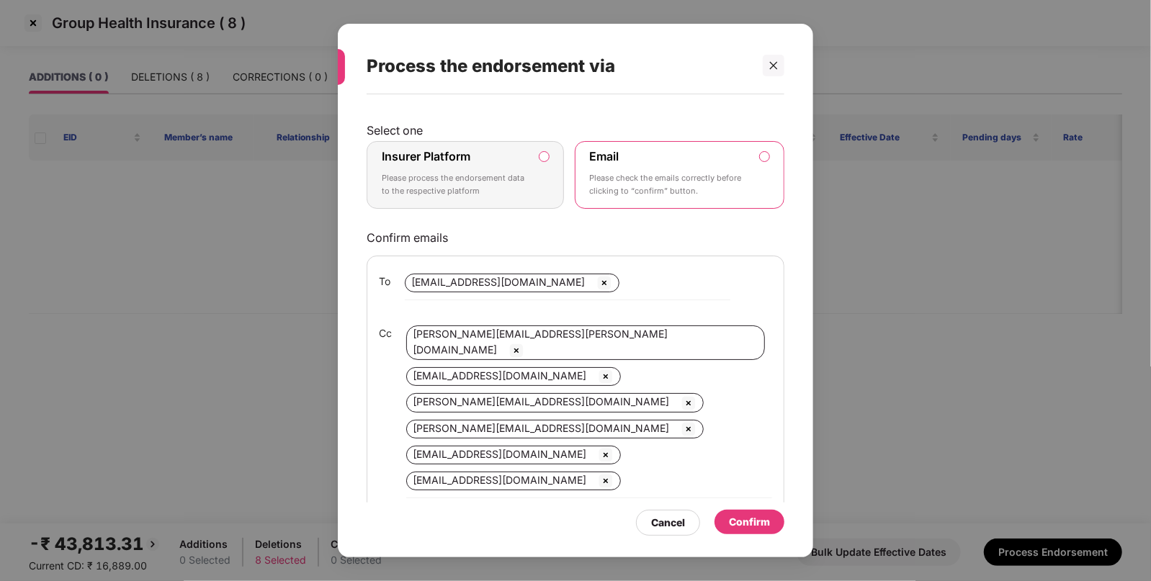
click at [519, 157] on div "Insurer Platform Please process the endorsement data to the respective platform" at bounding box center [455, 175] width 147 height 52
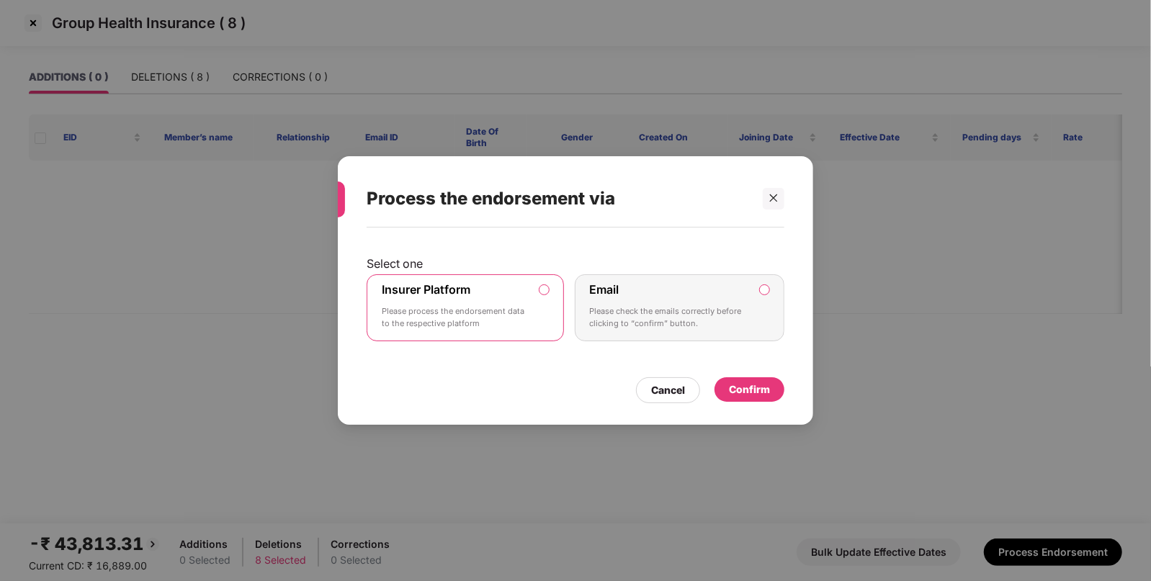
click at [732, 378] on div "Confirm" at bounding box center [750, 389] width 70 height 24
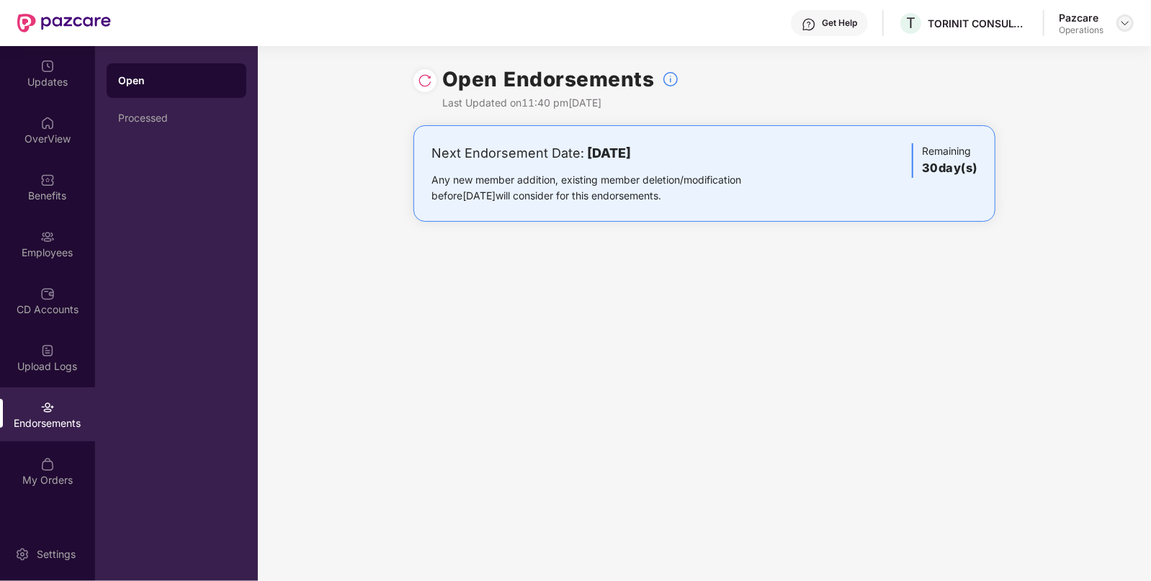
click at [1126, 22] on img at bounding box center [1125, 23] width 12 height 12
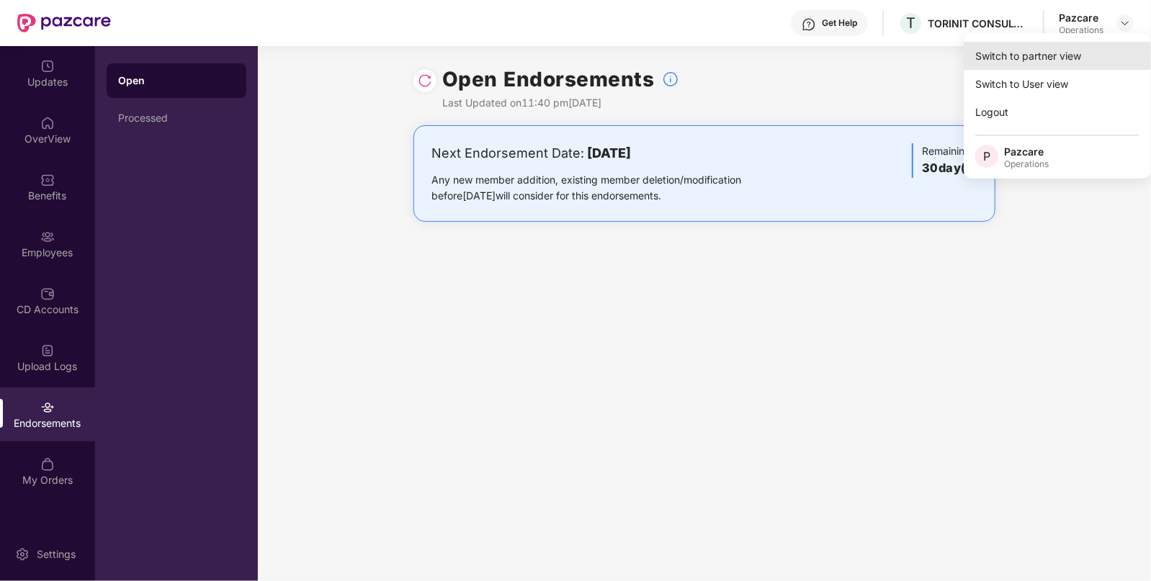
click at [1059, 49] on div "Switch to partner view" at bounding box center [1057, 56] width 187 height 28
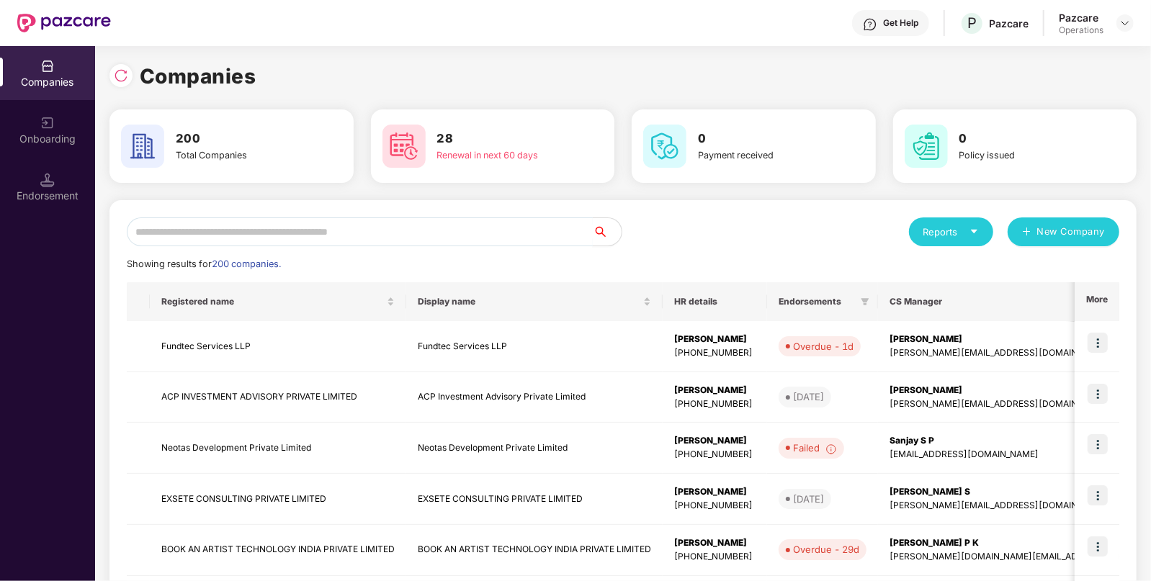
click at [501, 237] on input "text" at bounding box center [360, 232] width 466 height 29
paste input "**********"
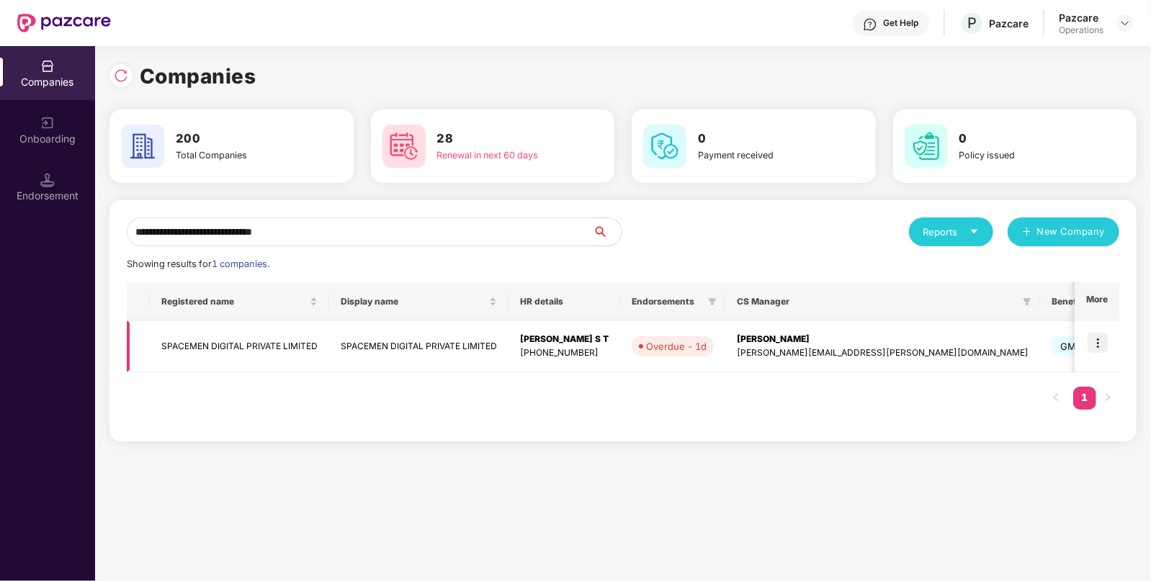
type input "**********"
click at [1102, 352] on img at bounding box center [1098, 343] width 20 height 20
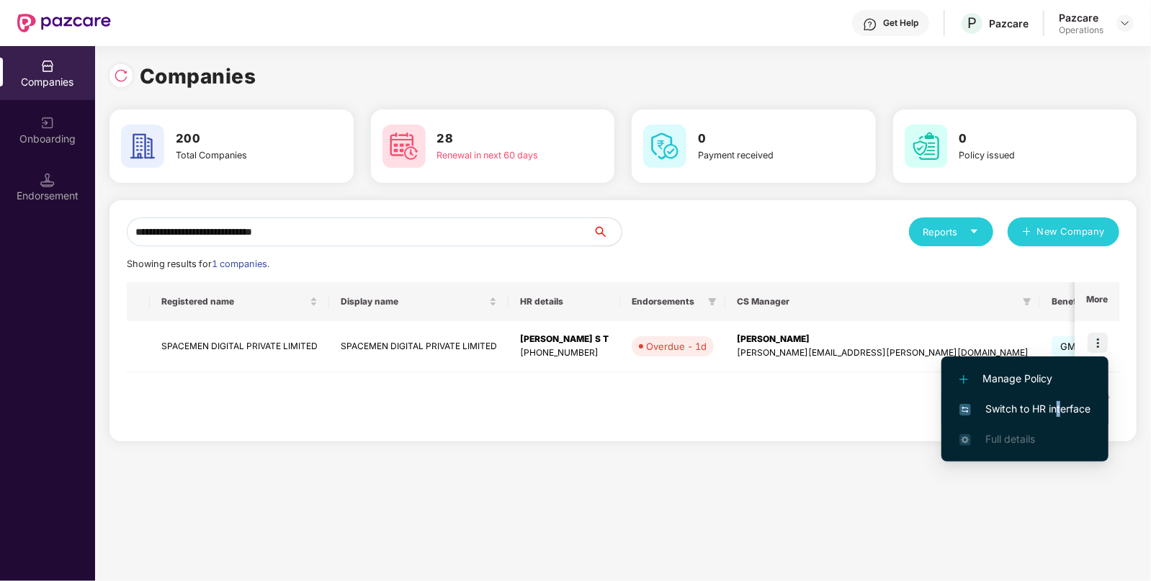
click at [1057, 400] on li "Switch to HR interface" at bounding box center [1024, 409] width 167 height 30
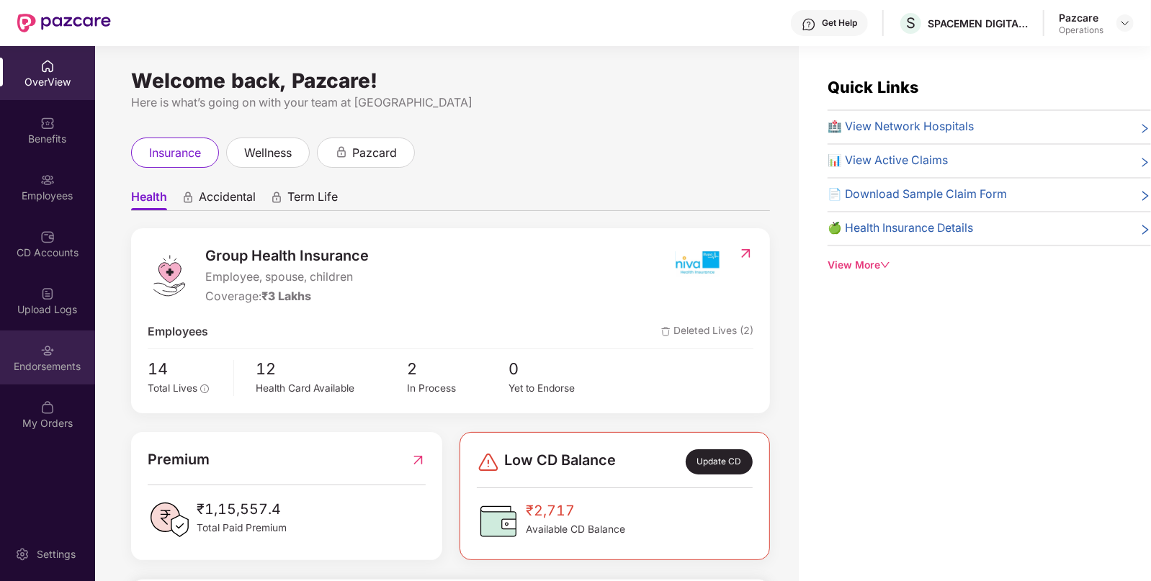
click at [35, 363] on div "Endorsements" at bounding box center [47, 366] width 95 height 14
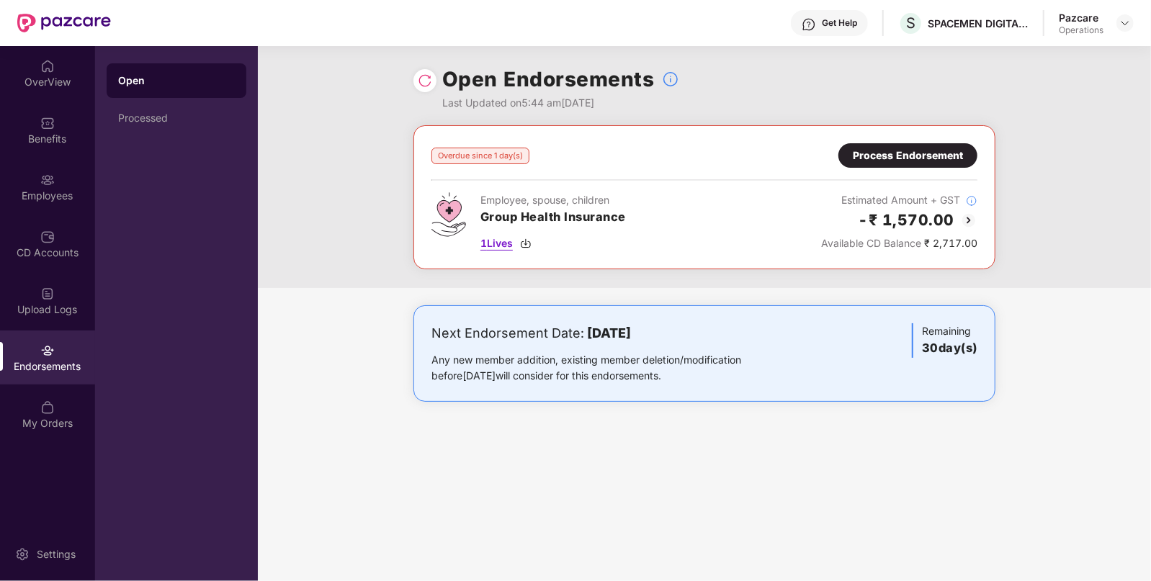
click at [497, 243] on span "1 Lives" at bounding box center [496, 244] width 32 height 16
